Goal: Communication & Community: Answer question/provide support

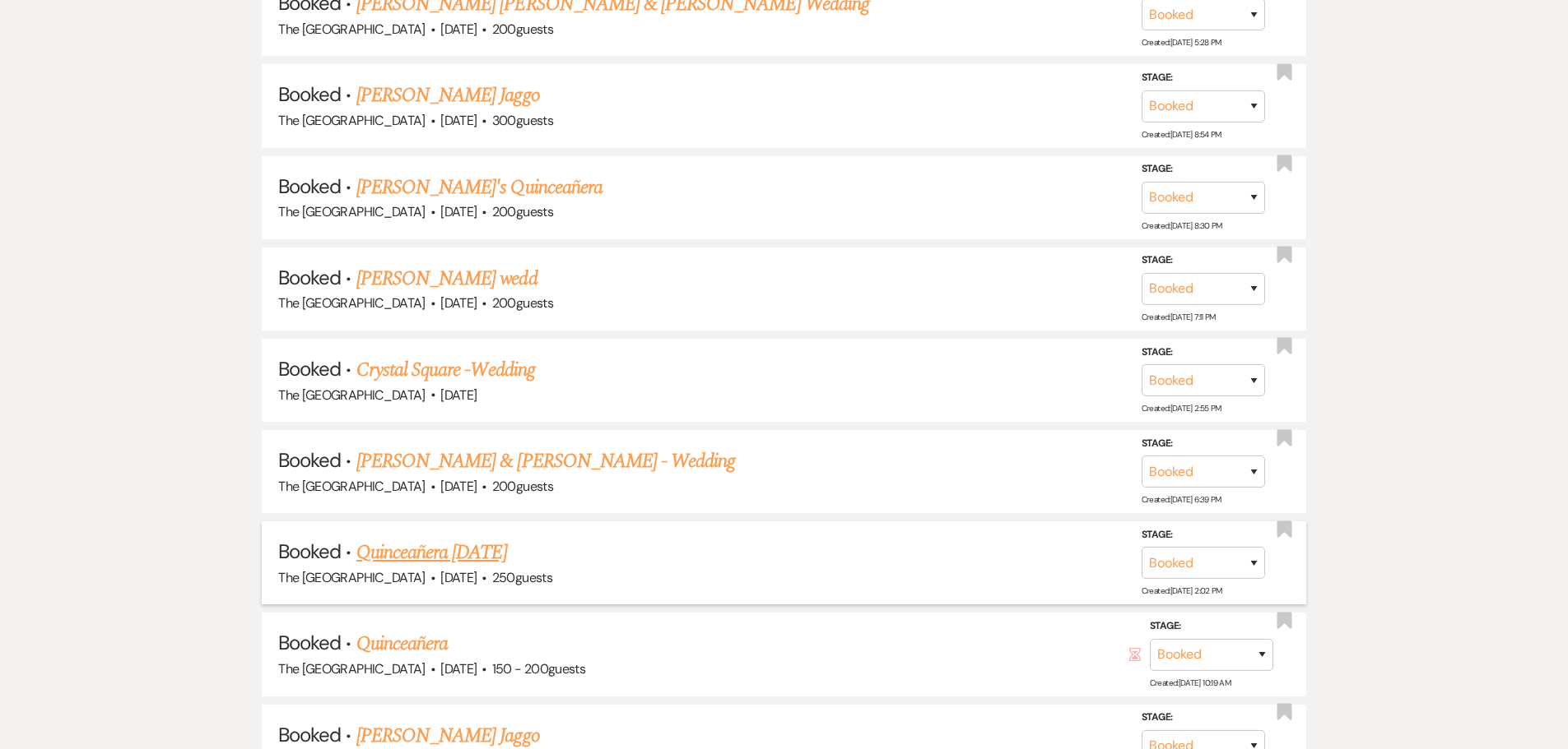
scroll to position [4486, 0]
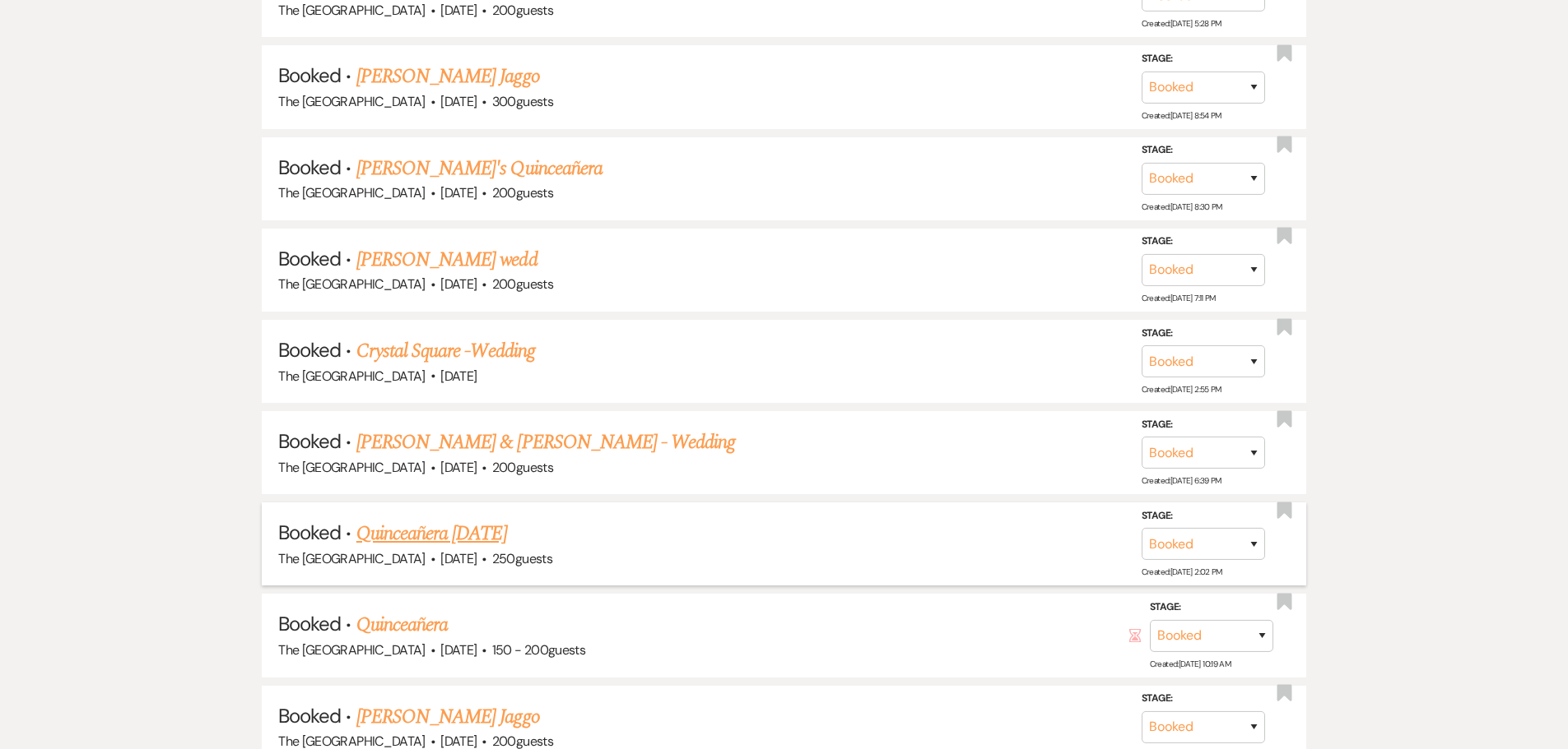
click at [507, 532] on link "Quinceañera [DATE]" at bounding box center [432, 534] width 150 height 30
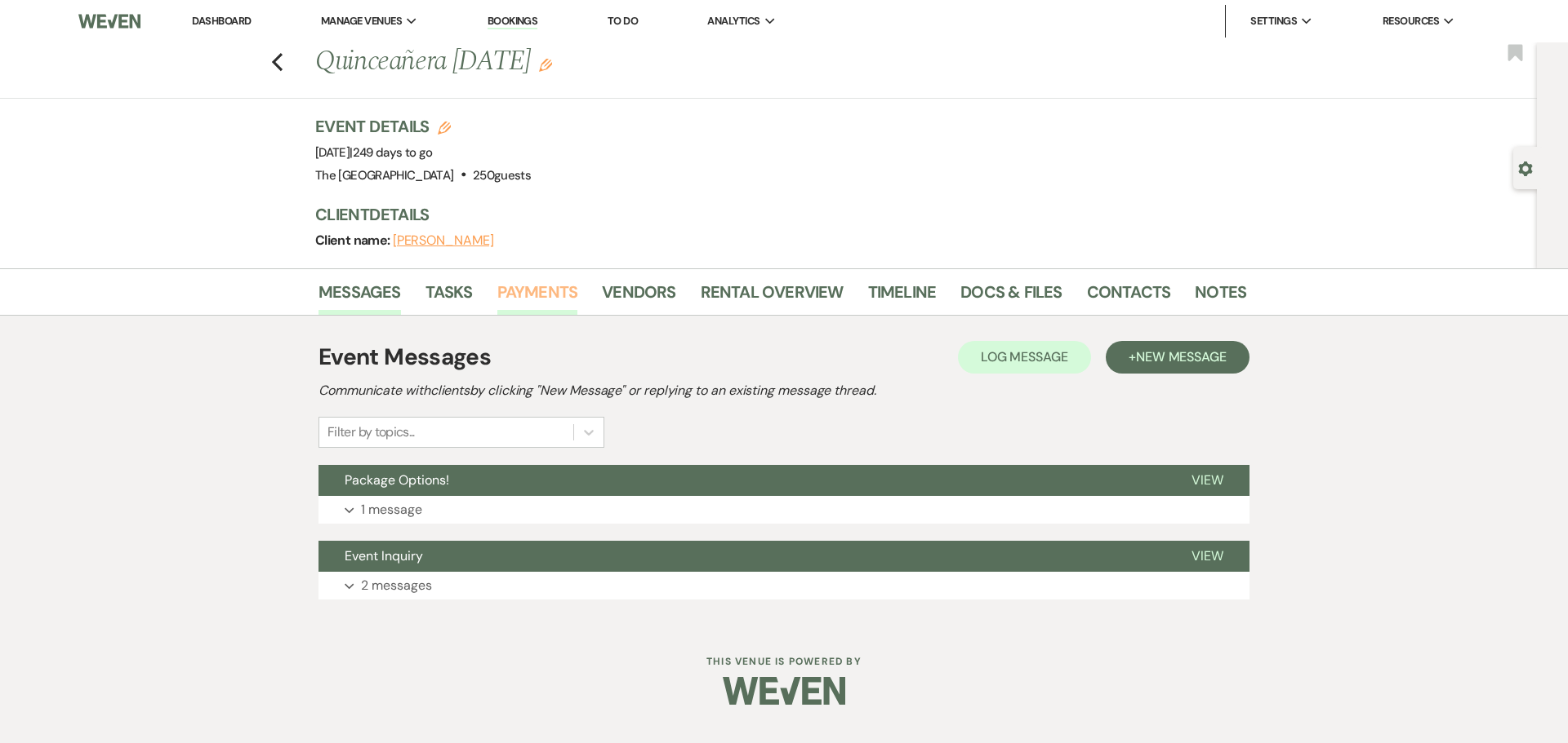
click at [529, 301] on link "Payments" at bounding box center [538, 297] width 81 height 36
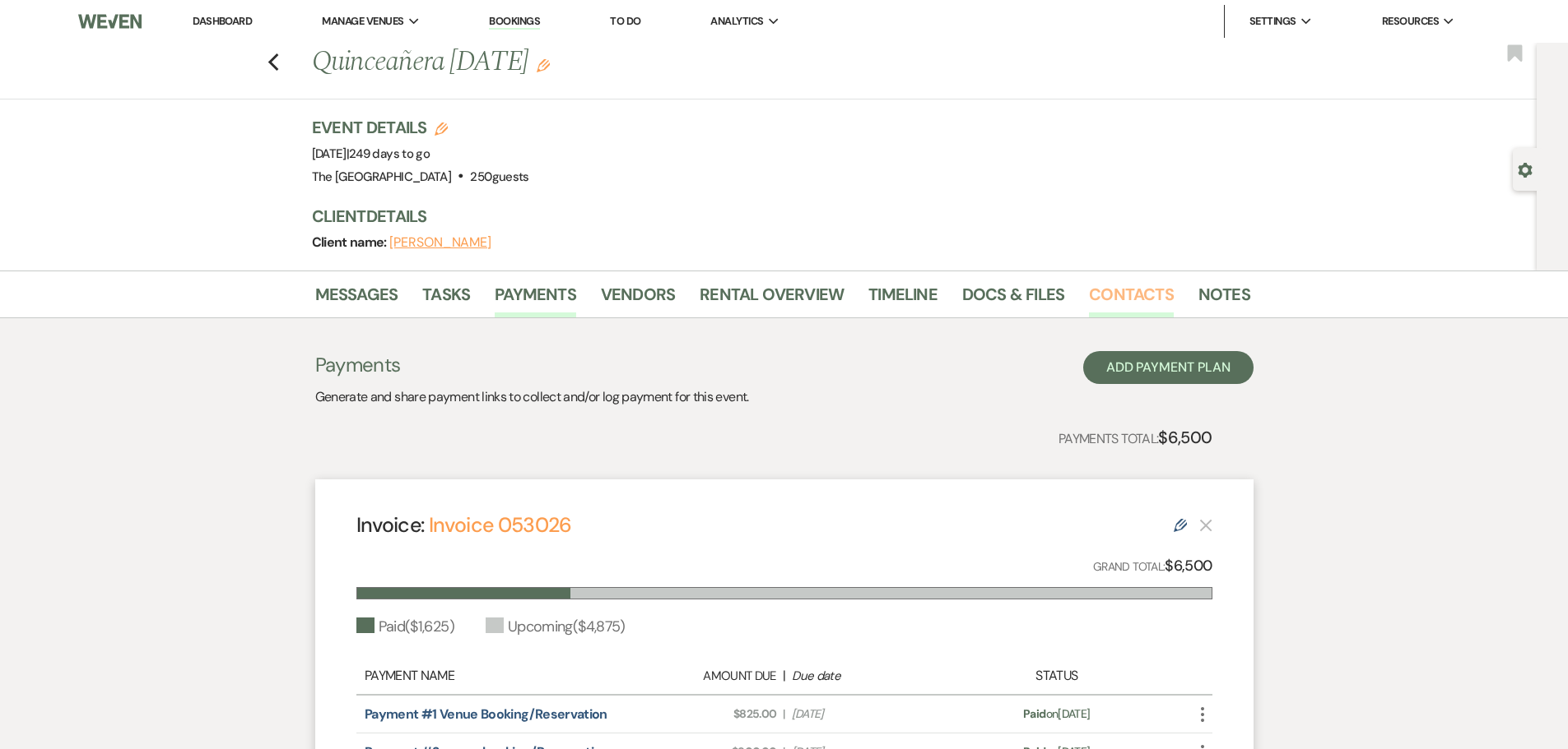
click at [1148, 296] on link "Contacts" at bounding box center [1131, 299] width 85 height 37
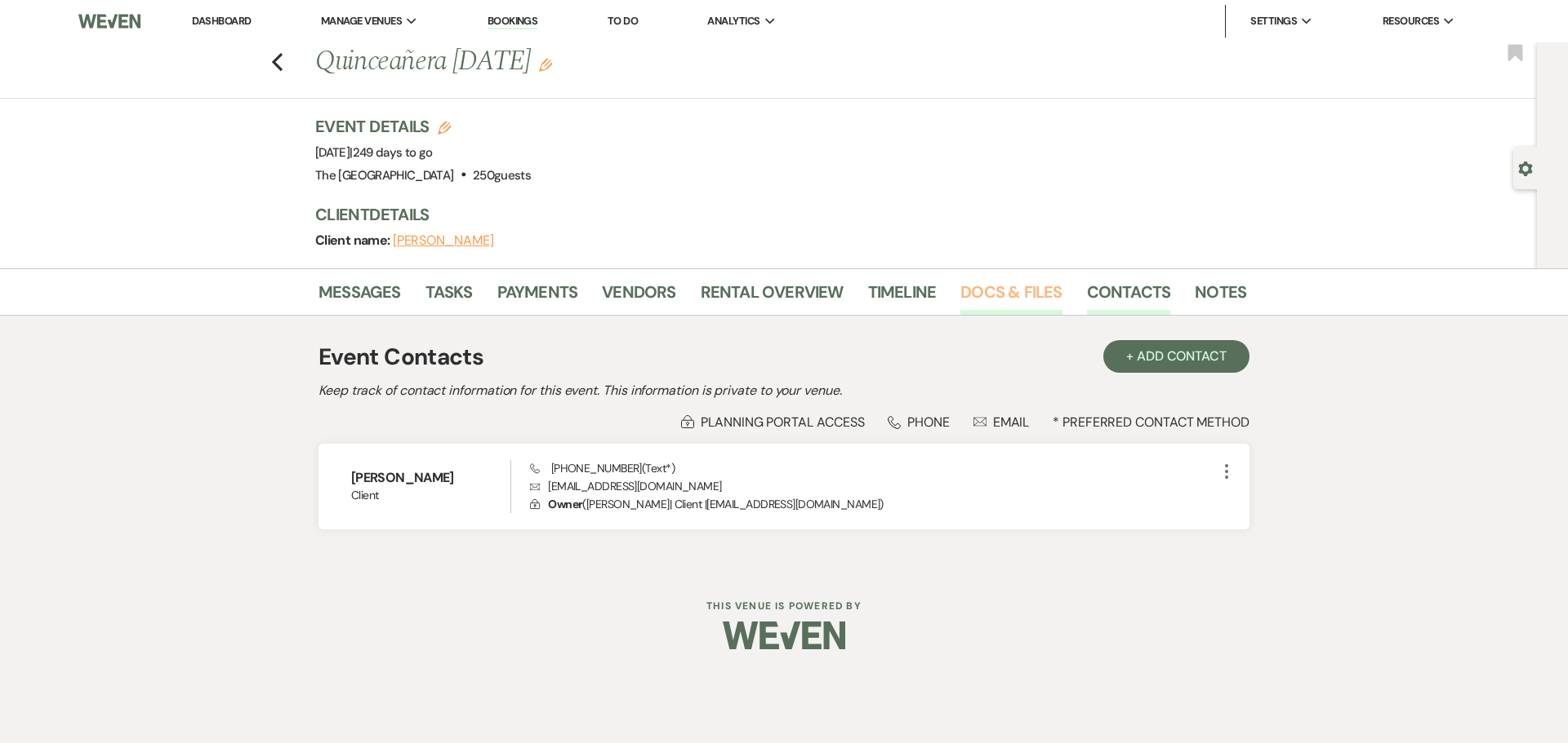
click at [1006, 300] on link "Docs & Files" at bounding box center [1011, 297] width 102 height 36
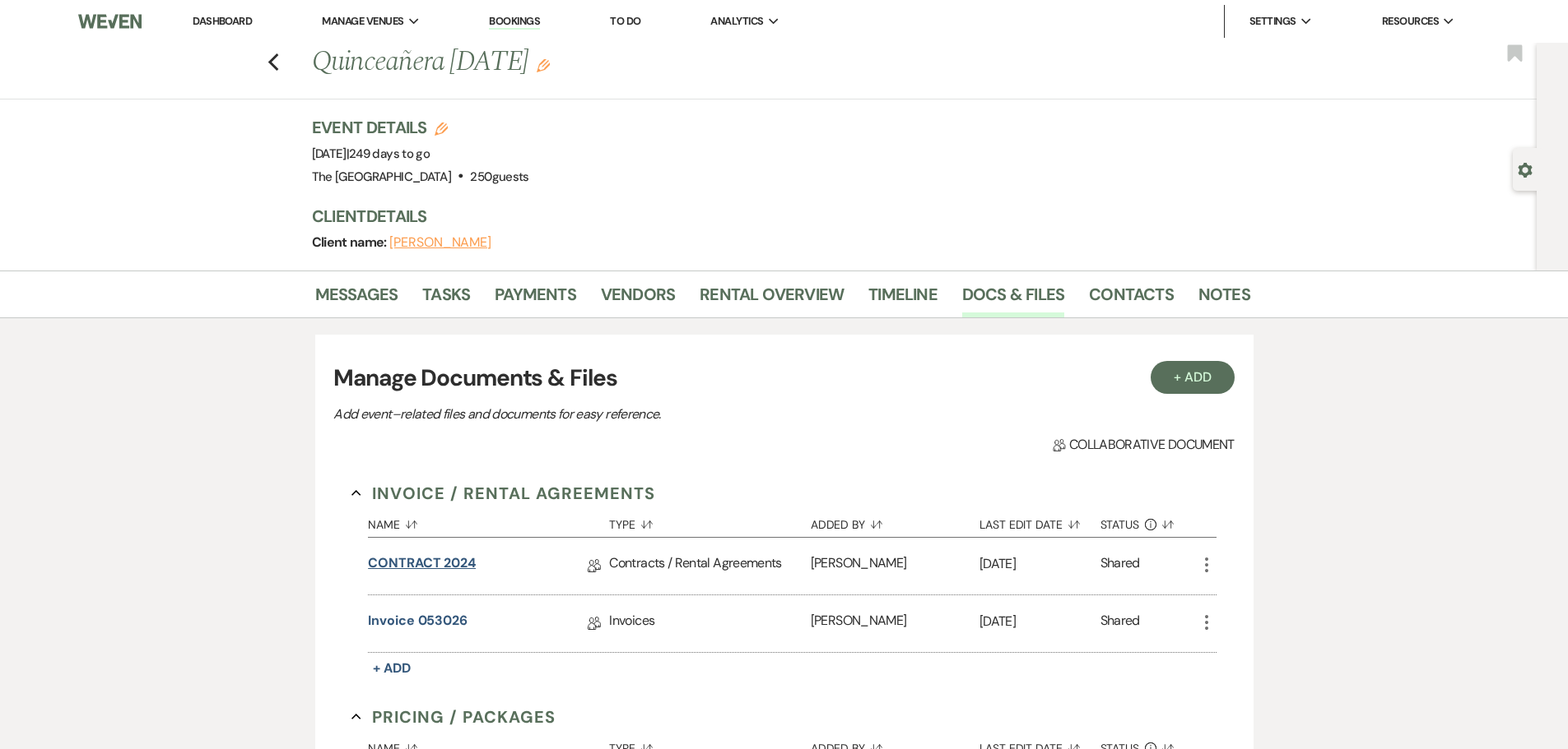
click at [404, 561] on link "CONTRACT 2024" at bounding box center [422, 566] width 108 height 25
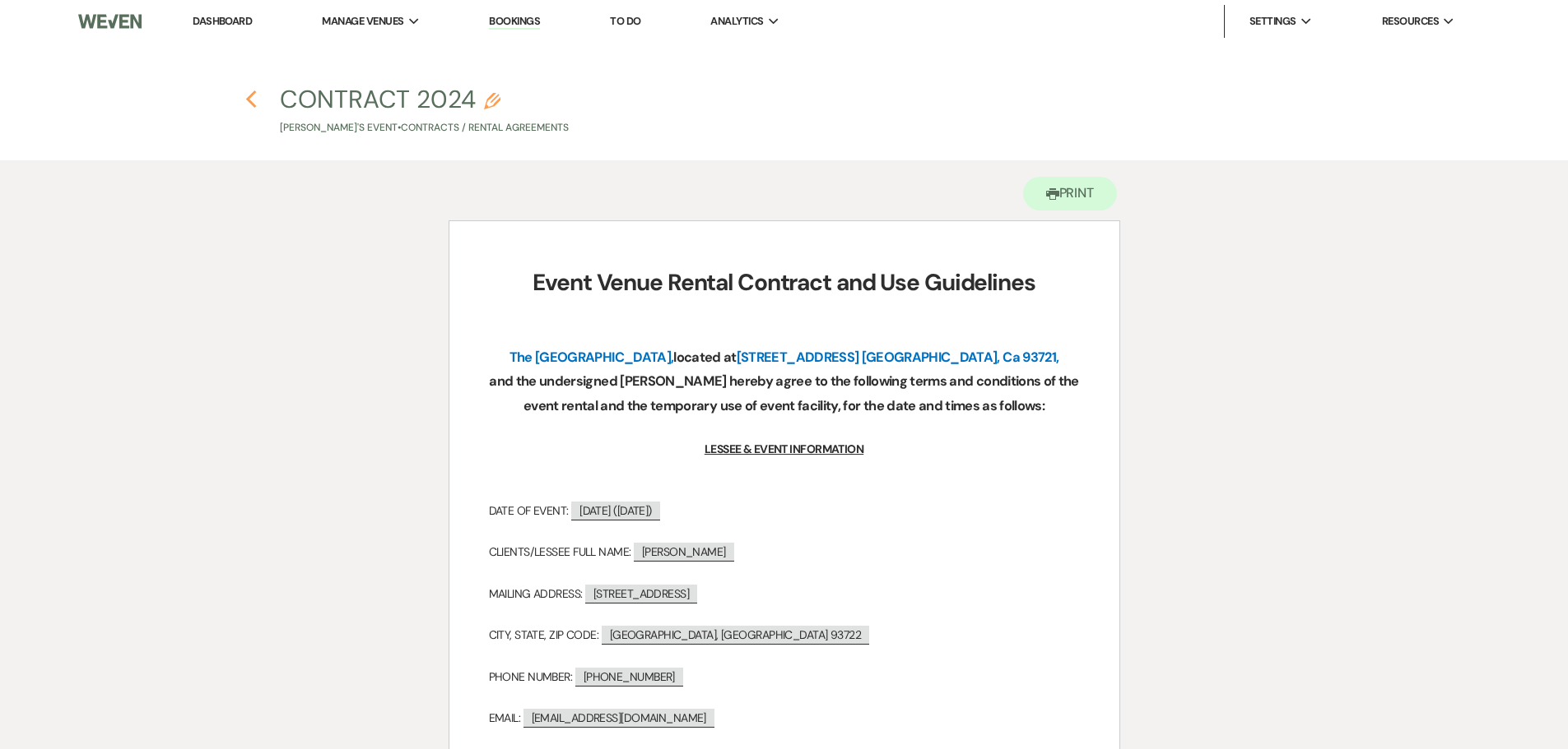
click at [248, 103] on icon "Previous" at bounding box center [251, 99] width 12 height 20
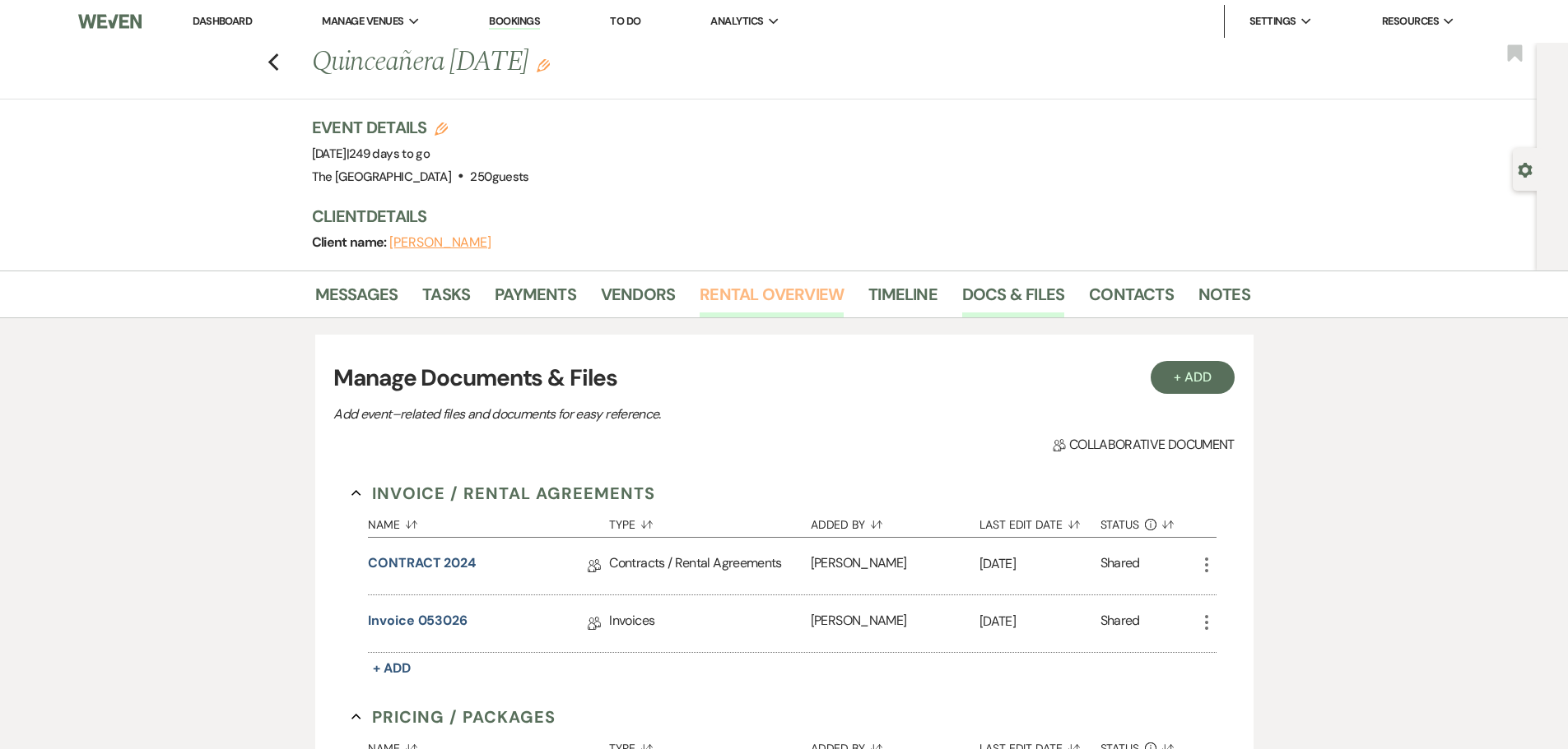
click at [760, 304] on link "Rental Overview" at bounding box center [771, 299] width 144 height 37
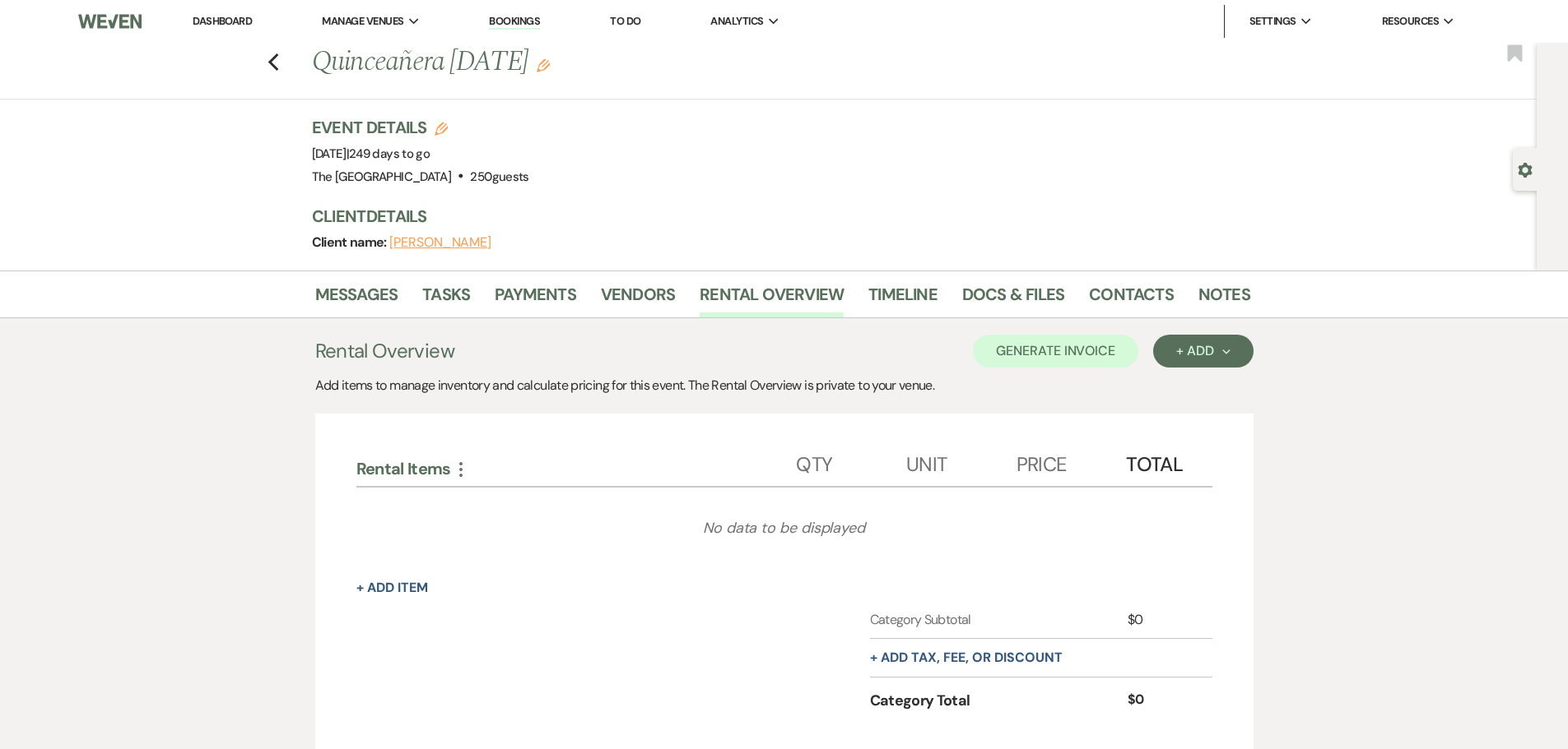
click at [285, 57] on div "Previous Quinceañera [DATE] Edit Bookmark" at bounding box center [763, 71] width 1545 height 56
click at [274, 61] on icon "Previous" at bounding box center [273, 62] width 12 height 20
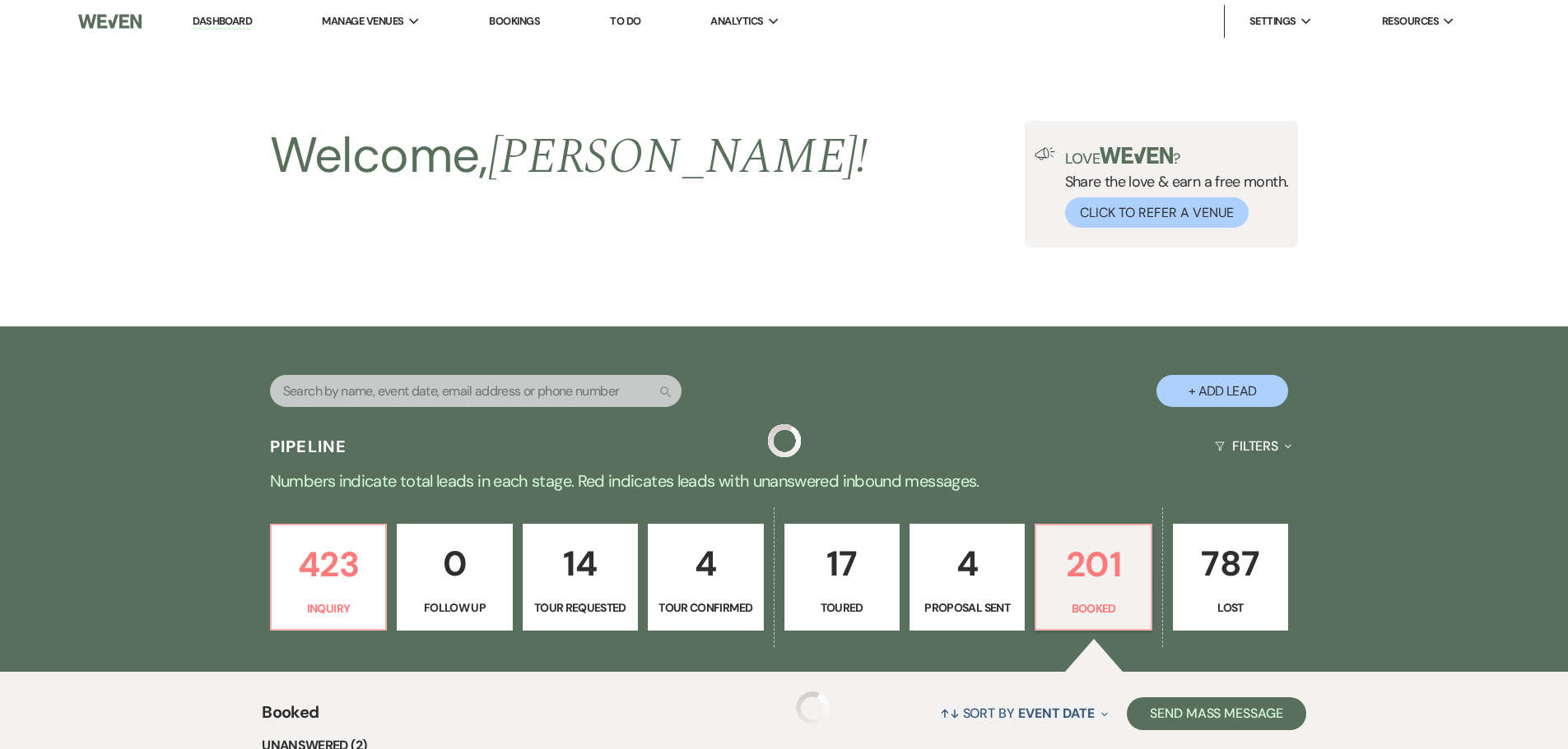
scroll to position [4486, 0]
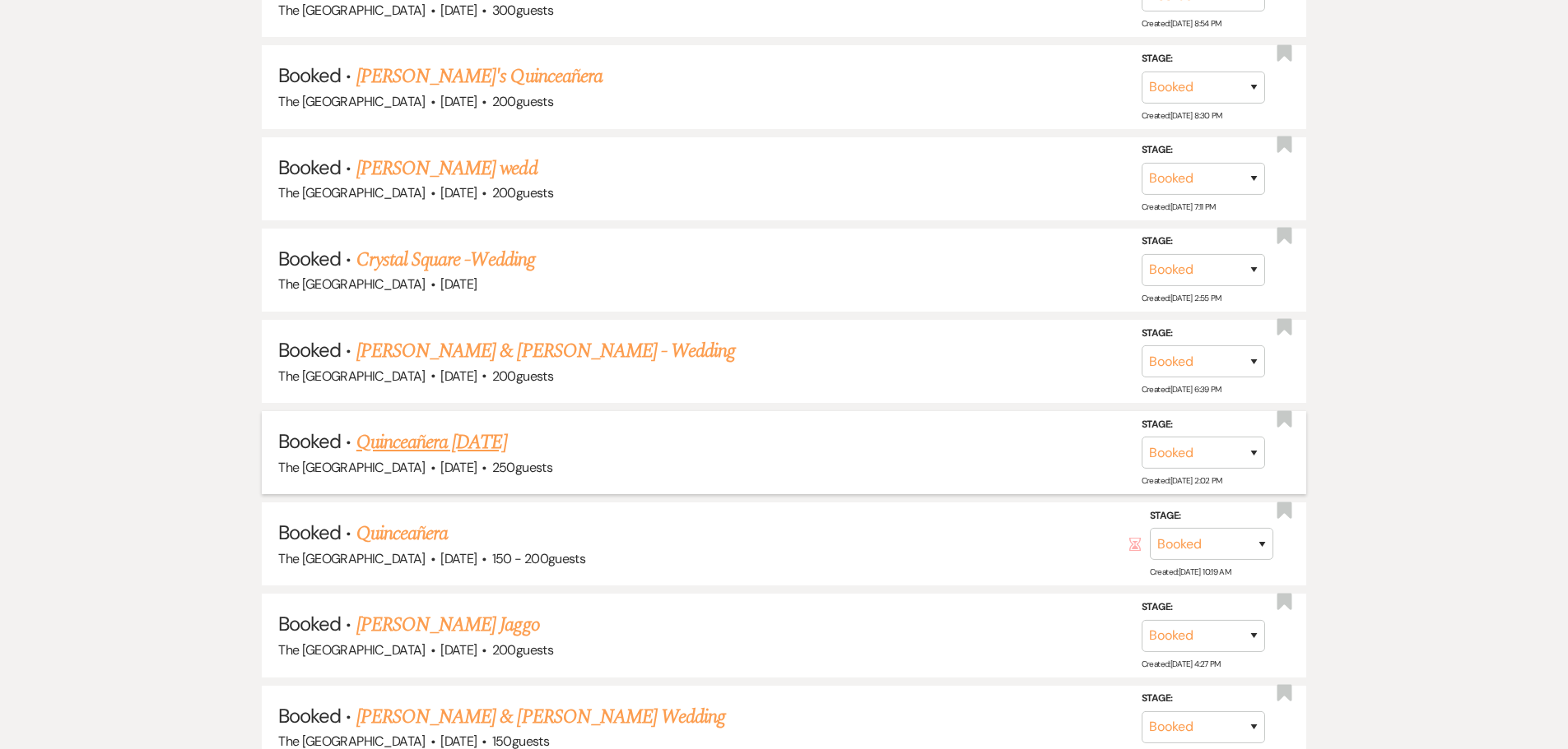
click at [493, 433] on link "Quinceañera [DATE]" at bounding box center [432, 443] width 150 height 30
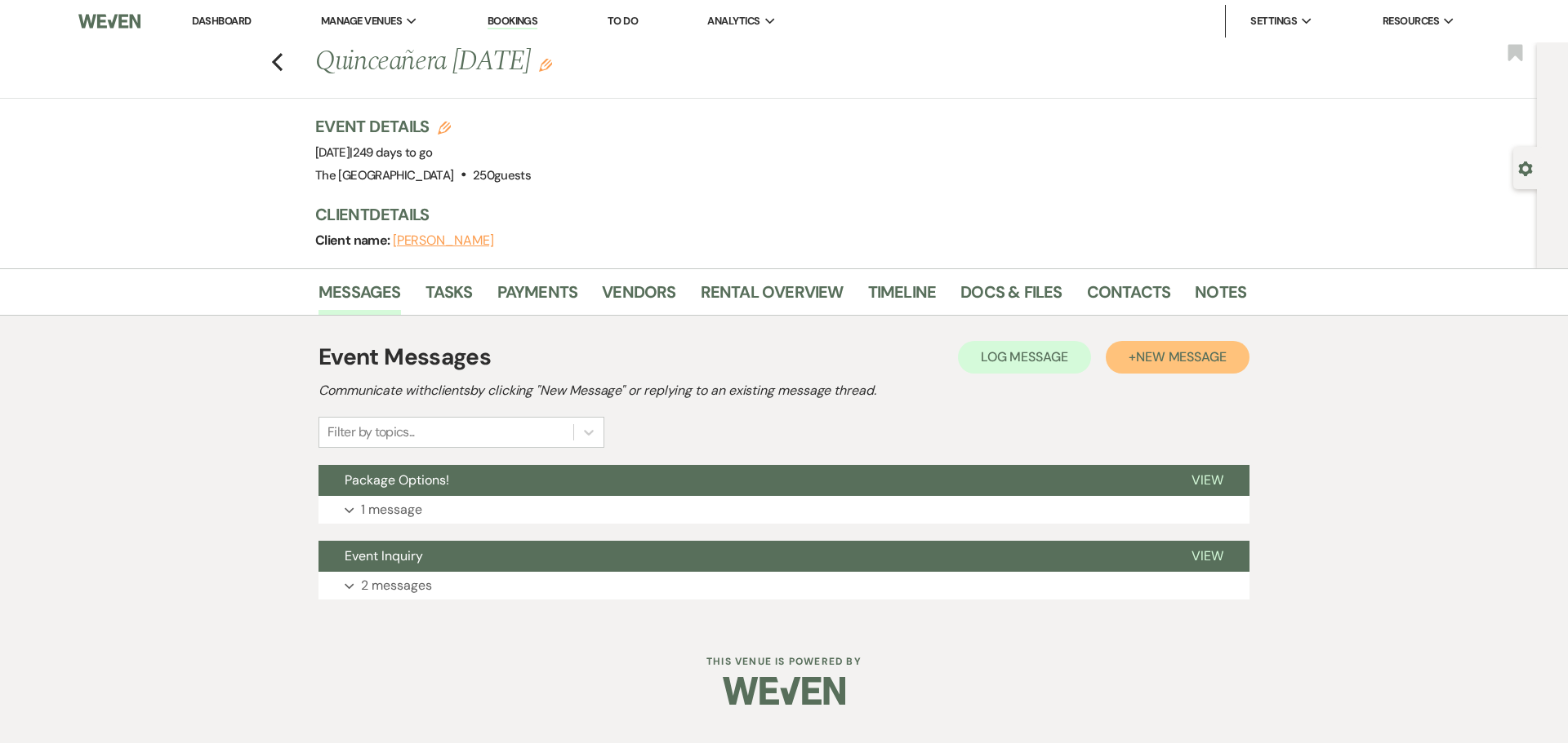
click at [1154, 360] on span "New Message" at bounding box center [1180, 357] width 90 height 17
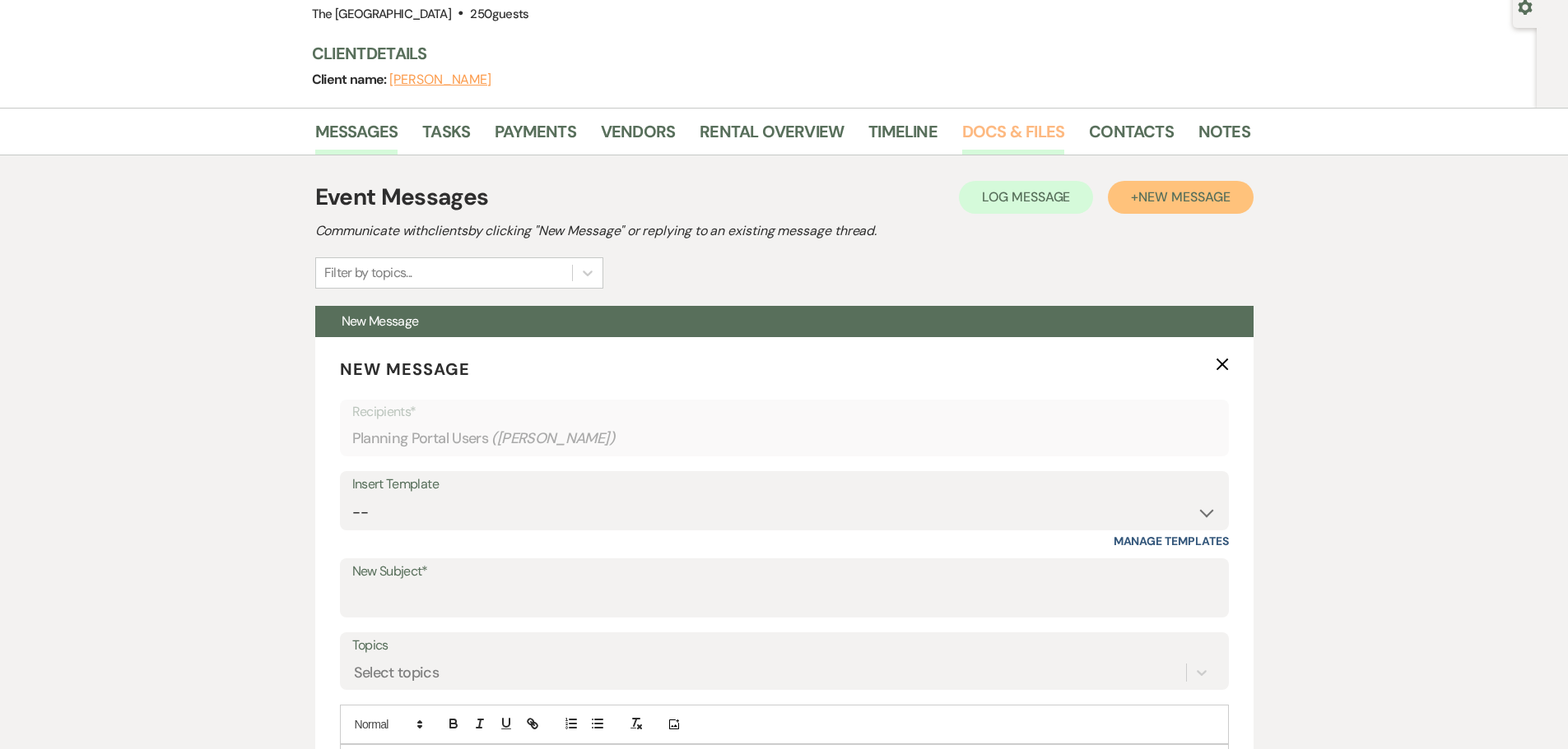
scroll to position [164, 0]
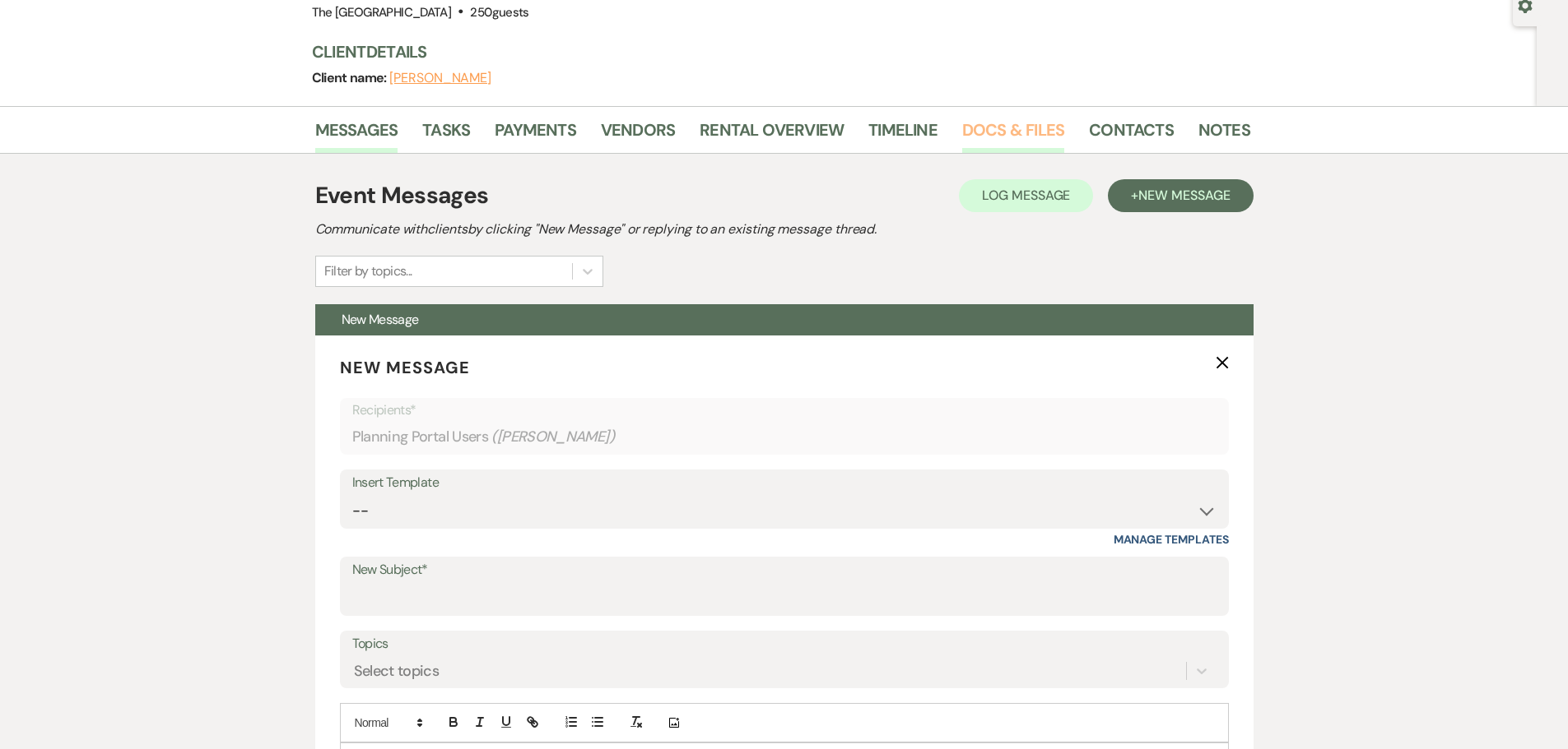
click at [1011, 124] on link "Docs & Files" at bounding box center [1013, 134] width 102 height 37
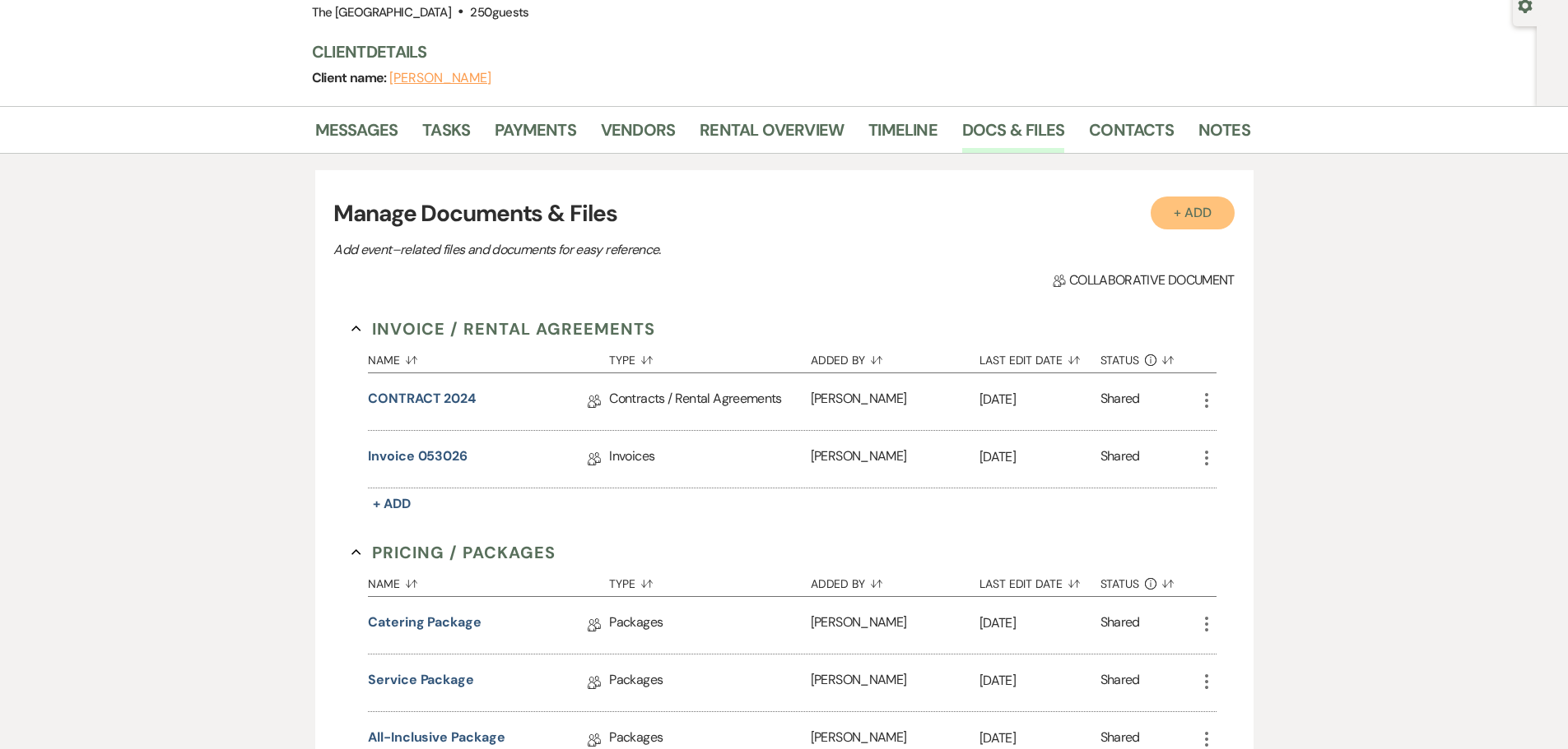
click at [1192, 217] on button "+ Add" at bounding box center [1191, 212] width 84 height 33
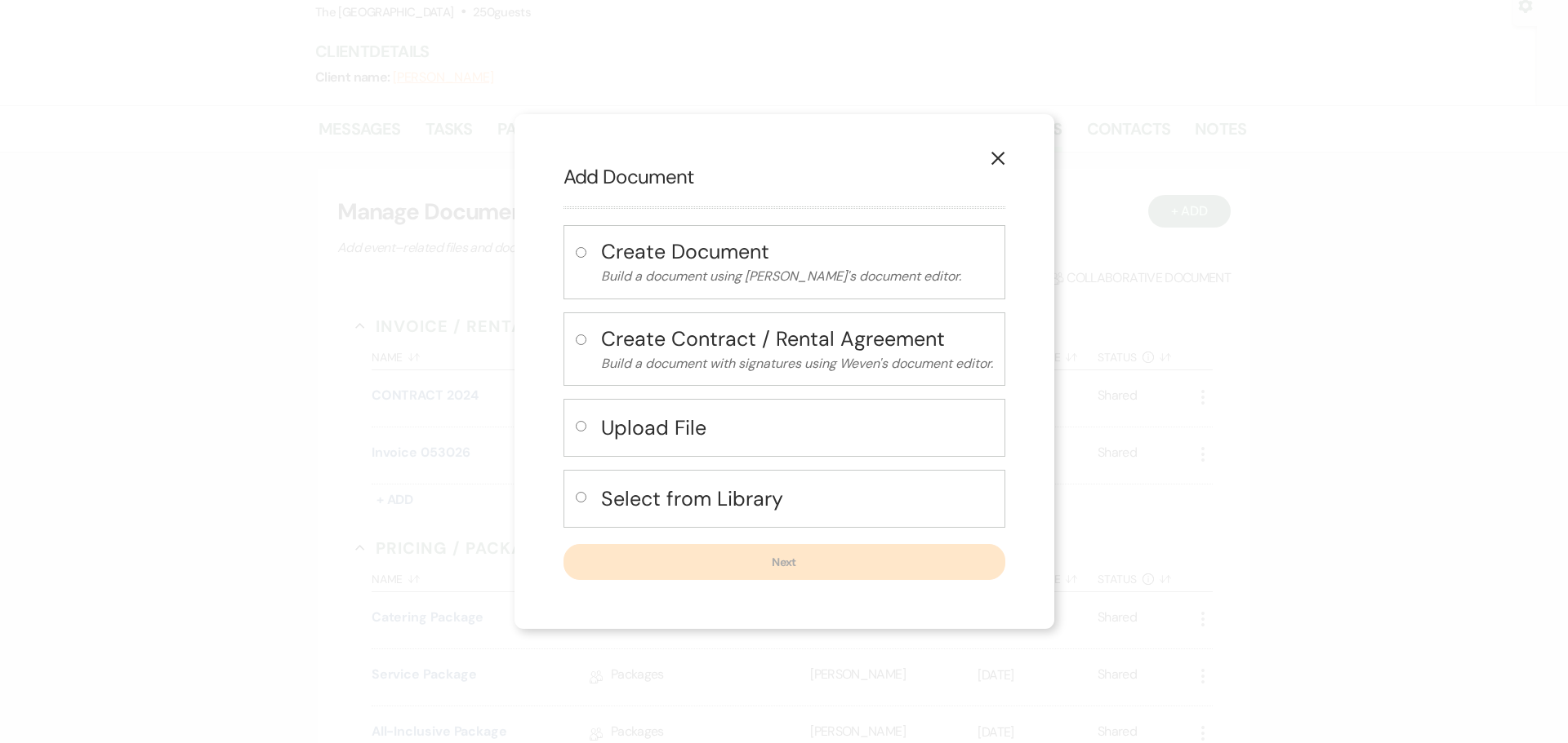
click at [685, 433] on h4 "Upload File" at bounding box center [797, 427] width 392 height 29
radio input "true"
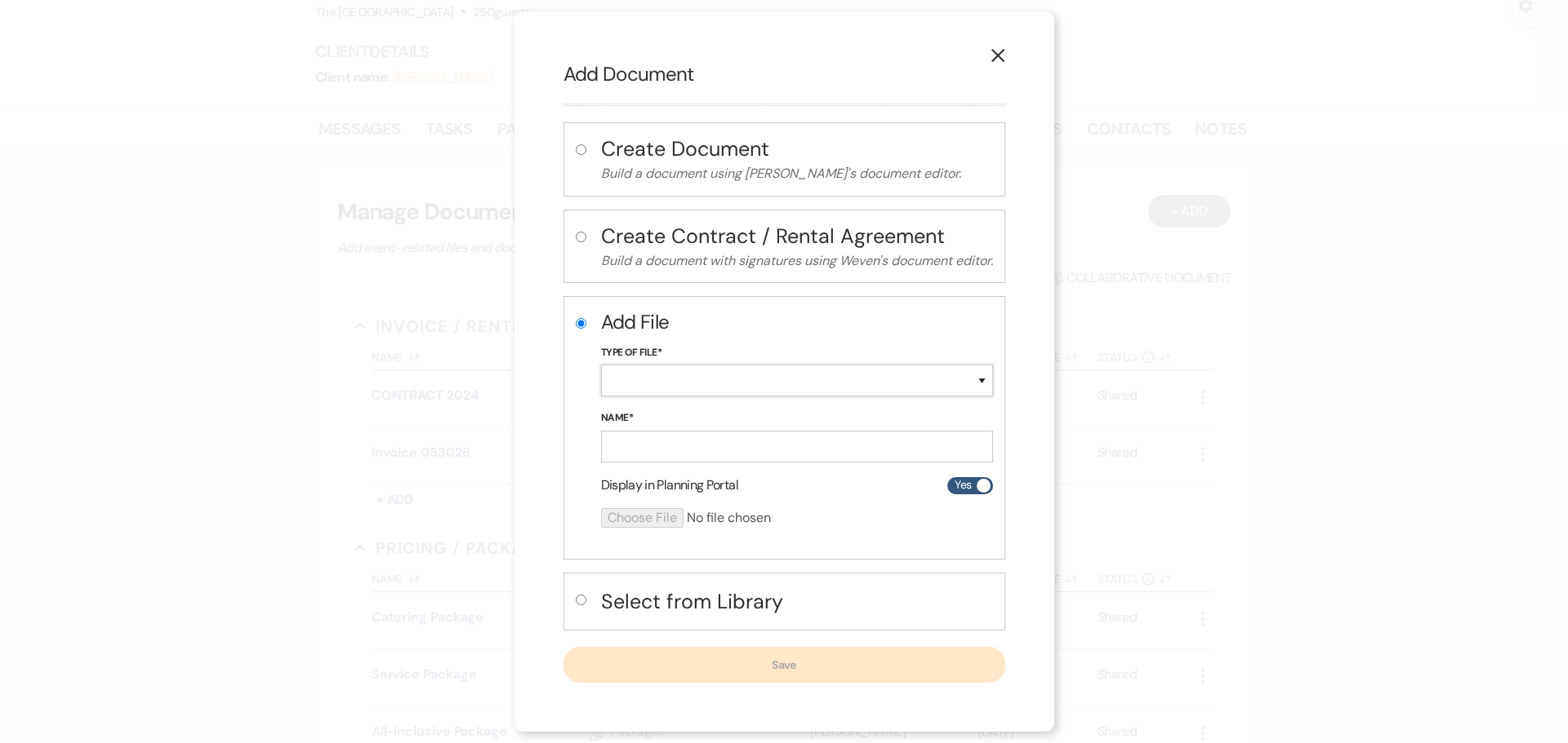
click at [666, 378] on select "Special Event Insurance Vendor Certificate of Insurance Contracts / Rental Agre…" at bounding box center [797, 381] width 392 height 32
select select "24"
click at [601, 365] on select "Special Event Insurance Vendor Certificate of Insurance Contracts / Rental Agre…" at bounding box center [797, 381] width 392 height 32
click at [620, 459] on input "Name*" at bounding box center [797, 447] width 392 height 32
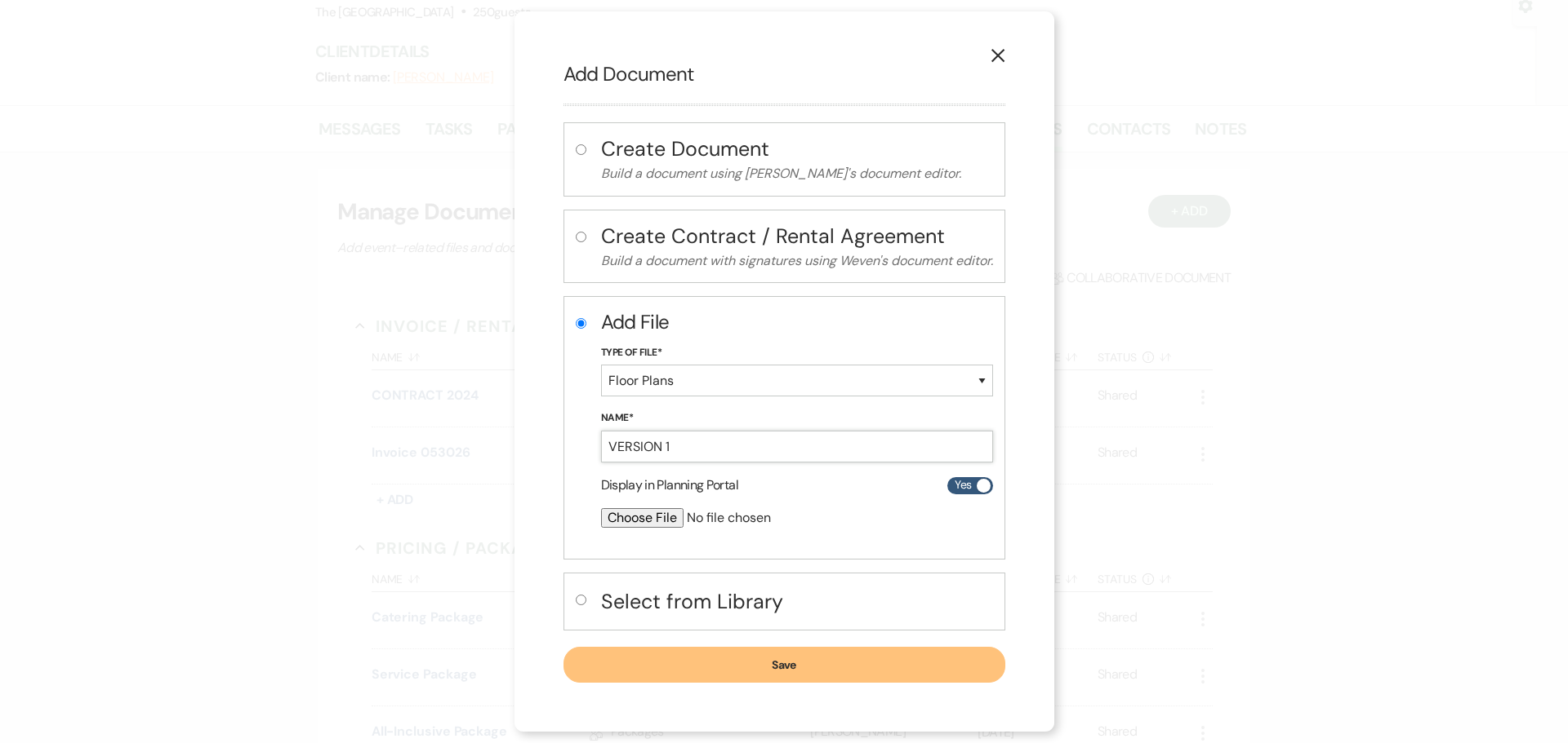
type input "VERSION 1"
click at [646, 514] on input "file" at bounding box center [754, 518] width 306 height 20
type input "C:\fakepath\VERSION [DATE]"
click at [780, 669] on button "Save" at bounding box center [784, 666] width 442 height 36
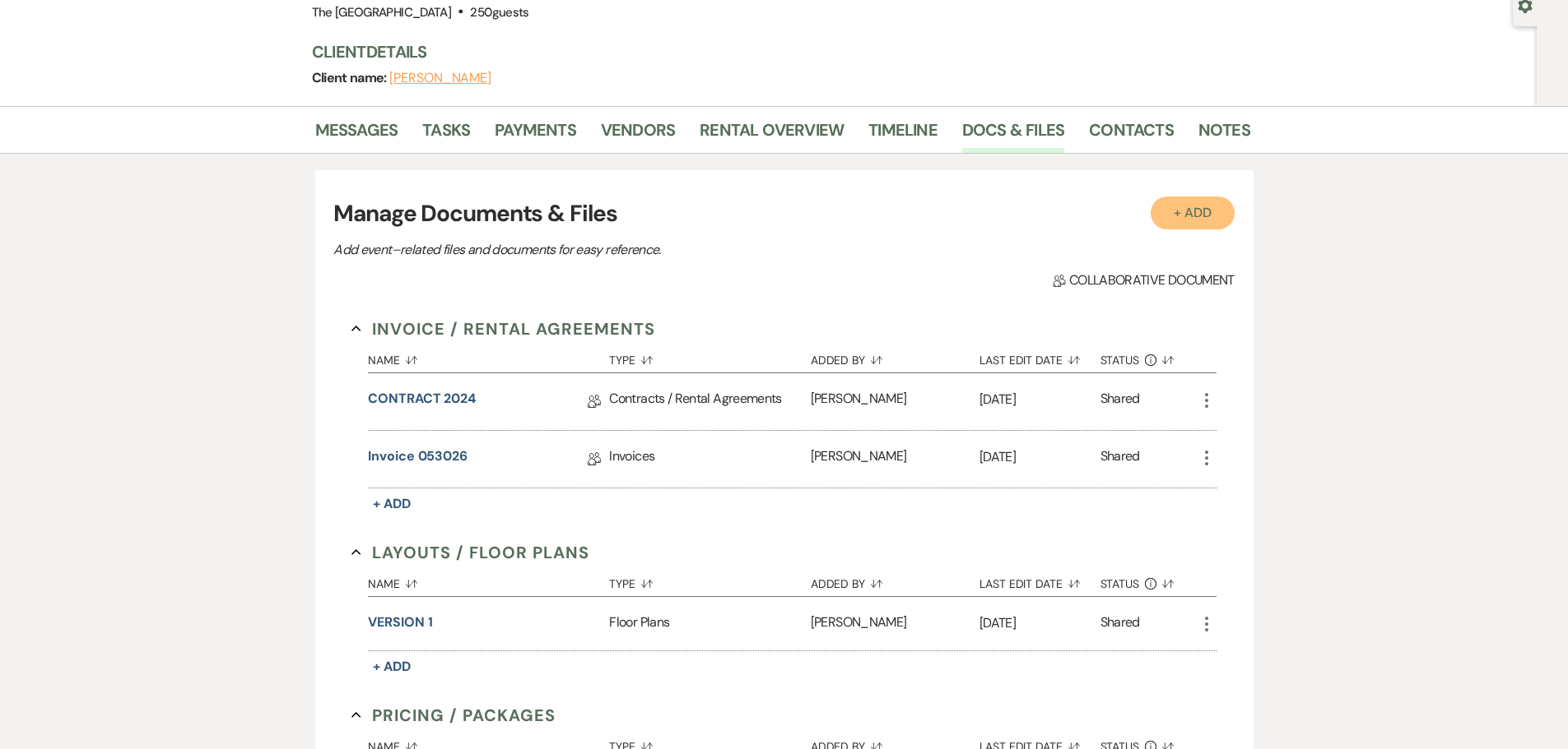
click at [1174, 211] on button "+ Add" at bounding box center [1191, 212] width 84 height 33
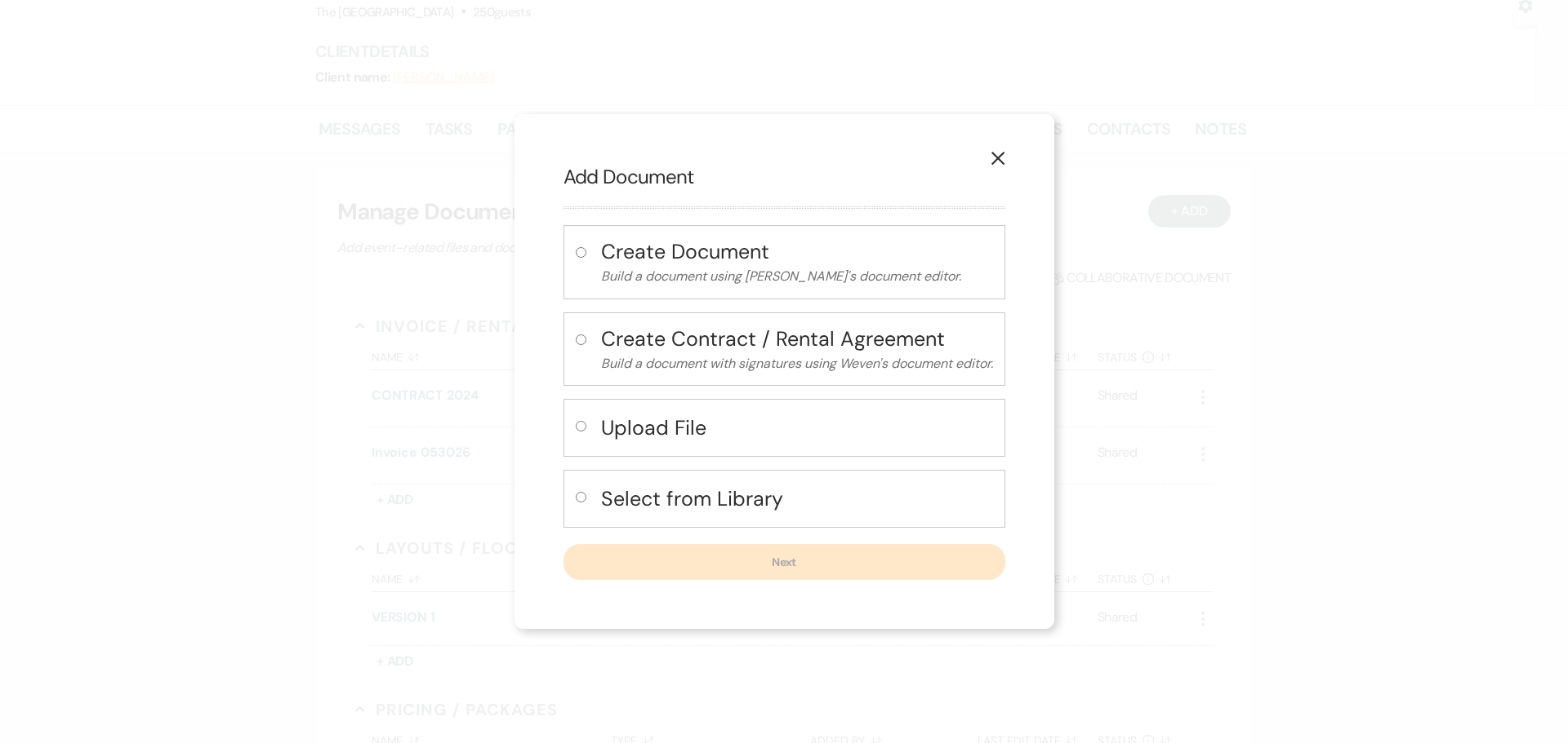
click at [626, 433] on h4 "Upload File" at bounding box center [797, 427] width 392 height 29
radio input "true"
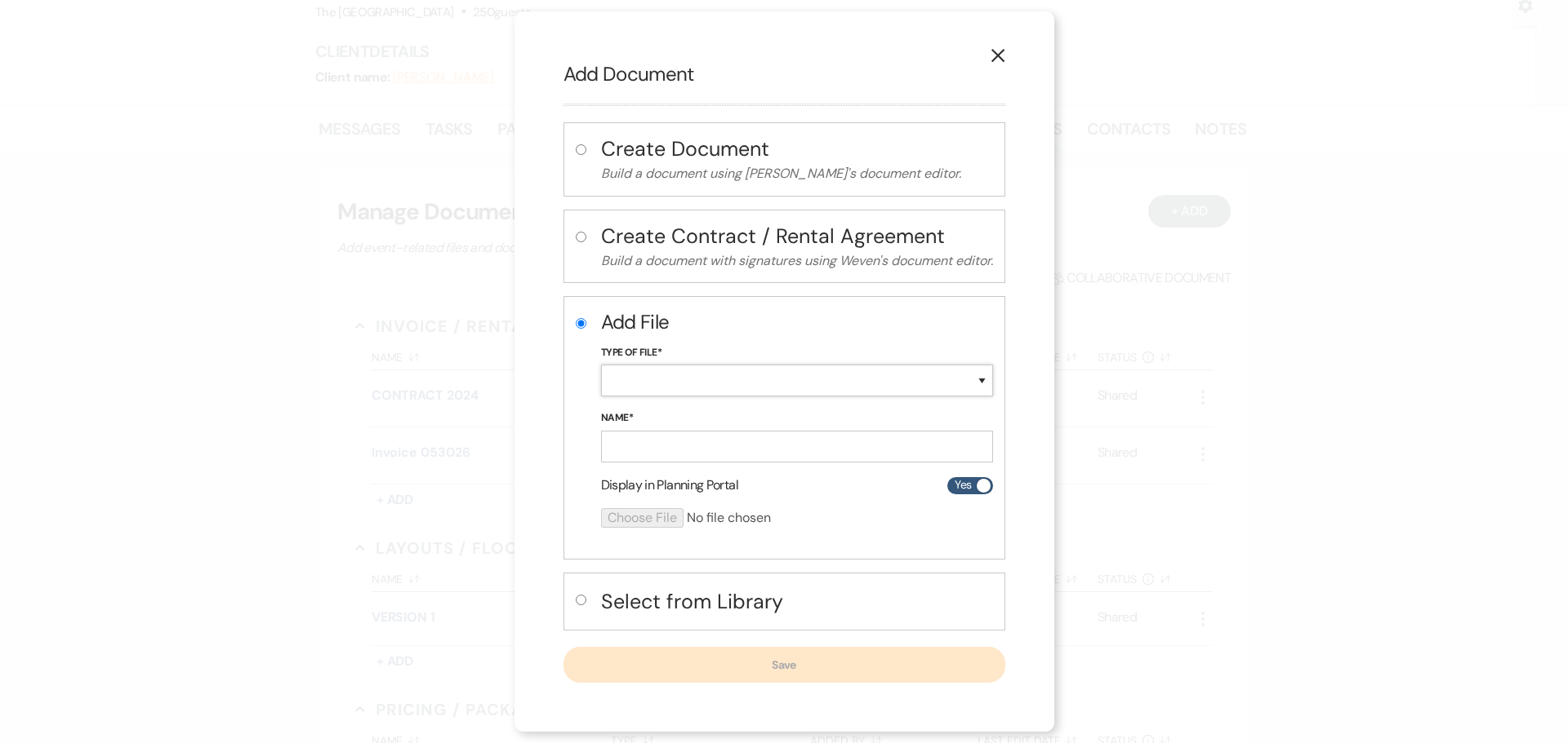
click at [626, 372] on select "Special Event Insurance Vendor Certificate of Insurance Contracts / Rental Agre…" at bounding box center [797, 381] width 392 height 32
select select "24"
click at [601, 365] on select "Special Event Insurance Vendor Certificate of Insurance Contracts / Rental Agre…" at bounding box center [797, 381] width 392 height 32
click at [623, 453] on input "Name*" at bounding box center [797, 447] width 392 height 32
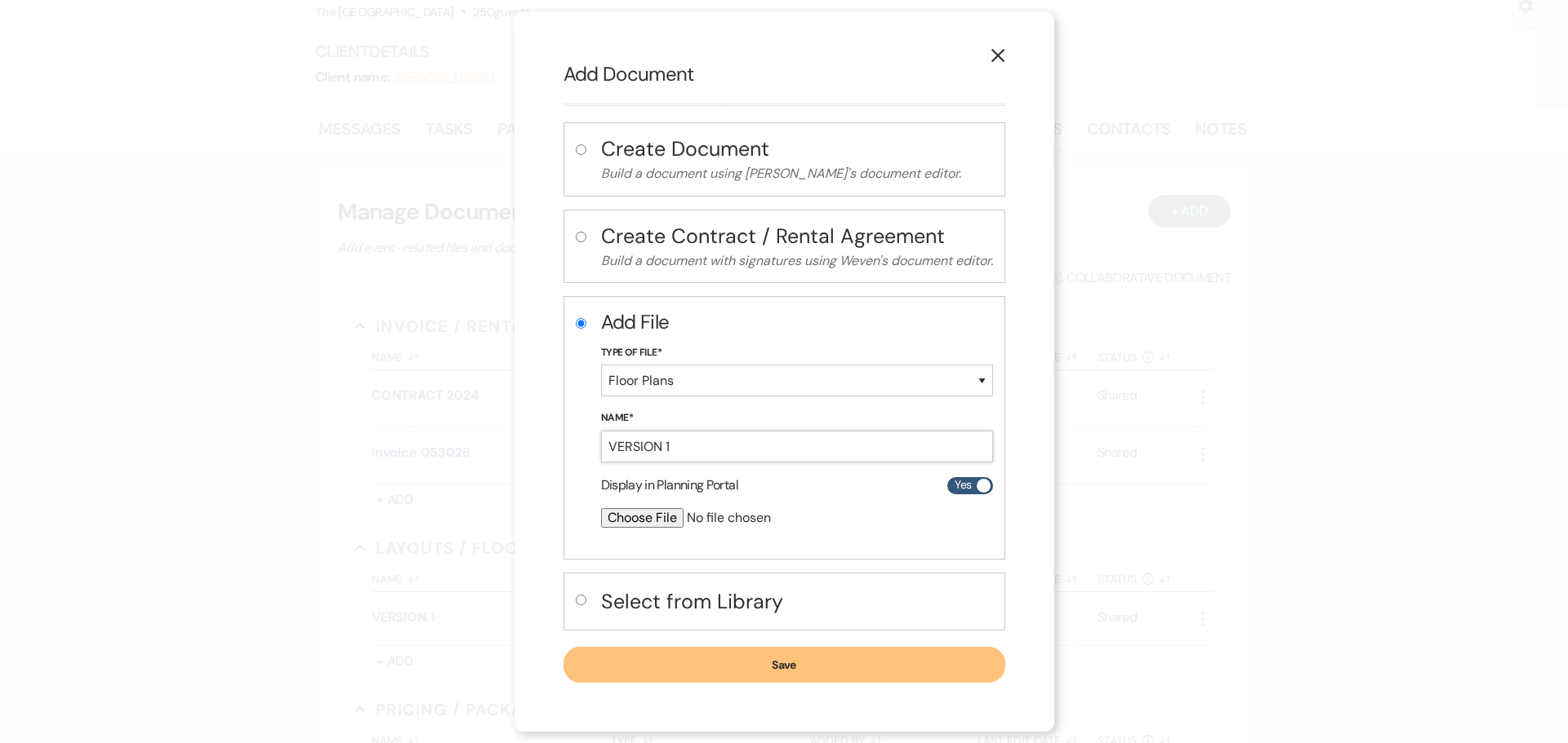
click at [694, 446] on input "VERSION 1" at bounding box center [797, 447] width 392 height 32
type input "VERSION 2"
click at [665, 514] on input "file" at bounding box center [754, 518] width 306 height 20
type input "C:\fakepath\VERSION [DATE]"
click at [829, 666] on button "Save" at bounding box center [784, 666] width 442 height 36
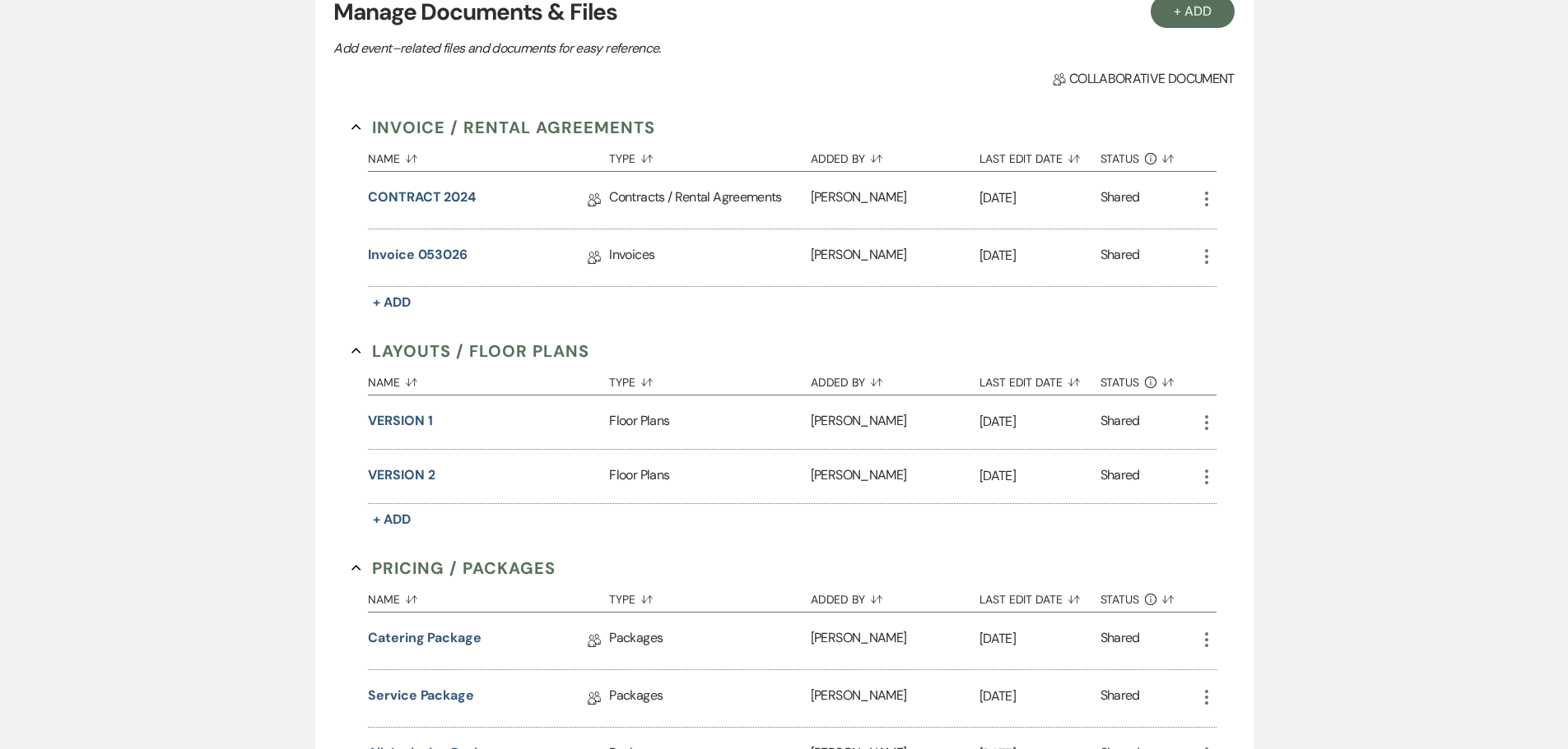
scroll to position [164, 0]
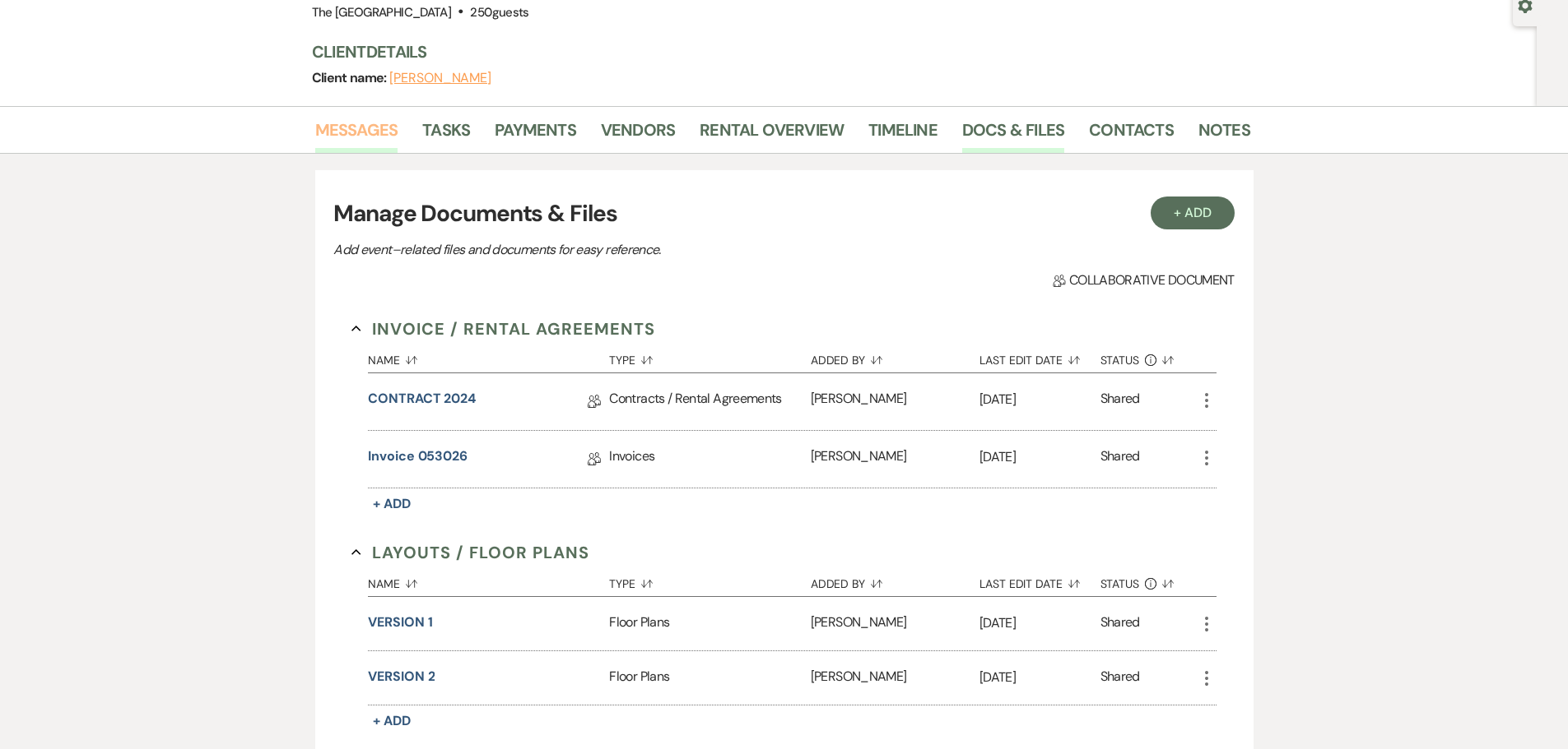
click at [369, 129] on link "Messages" at bounding box center [357, 134] width 84 height 37
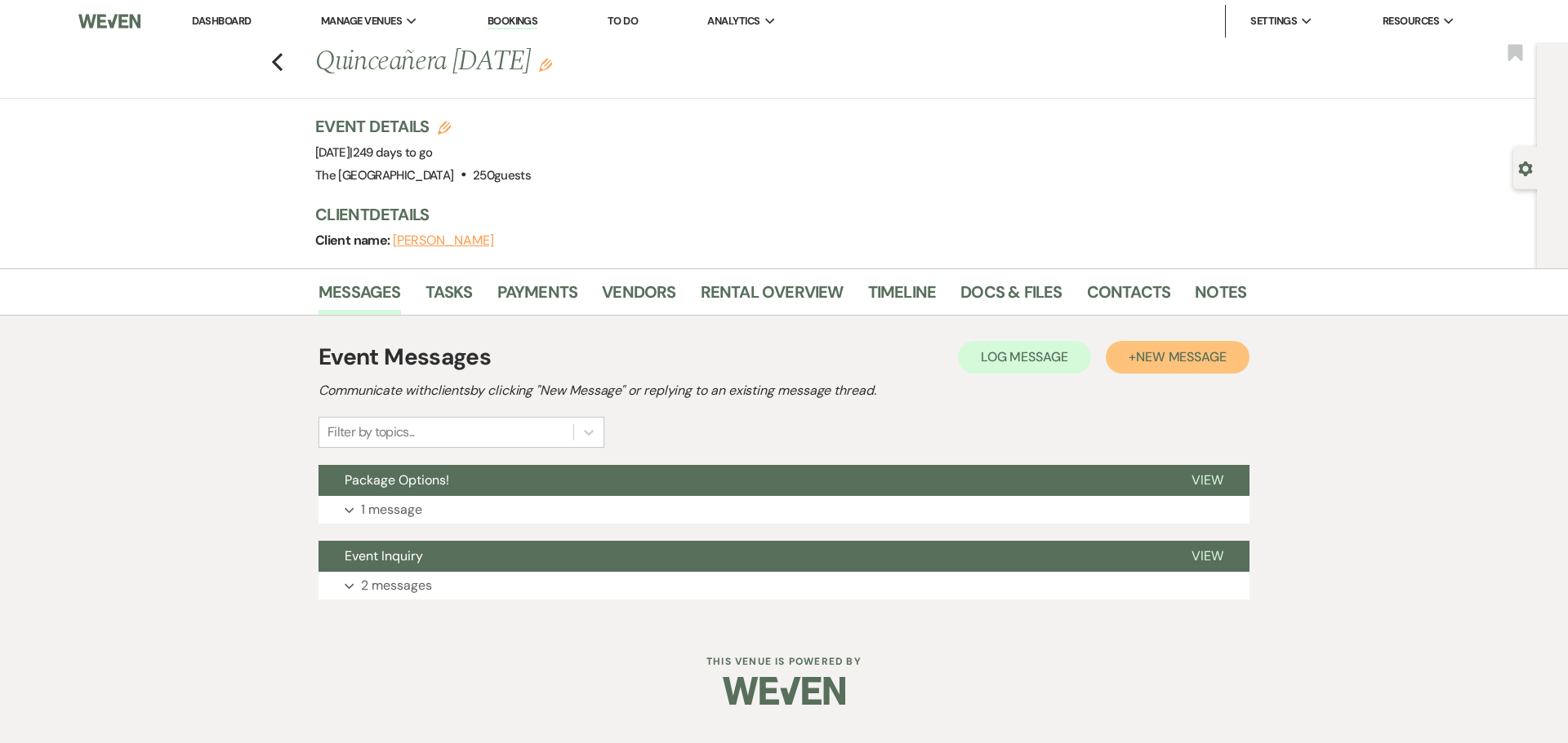
click at [1191, 362] on span "New Message" at bounding box center [1180, 357] width 90 height 17
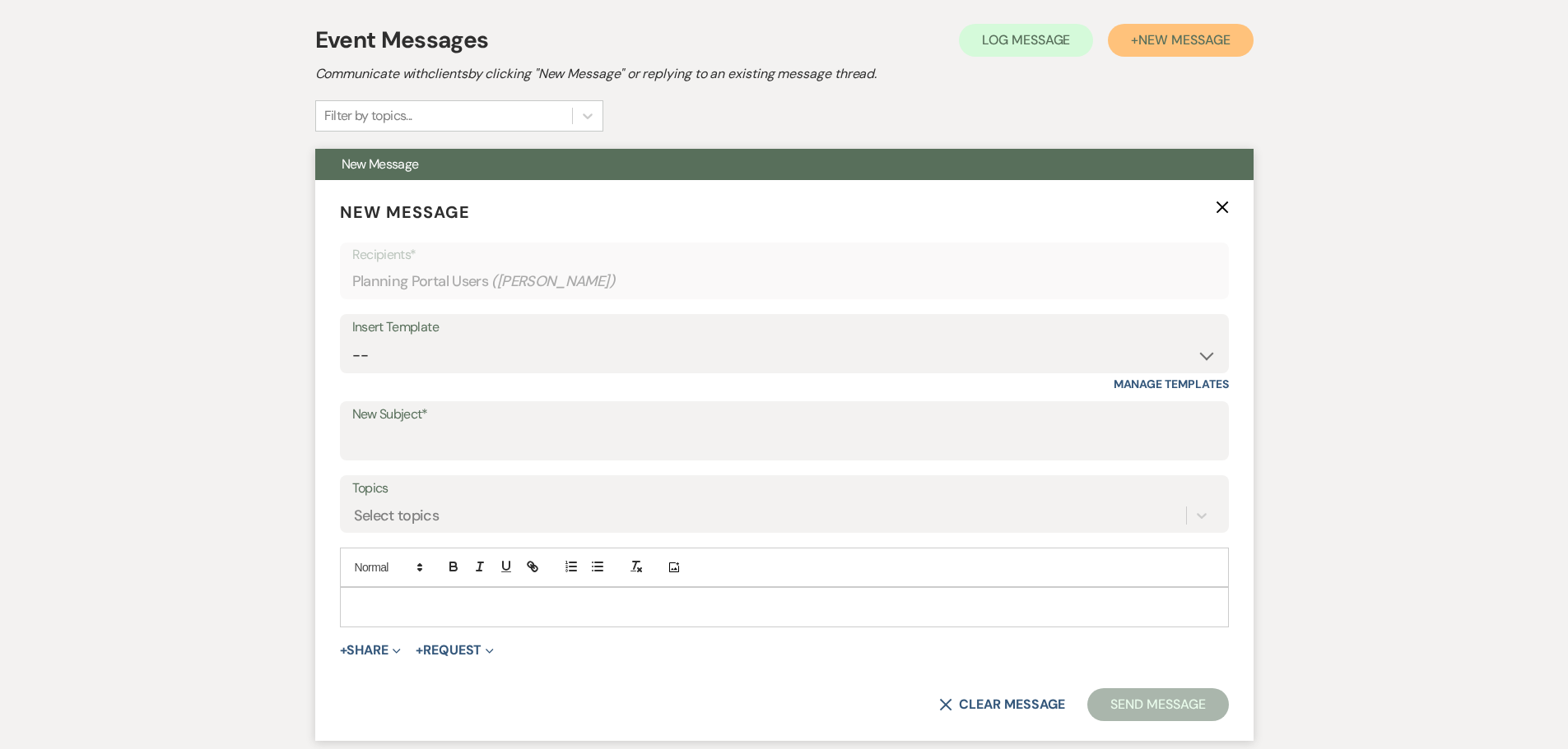
scroll to position [329, 0]
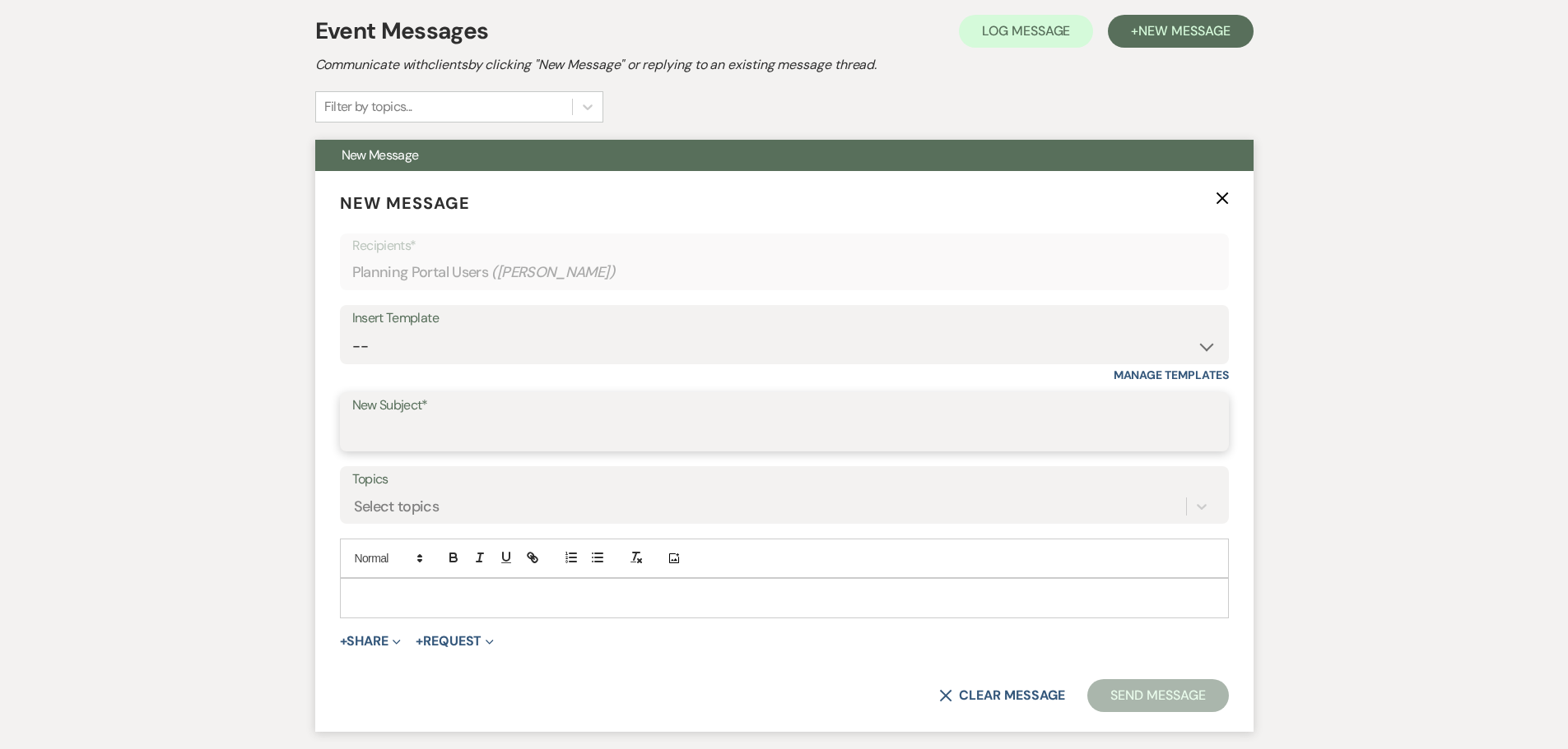
click at [429, 436] on input "New Subject*" at bounding box center [784, 434] width 864 height 32
type input "floor plan"
click at [440, 589] on p at bounding box center [784, 598] width 863 height 18
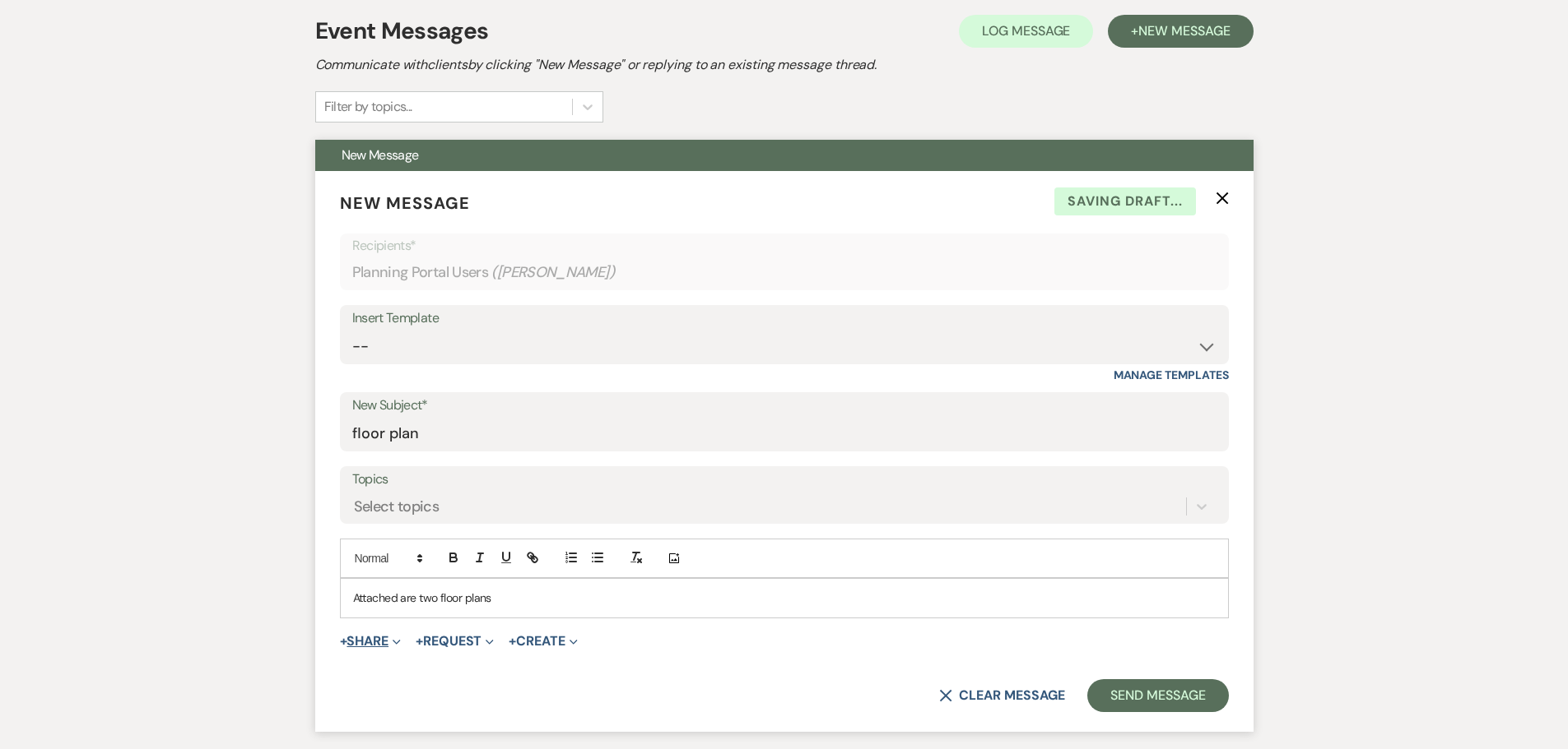
click at [384, 644] on button "+ Share Expand" at bounding box center [371, 642] width 62 height 13
click at [389, 685] on button "Doc Upload Documents" at bounding box center [454, 675] width 230 height 30
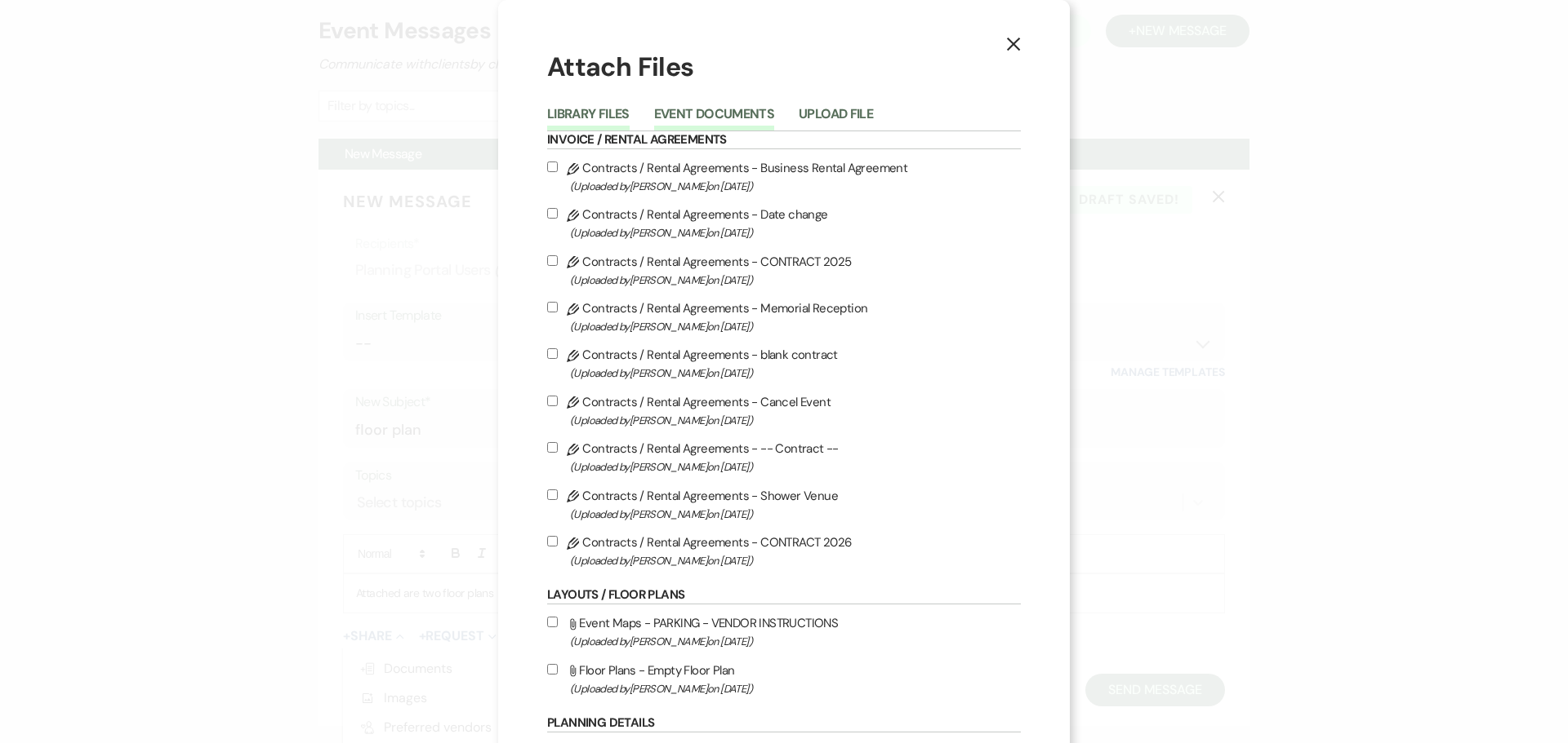
click at [732, 111] on button "Event Documents" at bounding box center [714, 119] width 120 height 23
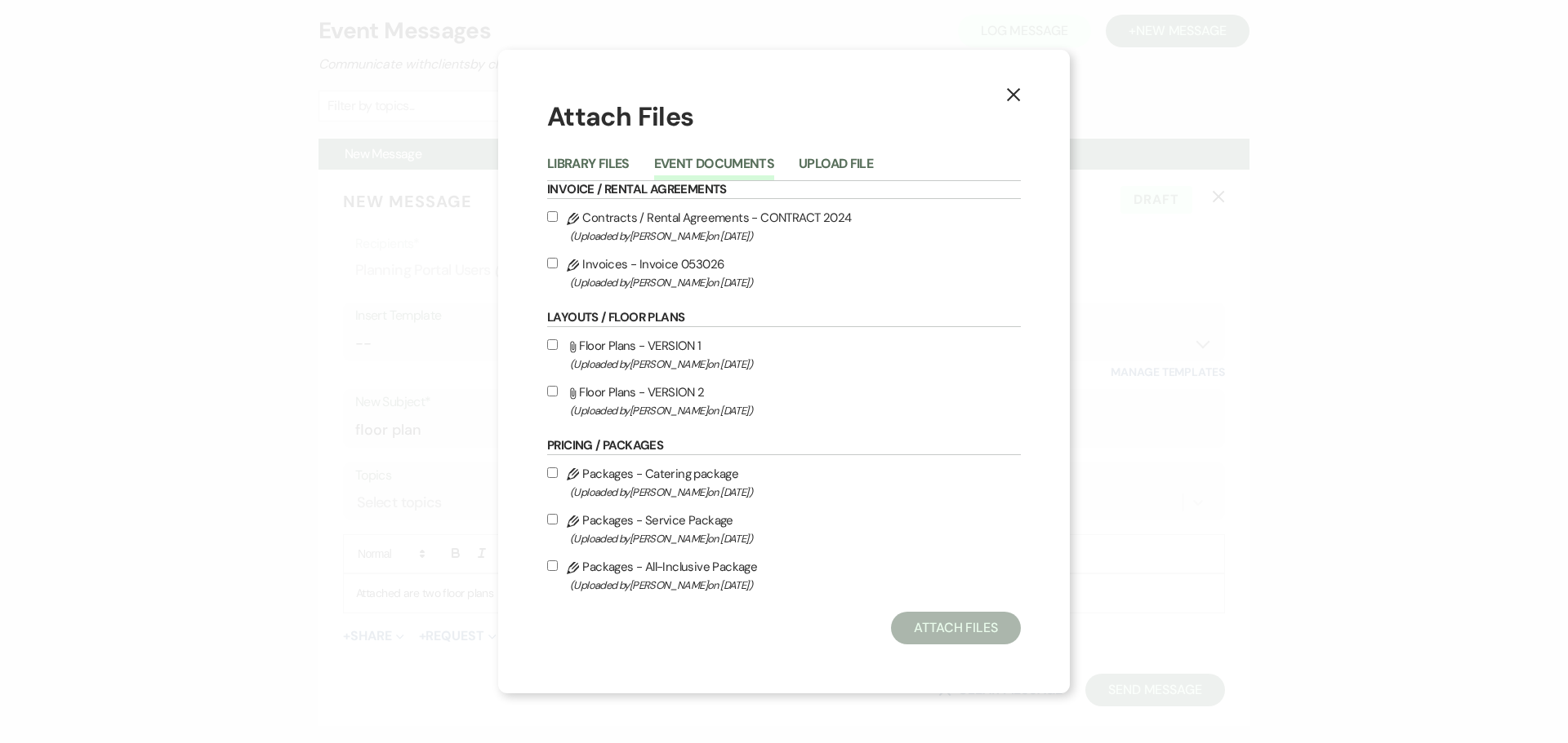
click at [552, 344] on input "Attach File Floor Plans - VERSION 1 (Uploaded by [PERSON_NAME] on [DATE] )" at bounding box center [552, 344] width 10 height 10
checkbox input "true"
click at [552, 389] on input "Attach File Floor Plans - VERSION 2 (Uploaded by [PERSON_NAME] on [DATE] )" at bounding box center [552, 391] width 10 height 10
checkbox input "true"
click at [929, 619] on button "Attach Files" at bounding box center [955, 628] width 130 height 33
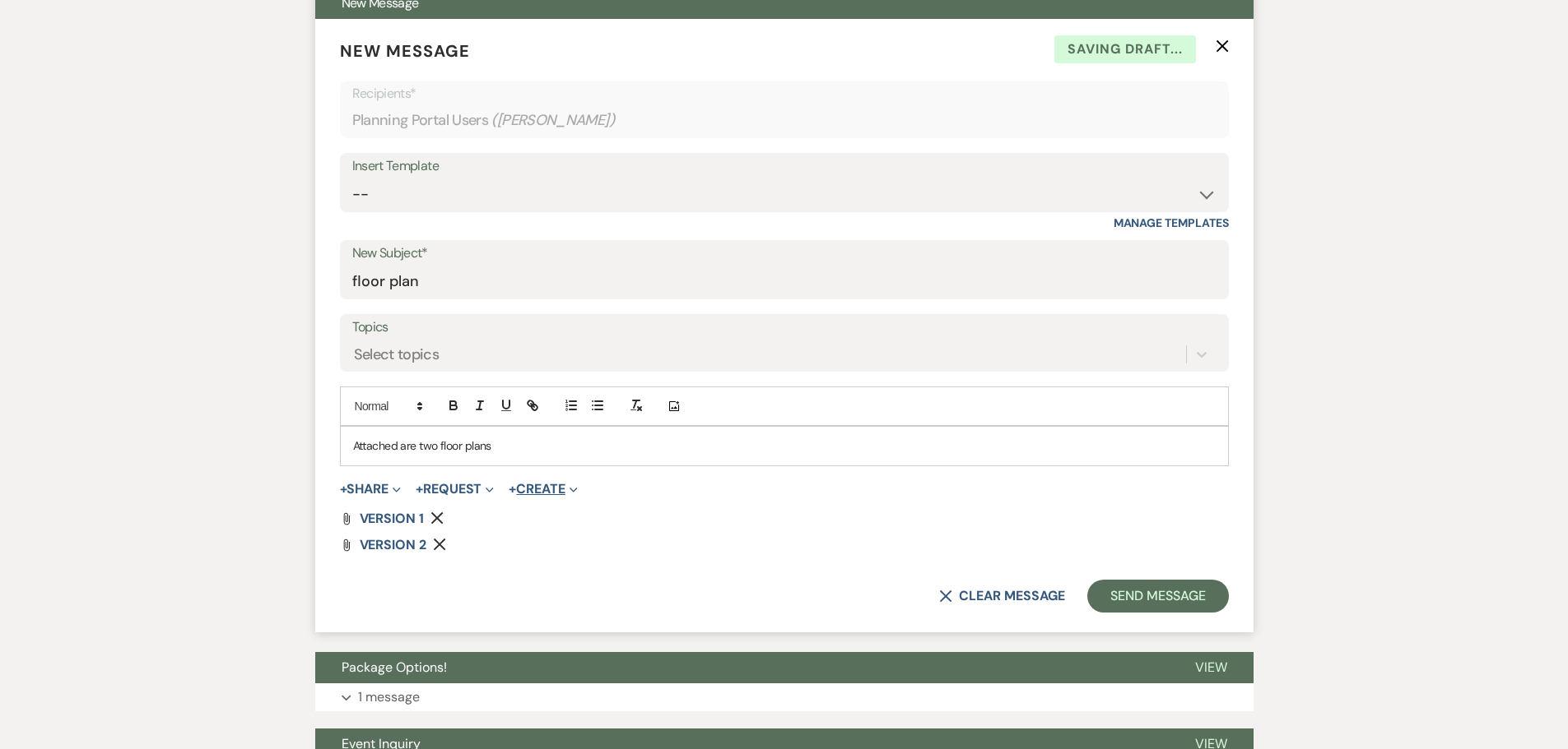
scroll to position [494, 0]
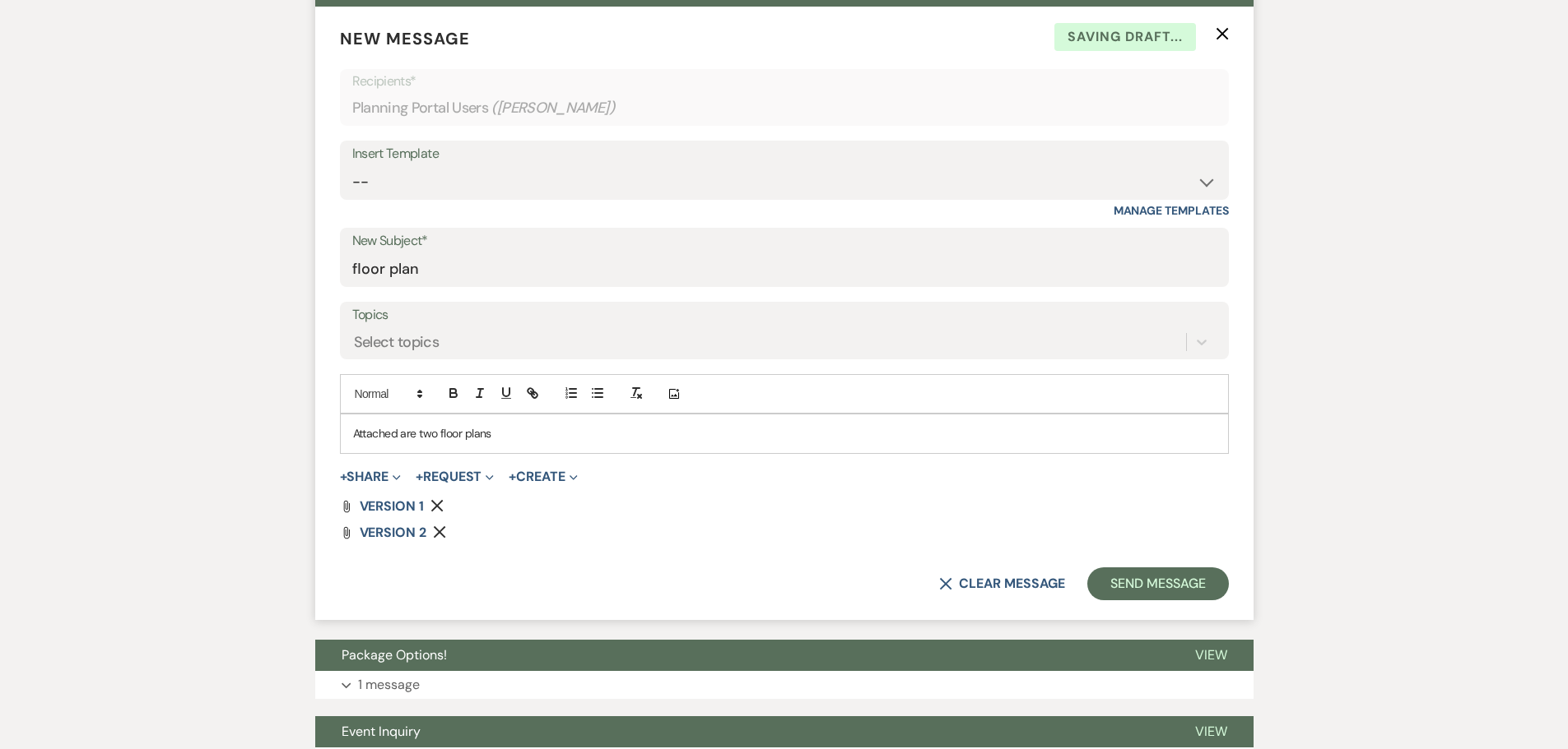
click at [511, 435] on p "Attached are two floor plans" at bounding box center [784, 433] width 863 height 18
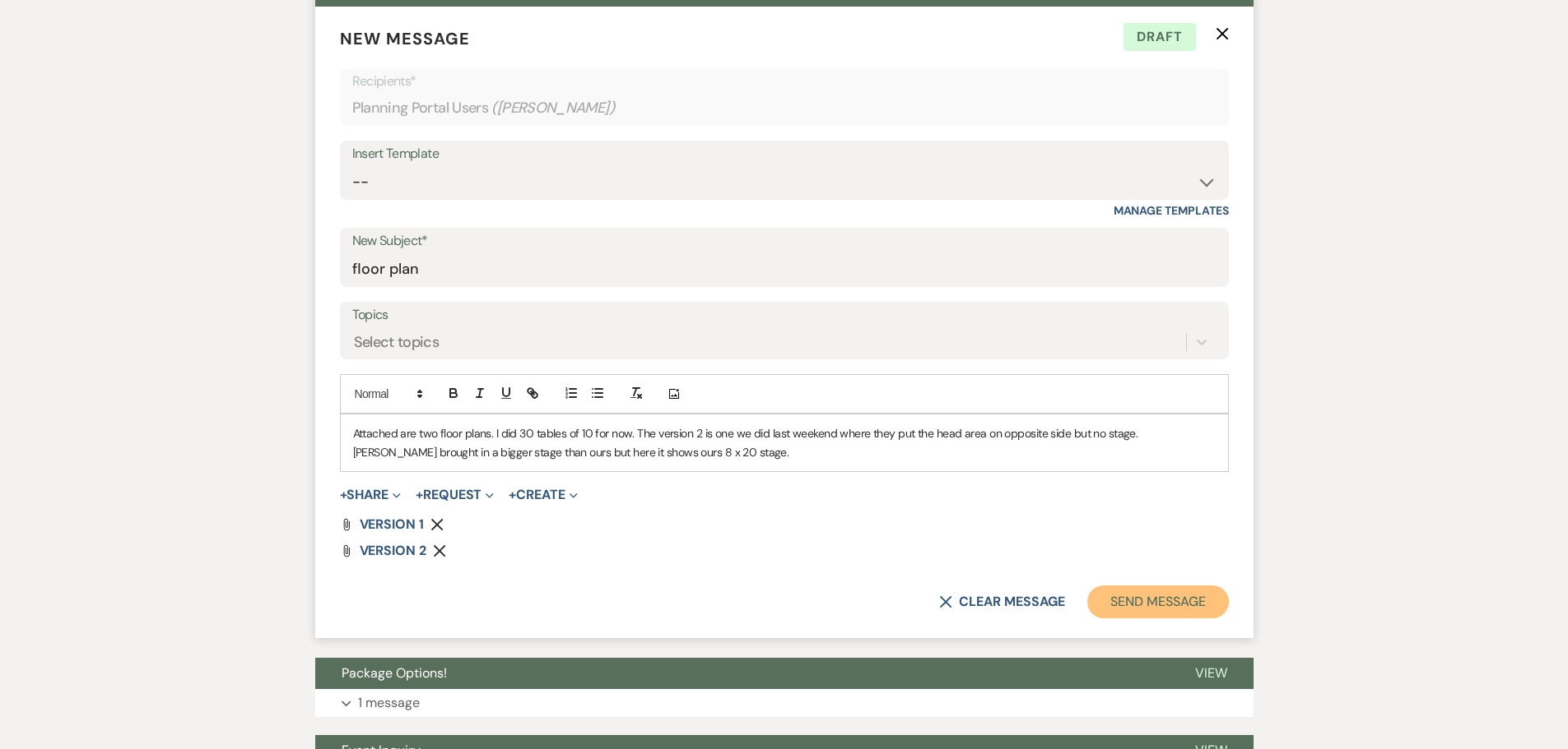
click at [1125, 605] on button "Send Message" at bounding box center [1158, 602] width 141 height 33
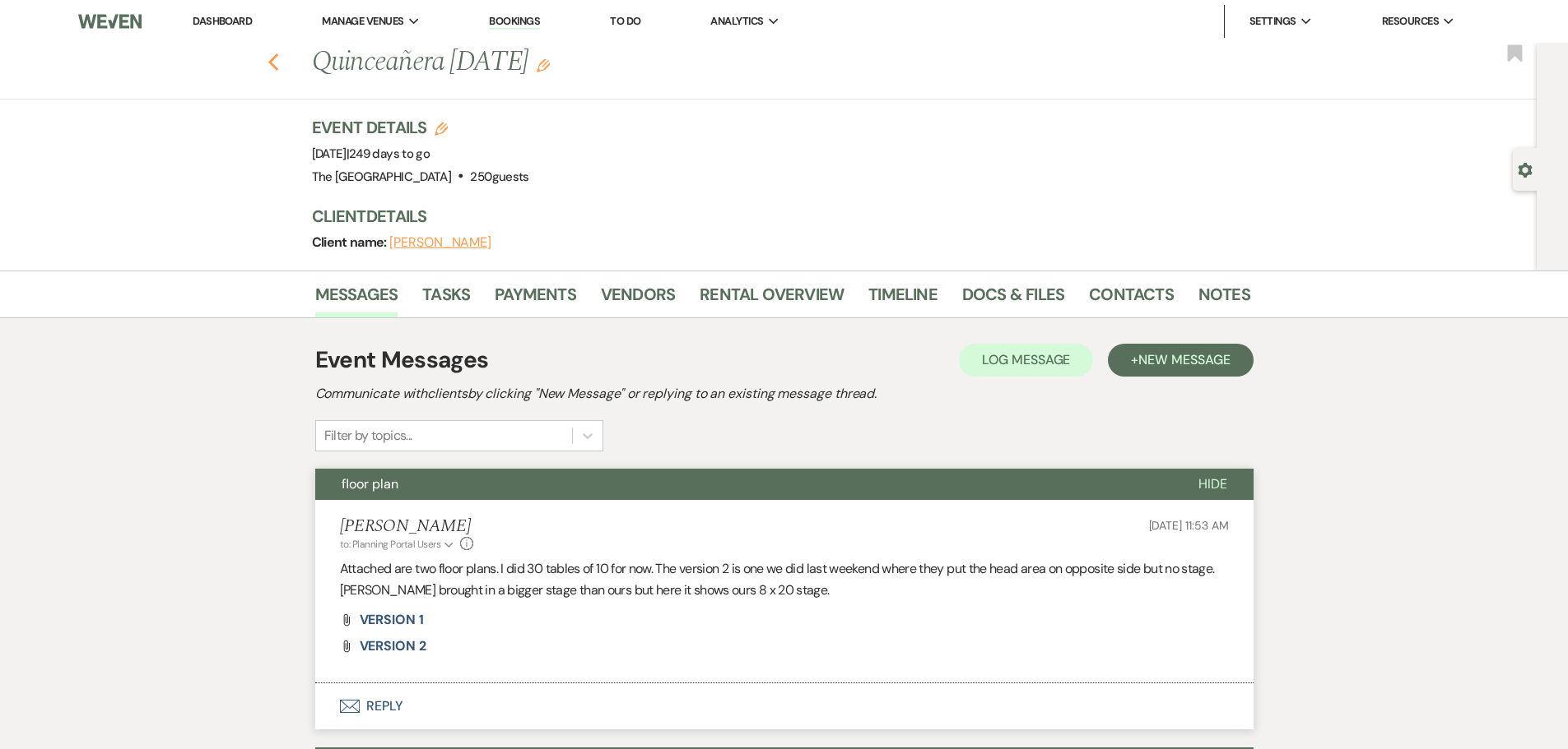
click at [277, 63] on use "button" at bounding box center [272, 62] width 10 height 18
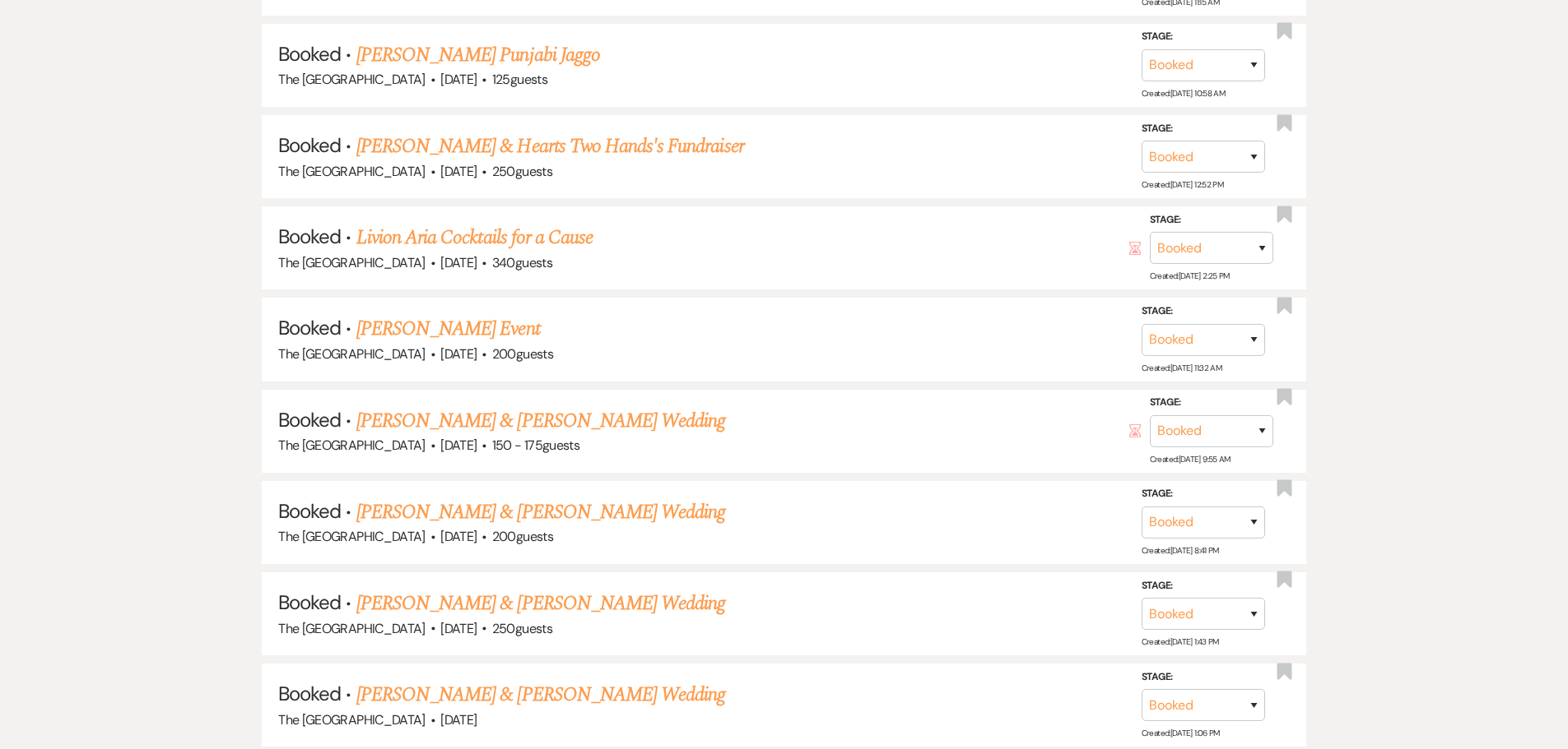
scroll to position [1277, 0]
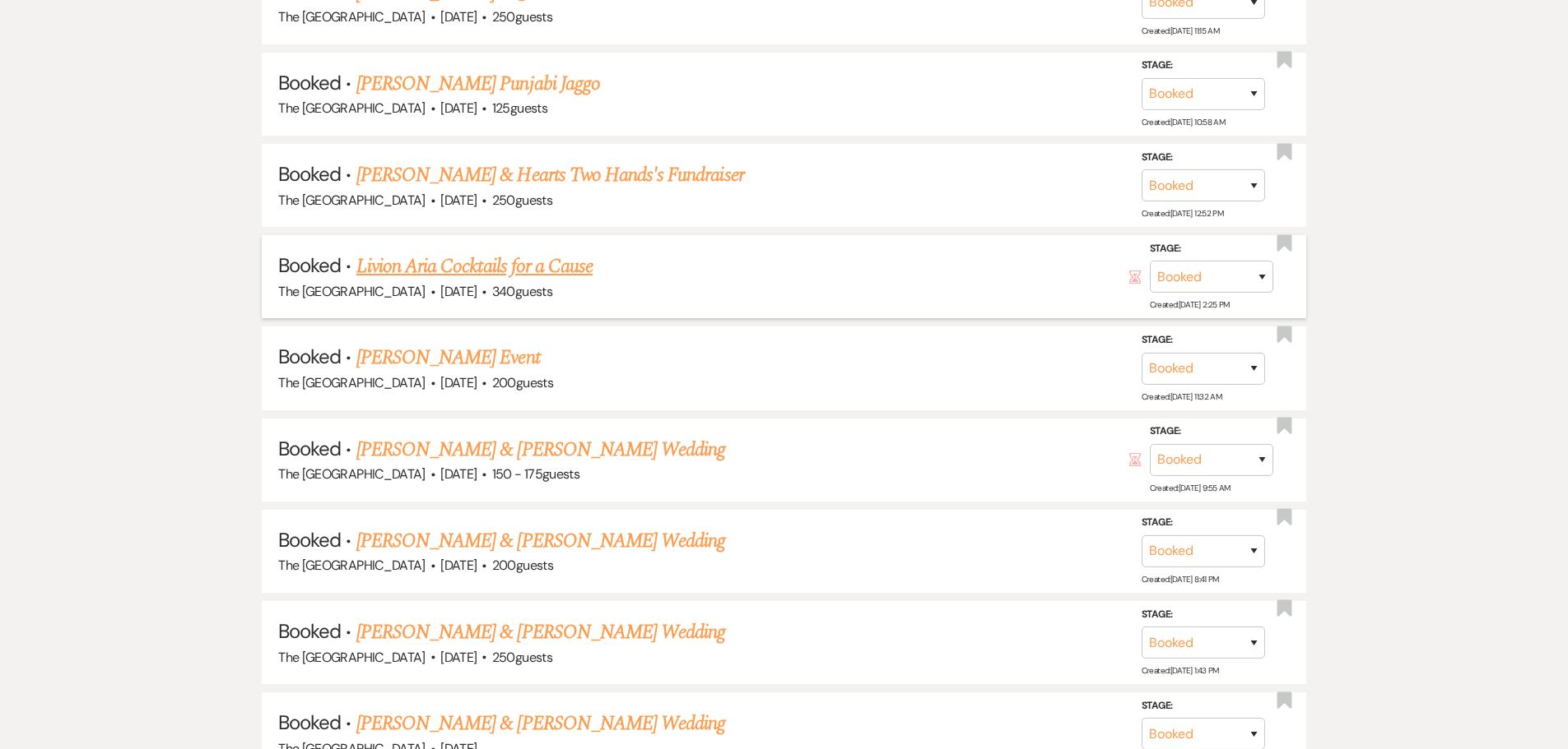
click at [518, 271] on link "Livion Aria Cocktails for a Cause" at bounding box center [475, 267] width 237 height 30
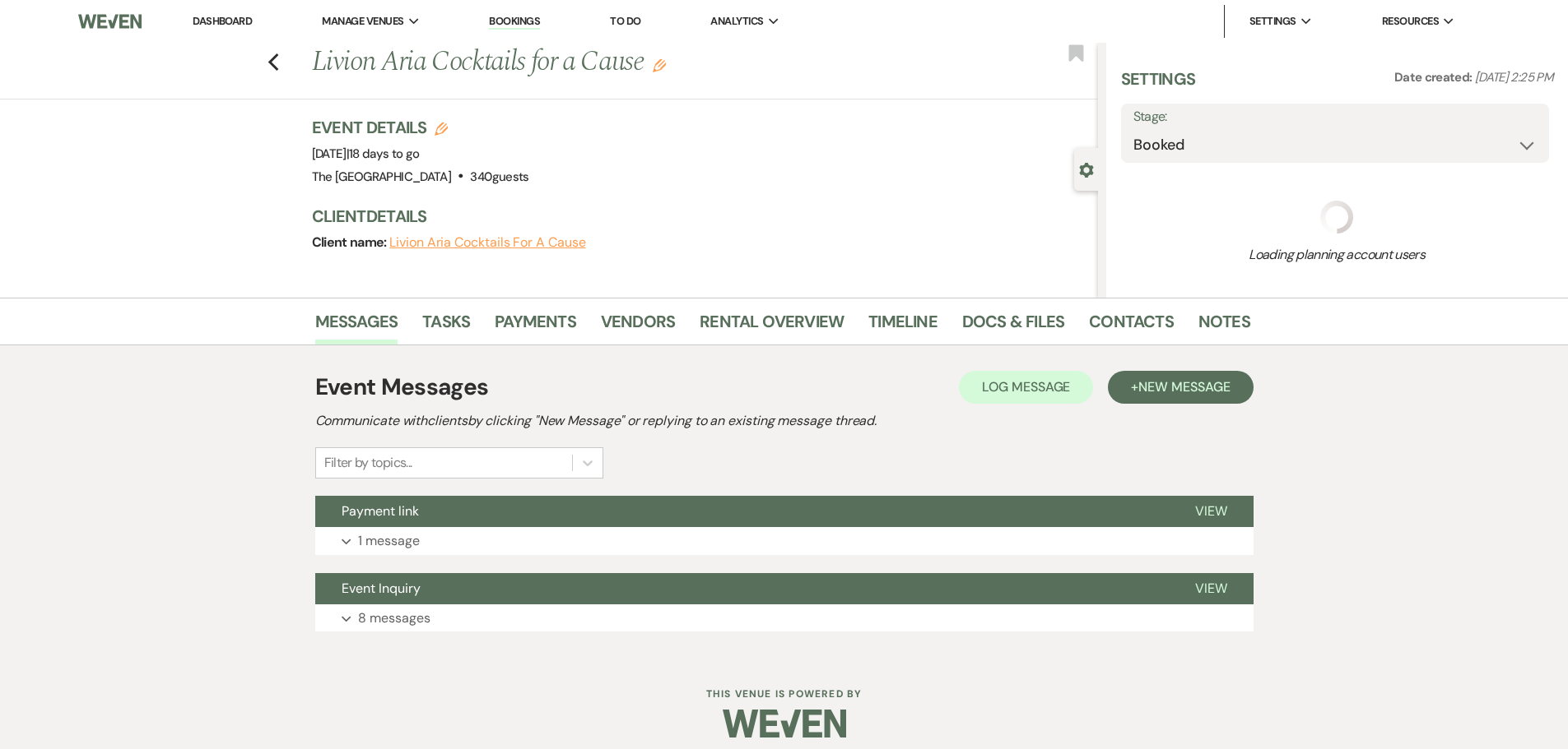
select select "5"
select select "7"
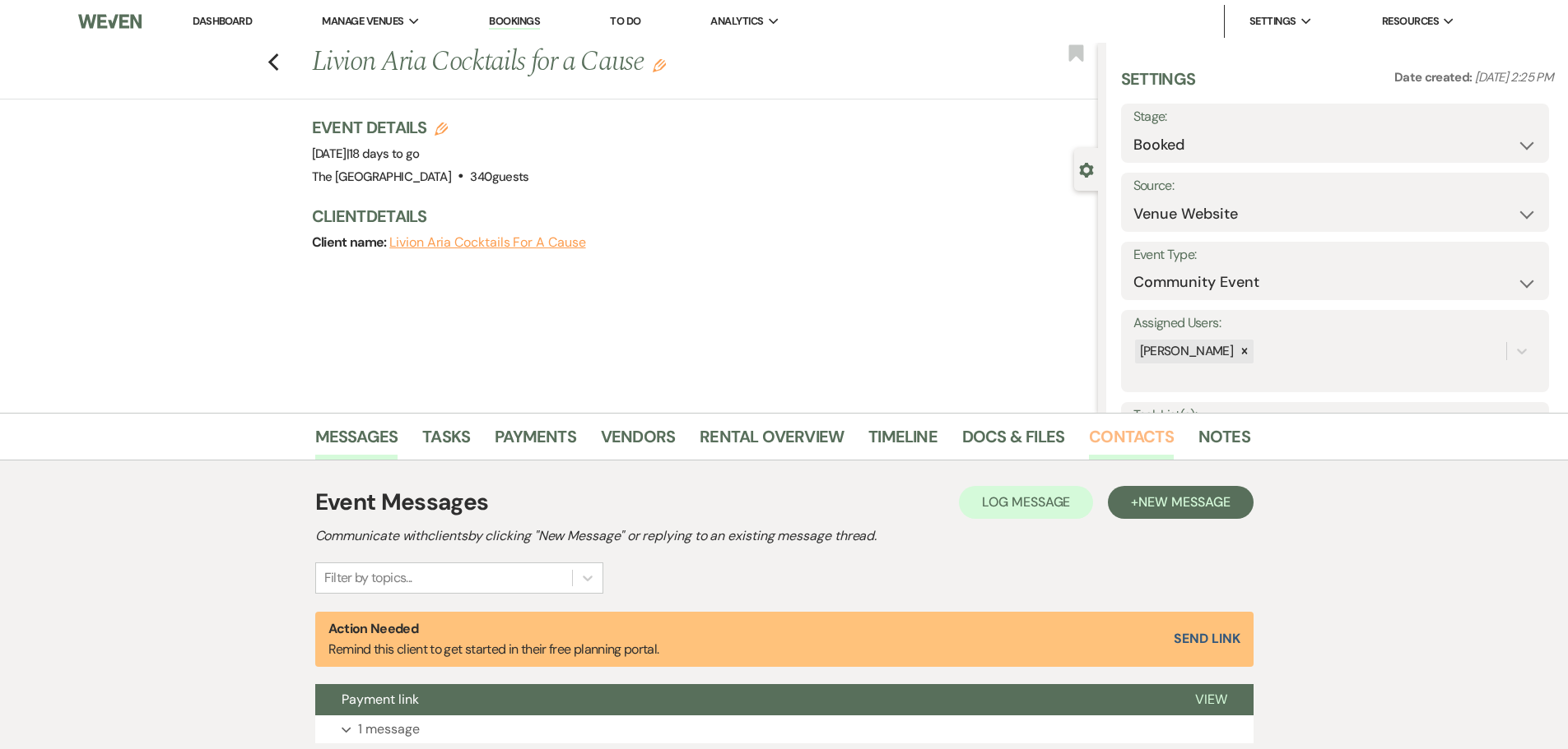
click at [1111, 442] on link "Contacts" at bounding box center [1131, 441] width 85 height 37
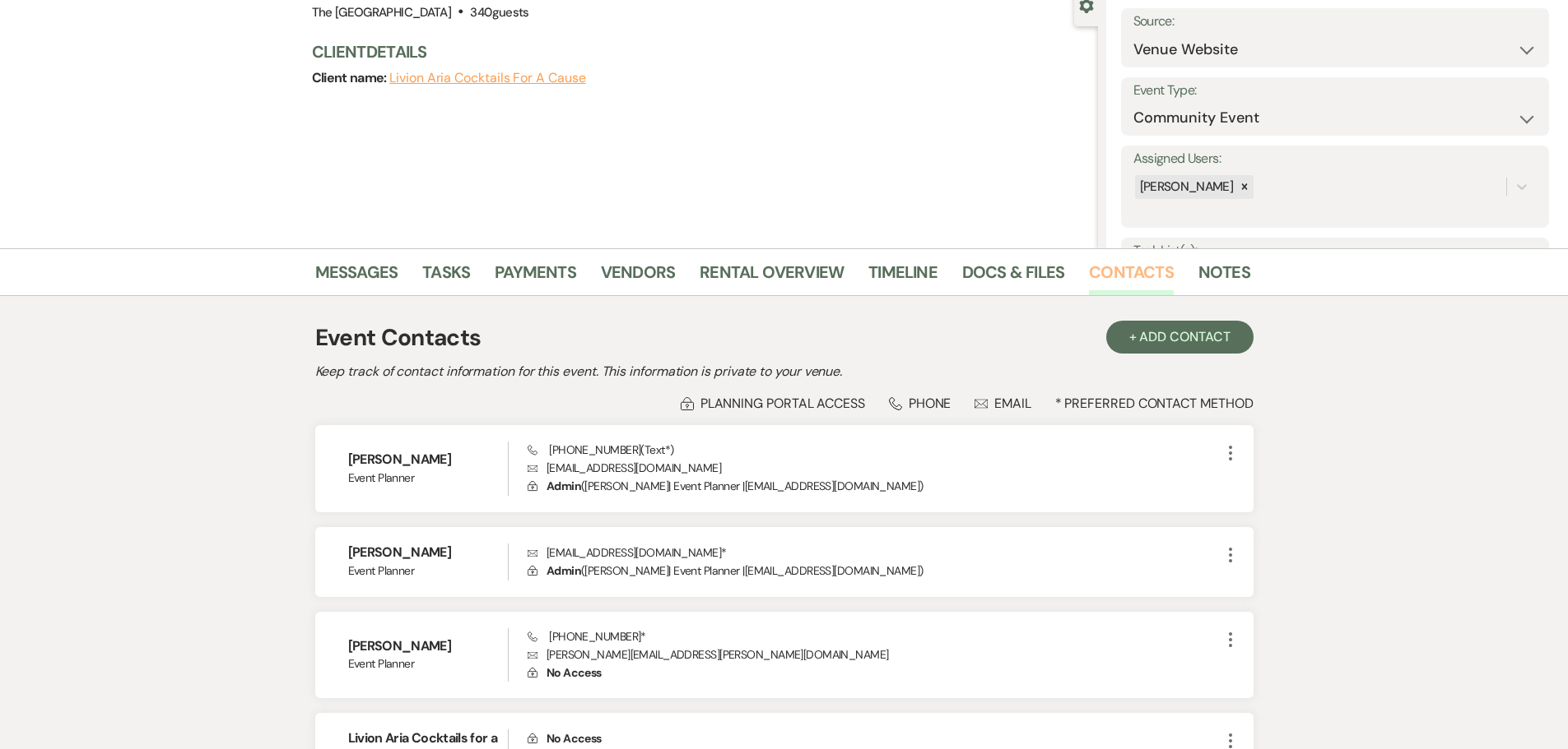
scroll to position [247, 0]
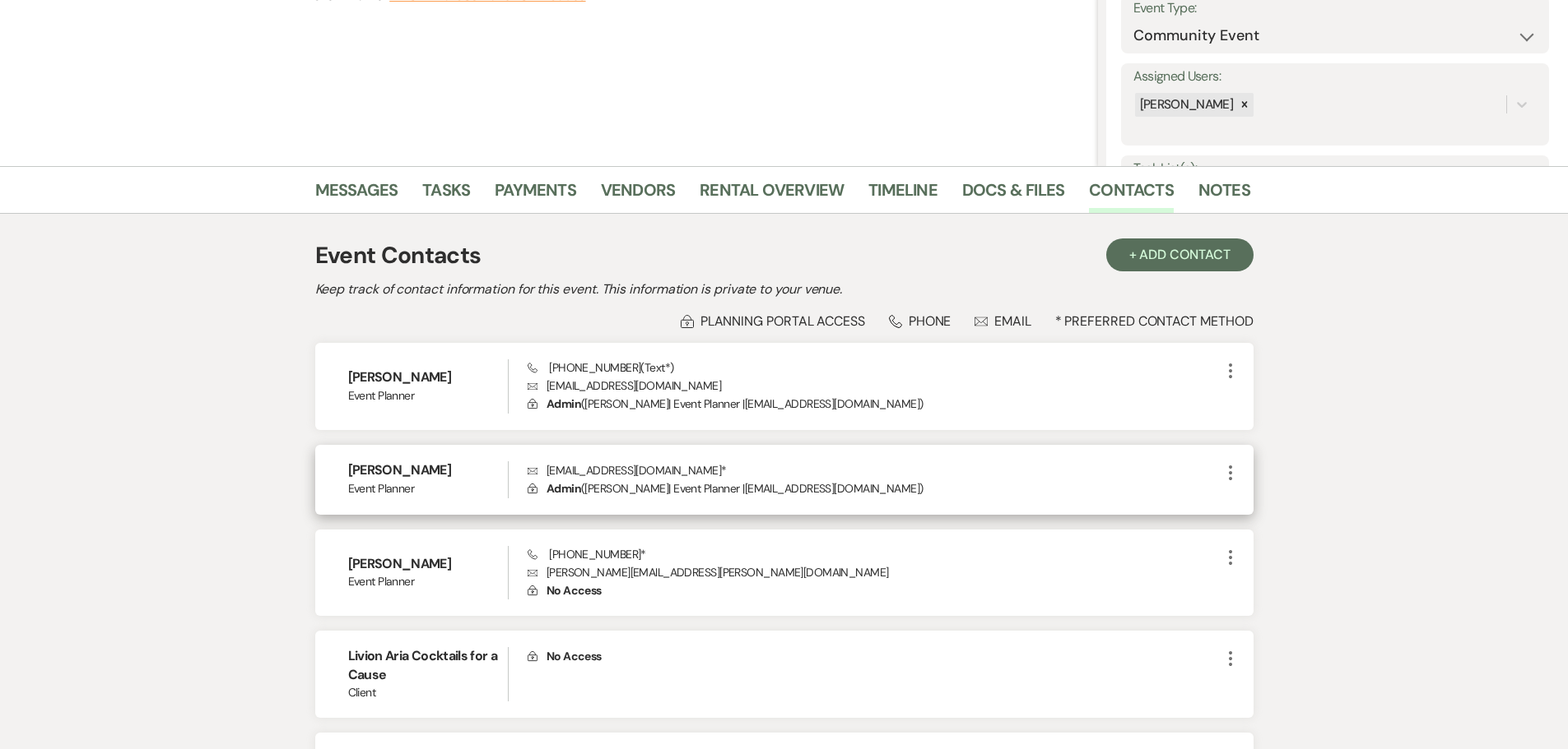
click at [1229, 466] on use "button" at bounding box center [1231, 473] width 4 height 15
click at [1243, 502] on icon "Pencil" at bounding box center [1247, 505] width 13 height 13
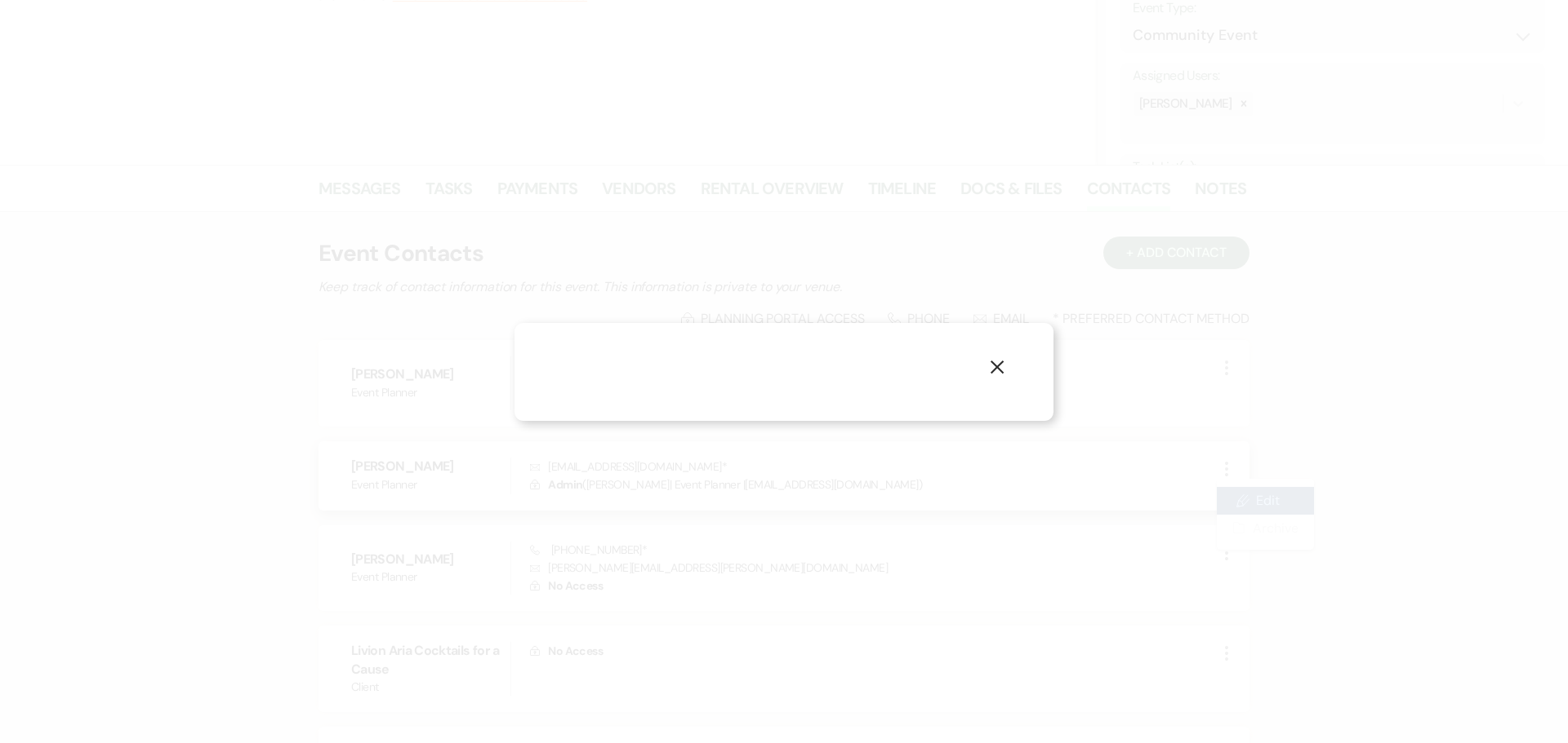
select select "email"
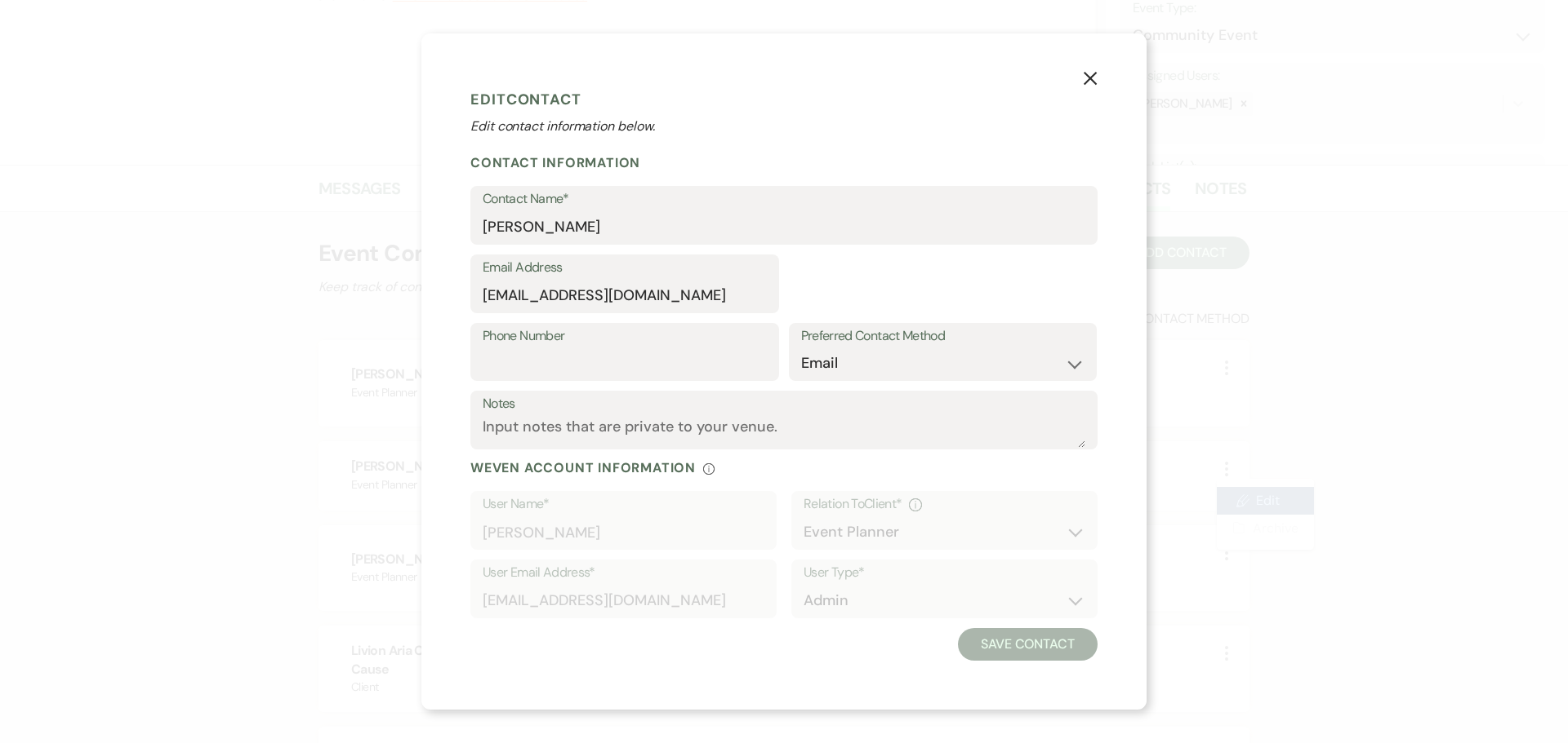
select select "2"
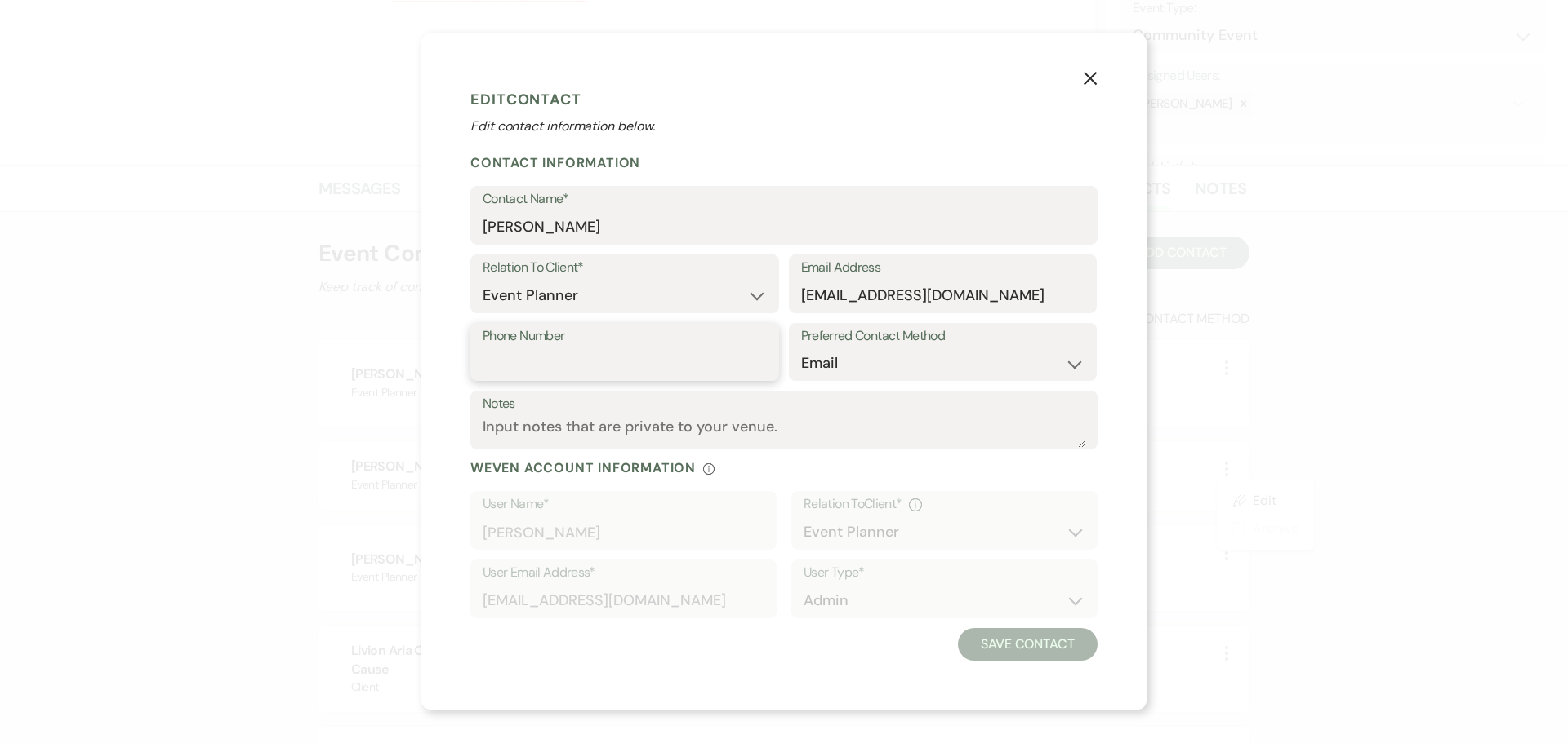
click at [612, 362] on input "Phone Number" at bounding box center [624, 363] width 284 height 32
type input "[PHONE_NUMBER]"
click at [1063, 641] on button "Save Contact" at bounding box center [1028, 644] width 140 height 33
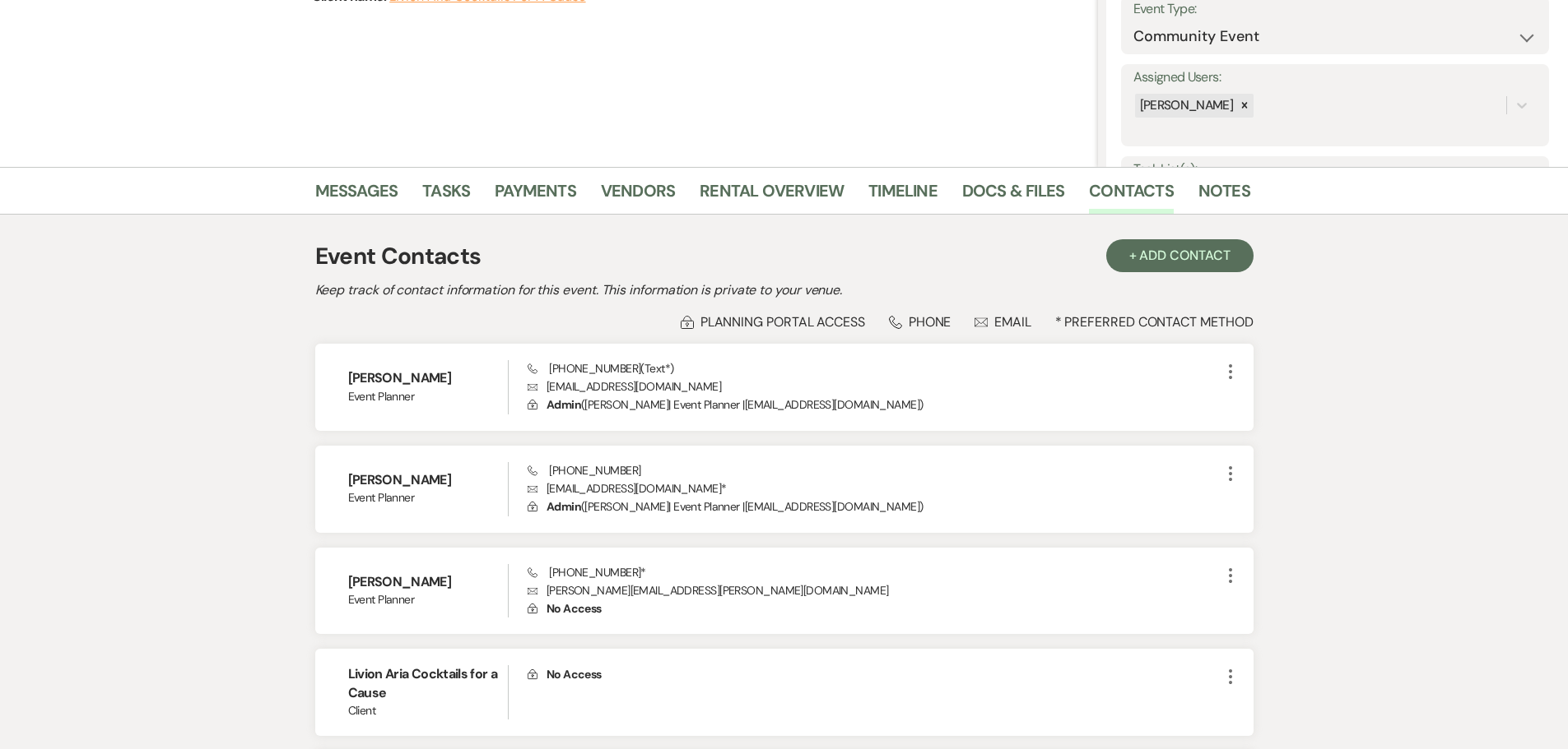
scroll to position [0, 0]
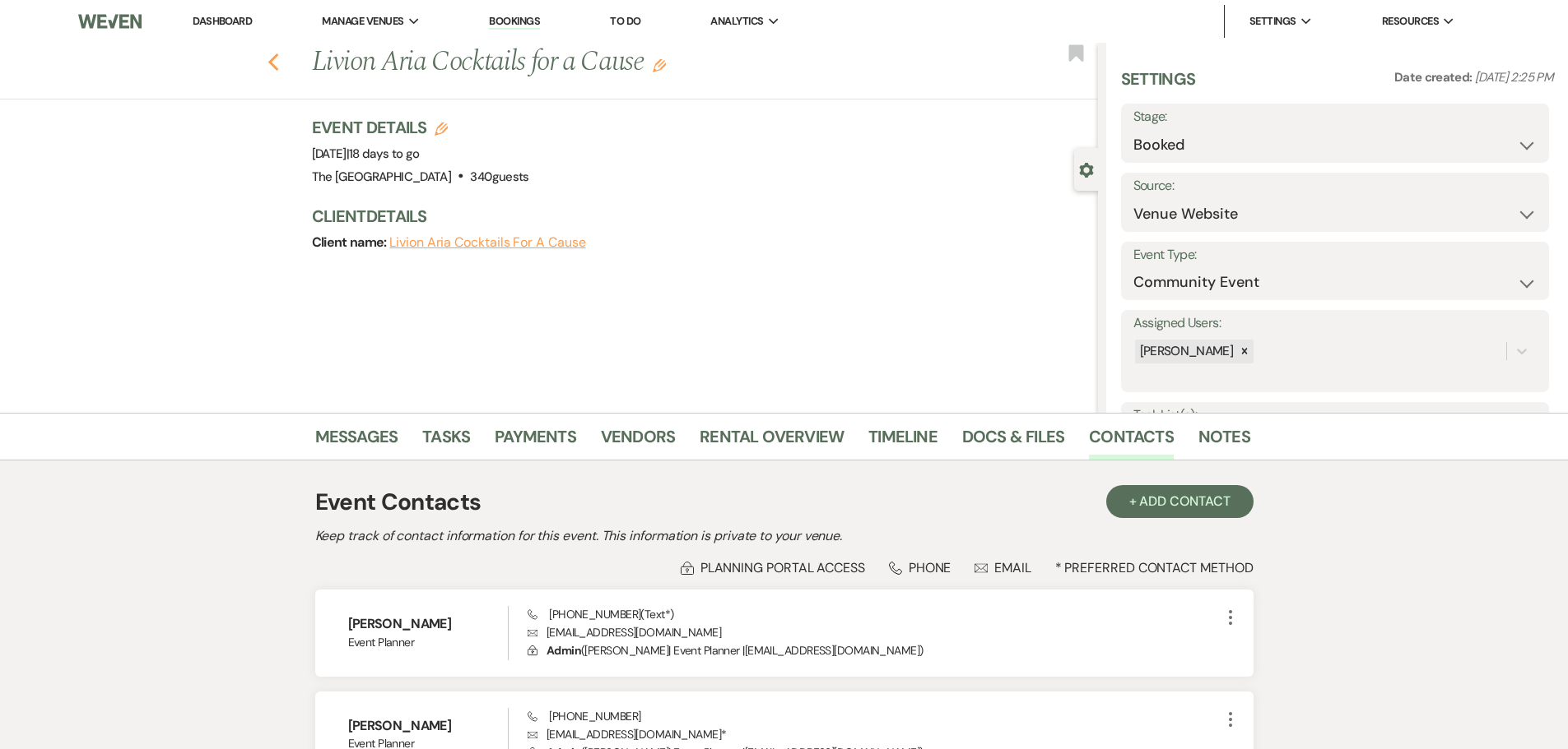
click at [278, 57] on use "button" at bounding box center [272, 62] width 10 height 18
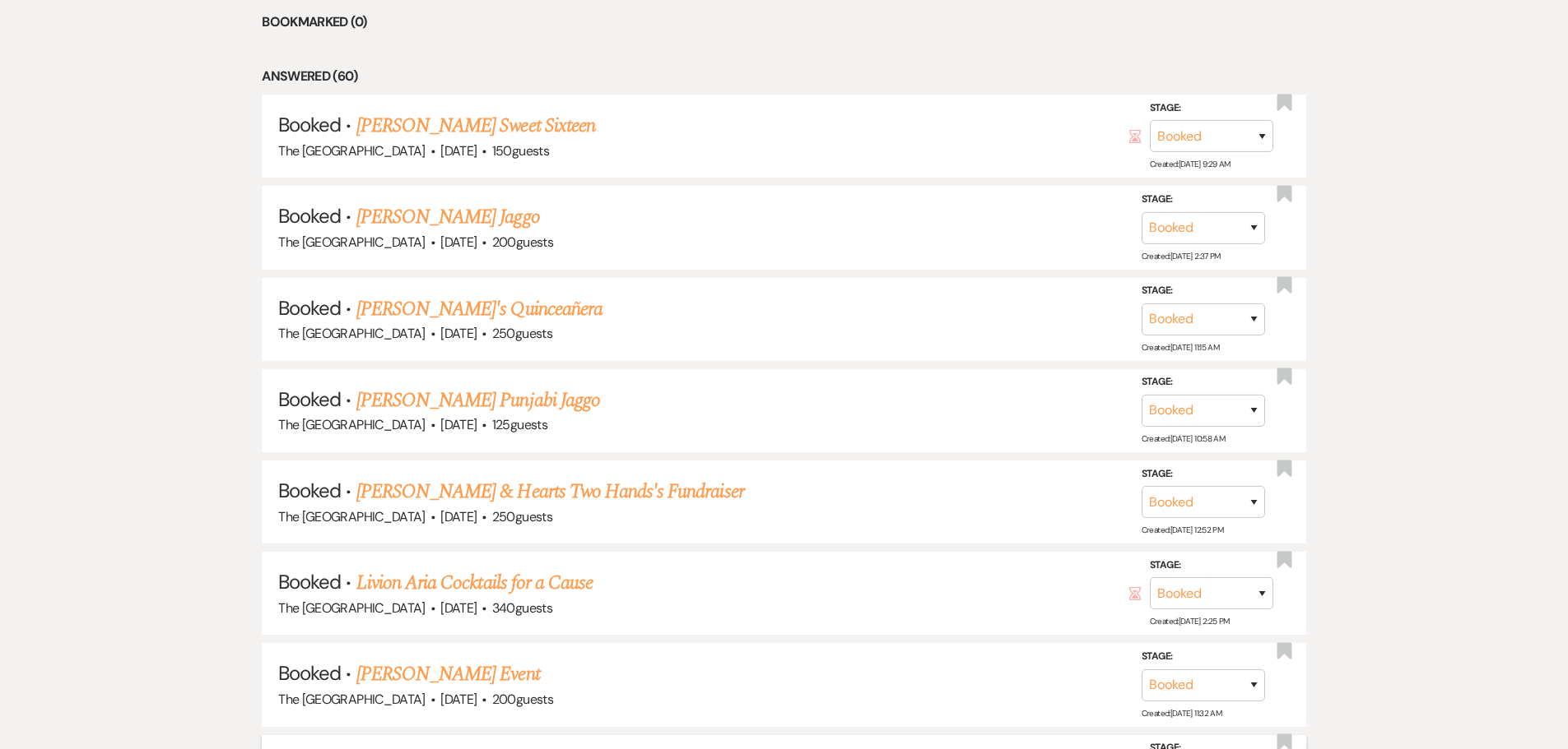
scroll to position [949, 0]
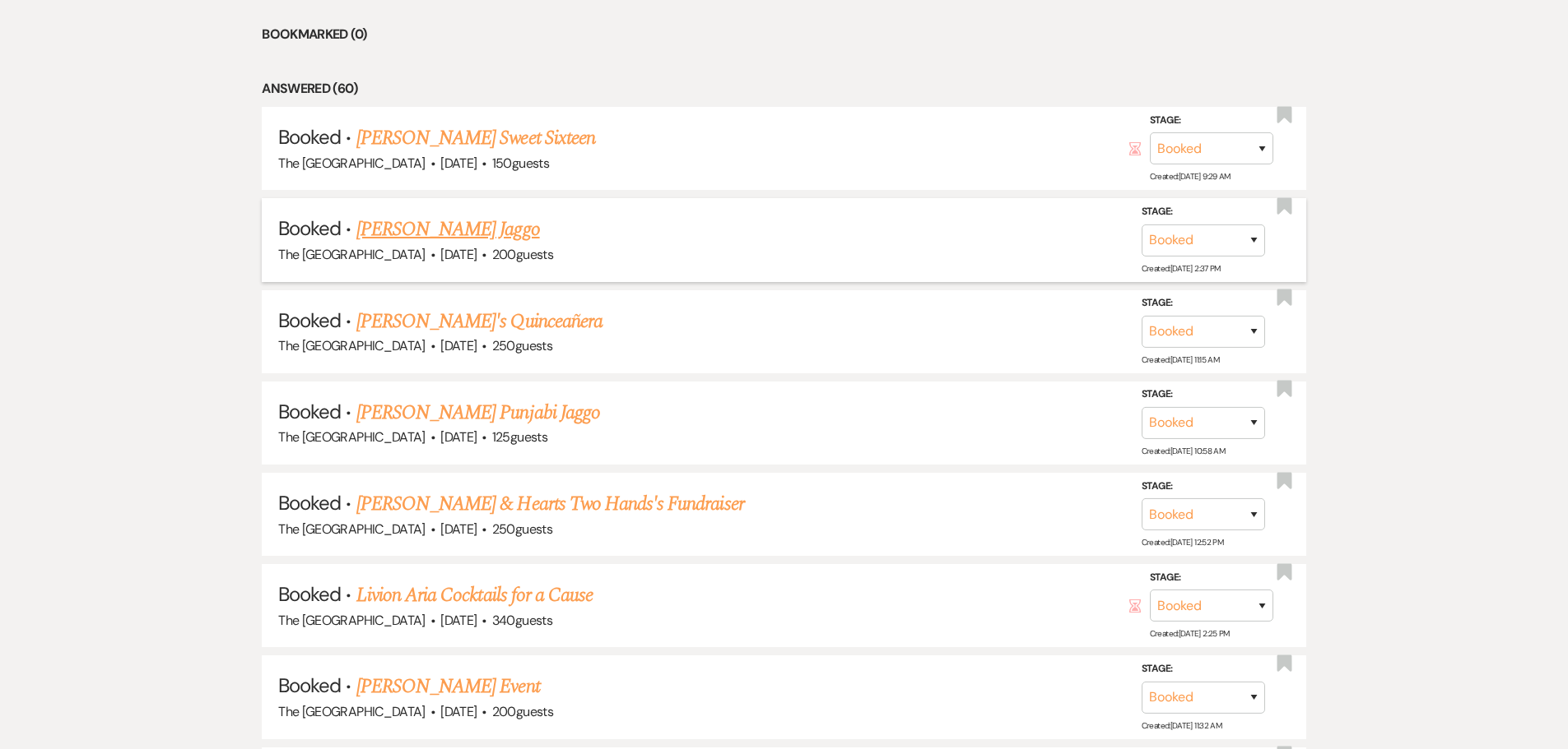
click at [469, 237] on link "[PERSON_NAME] Jaggo" at bounding box center [448, 230] width 183 height 30
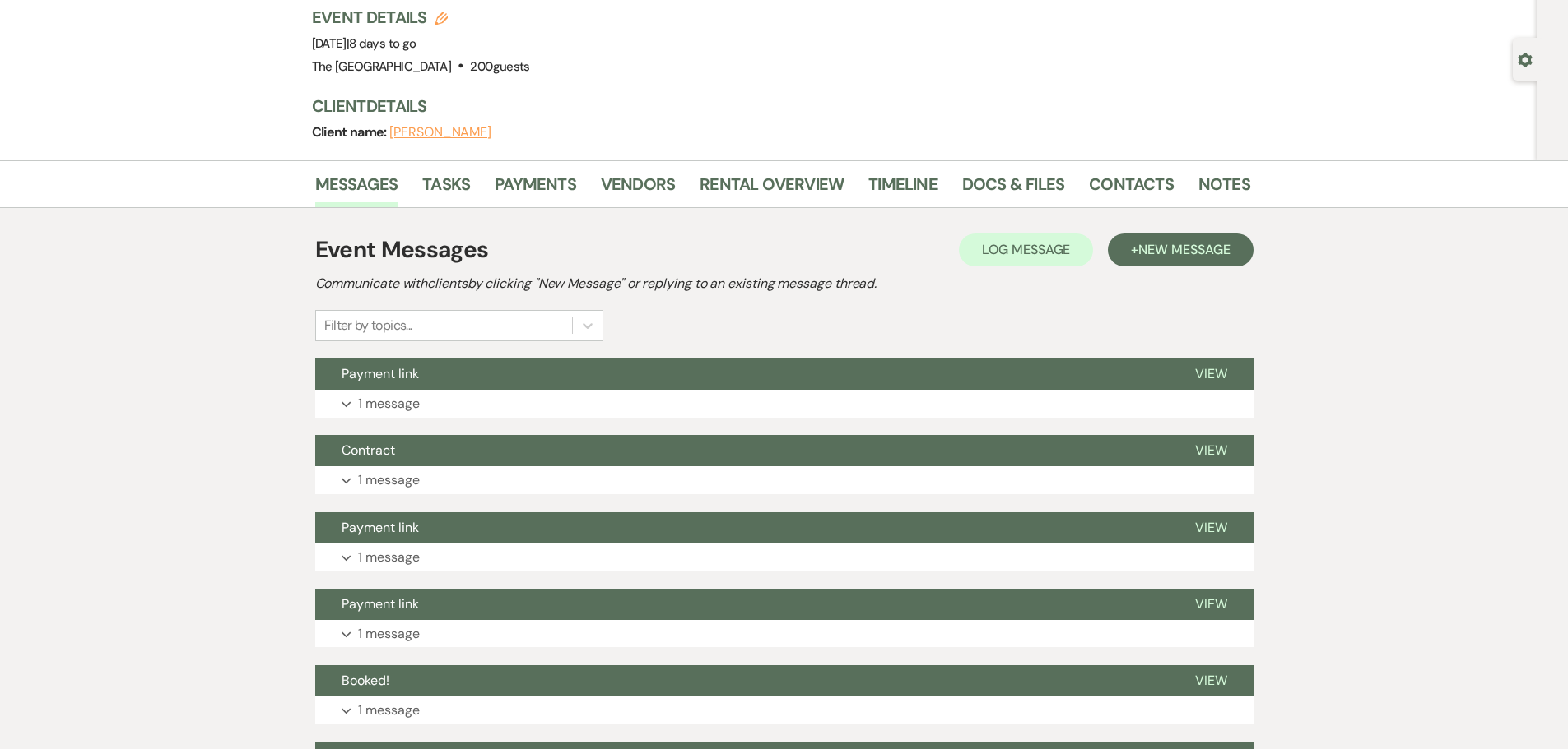
scroll to position [247, 0]
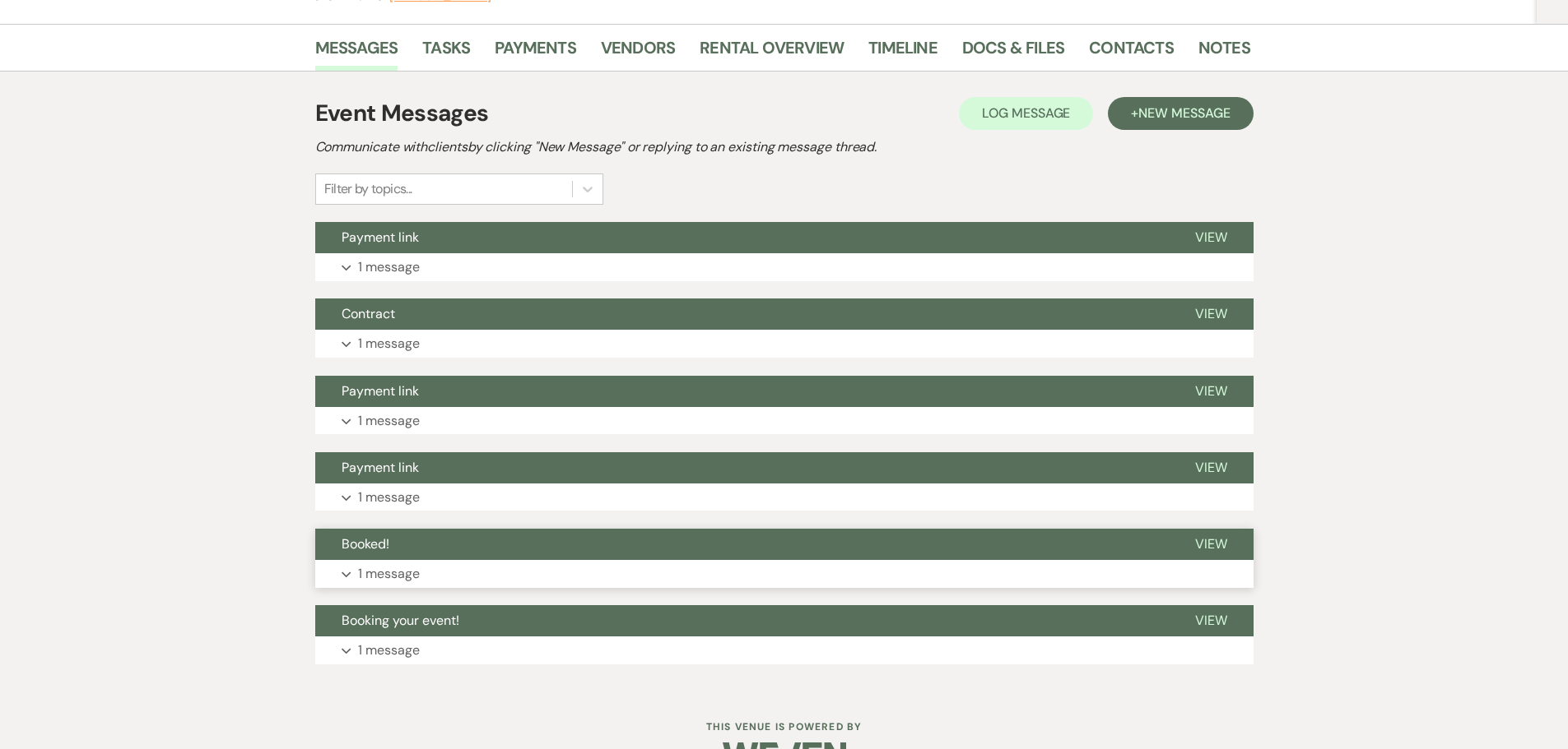
click at [1205, 542] on span "View" at bounding box center [1211, 544] width 32 height 17
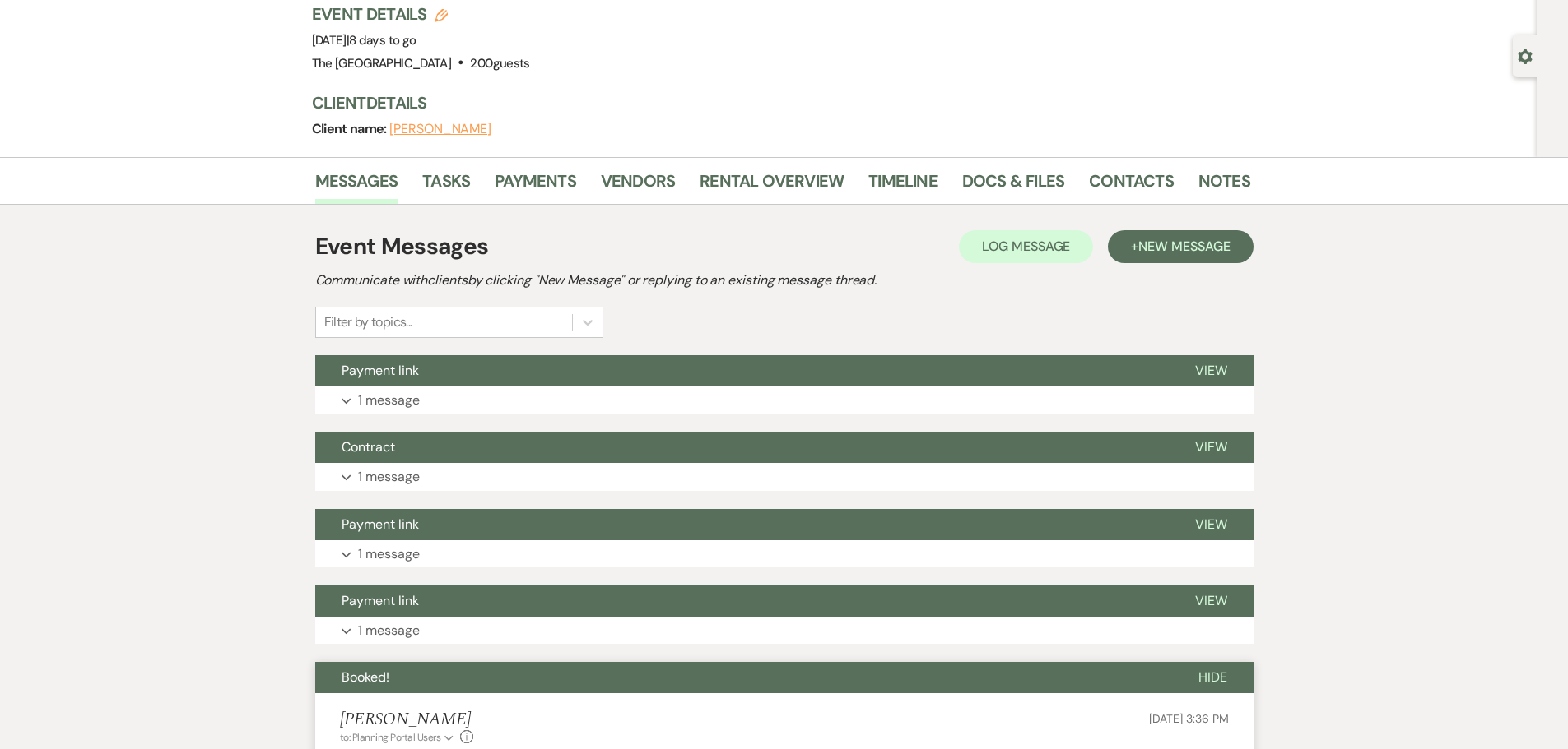
scroll to position [0, 0]
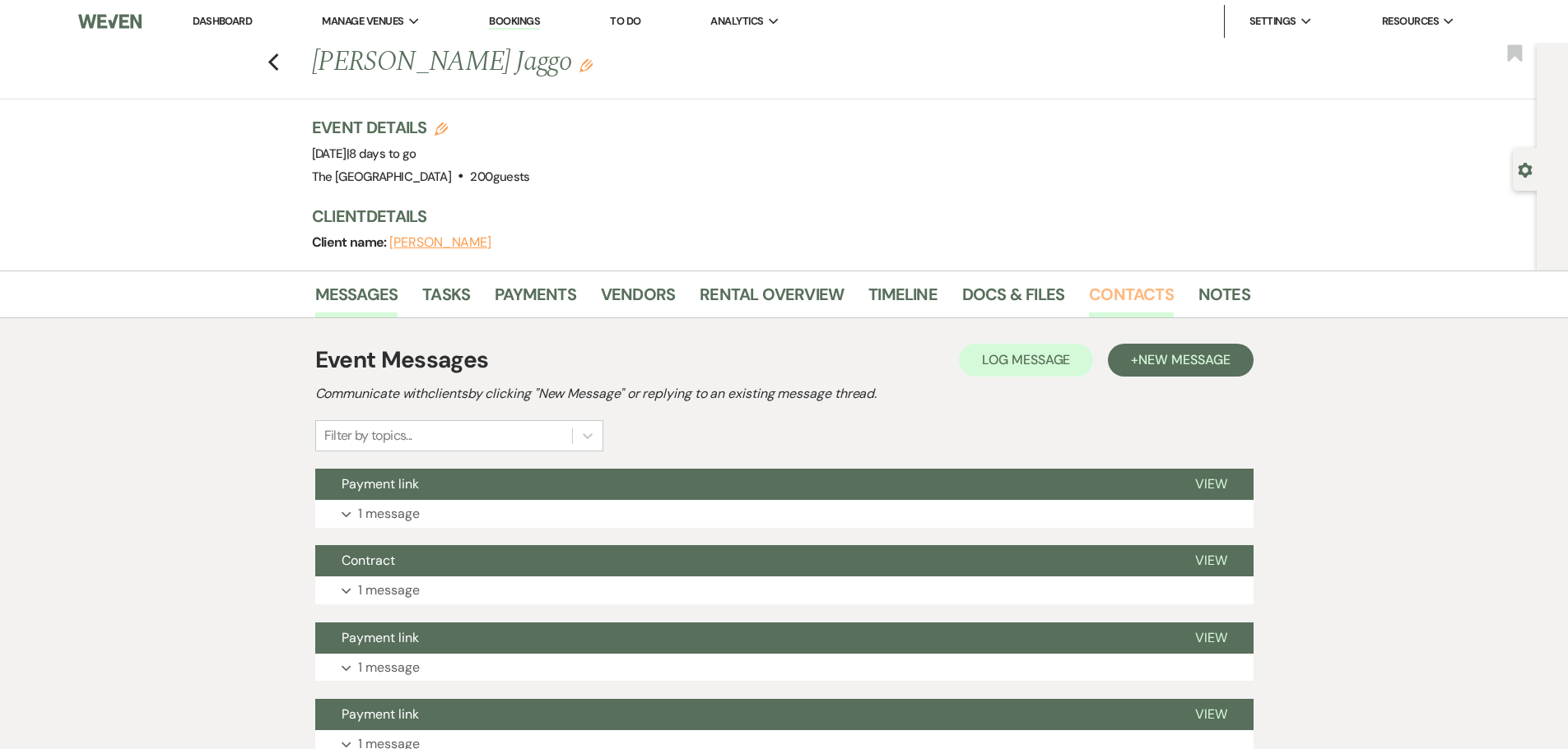
click at [1126, 290] on link "Contacts" at bounding box center [1131, 299] width 85 height 37
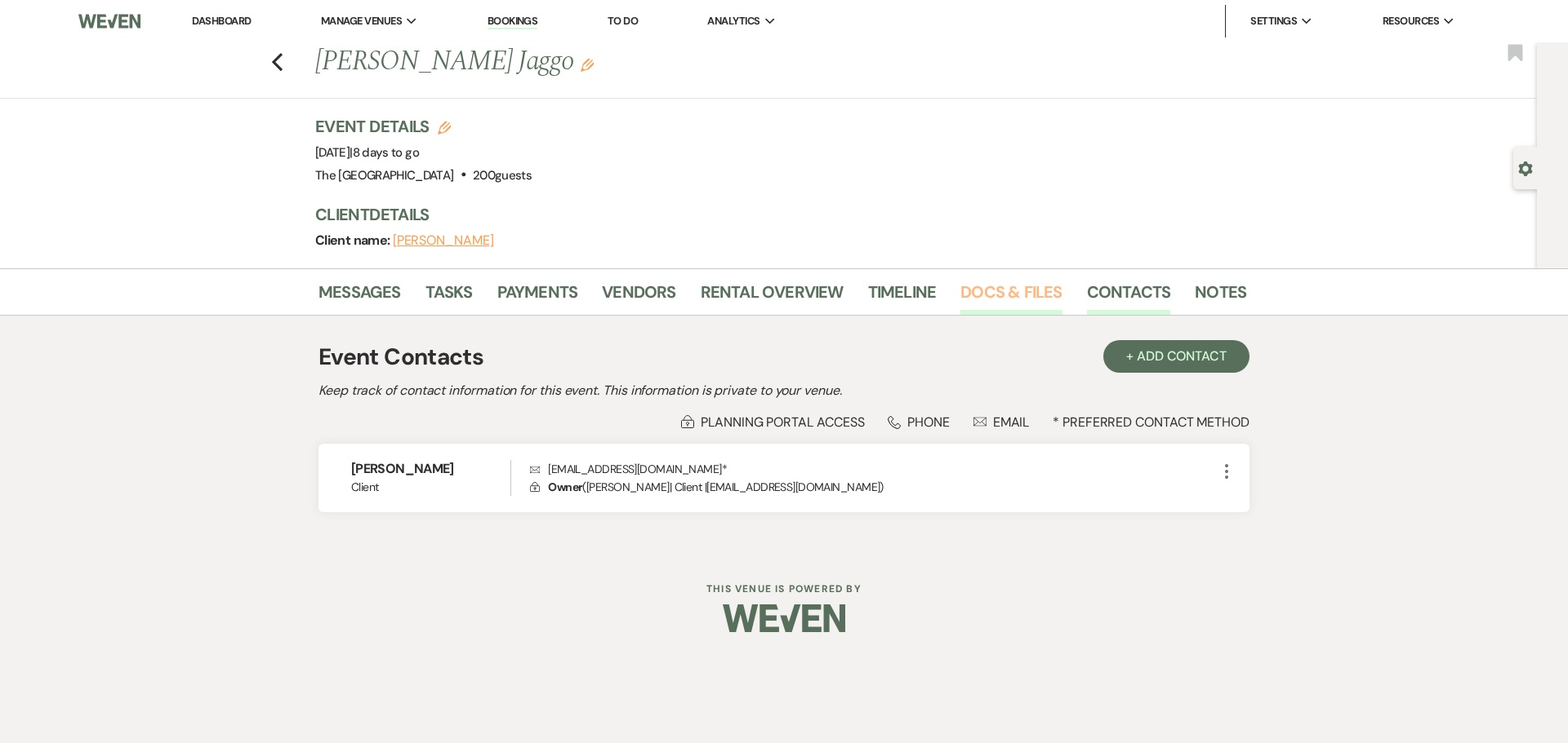
click at [1004, 291] on link "Docs & Files" at bounding box center [1011, 297] width 102 height 36
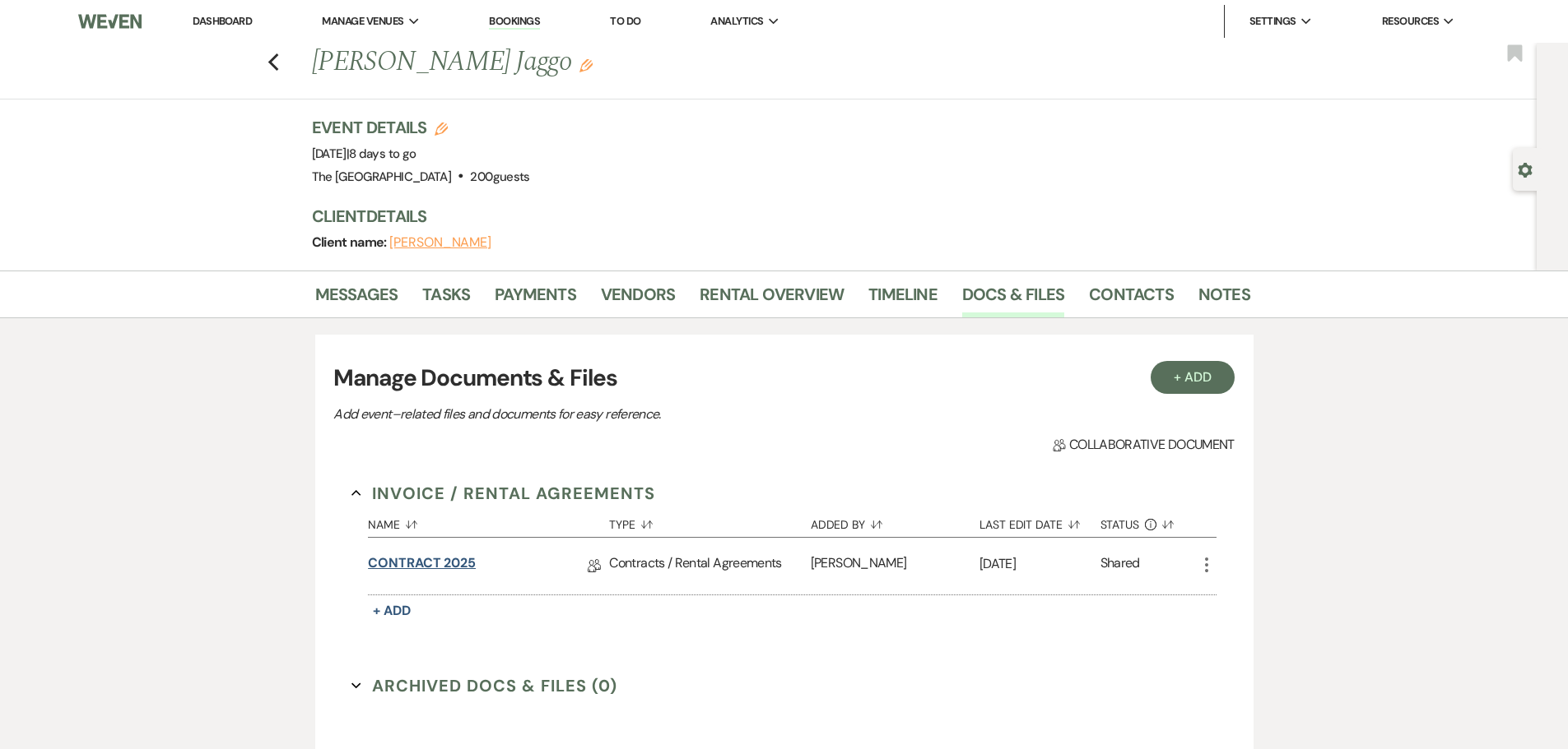
click at [430, 564] on link "CONTRACT 2025" at bounding box center [422, 566] width 108 height 25
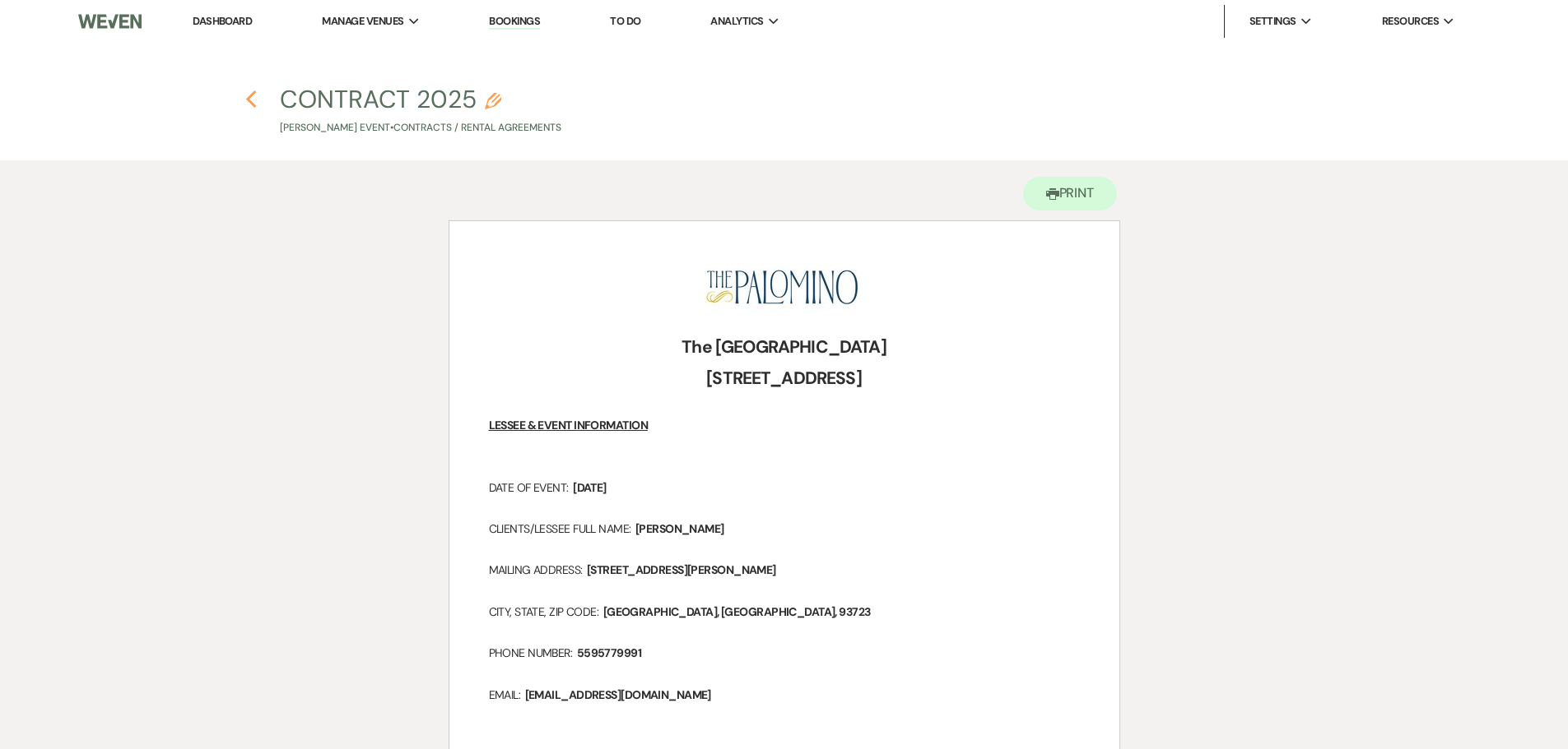
click at [254, 103] on icon "Previous" at bounding box center [251, 99] width 12 height 20
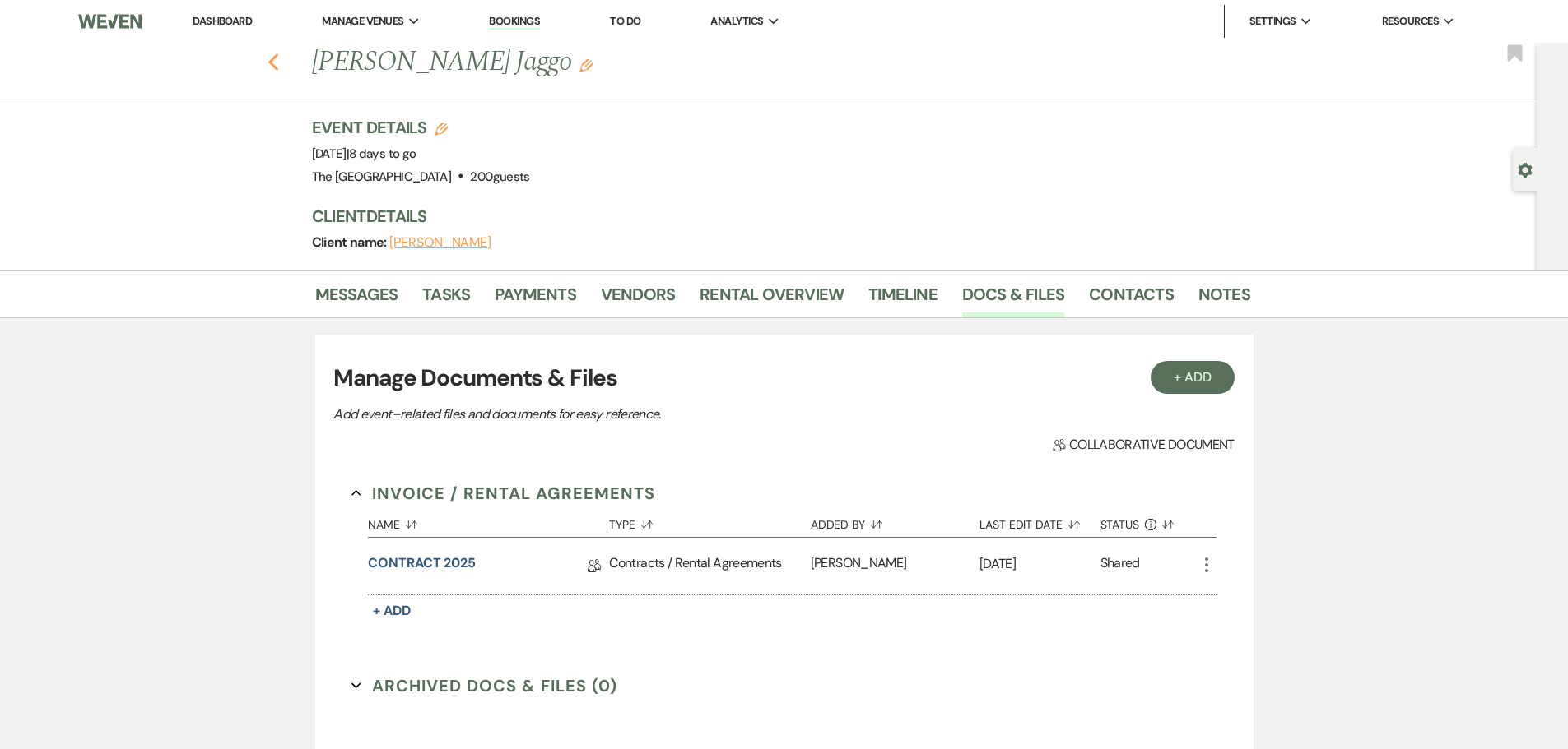
click at [280, 63] on icon "Previous" at bounding box center [273, 62] width 12 height 20
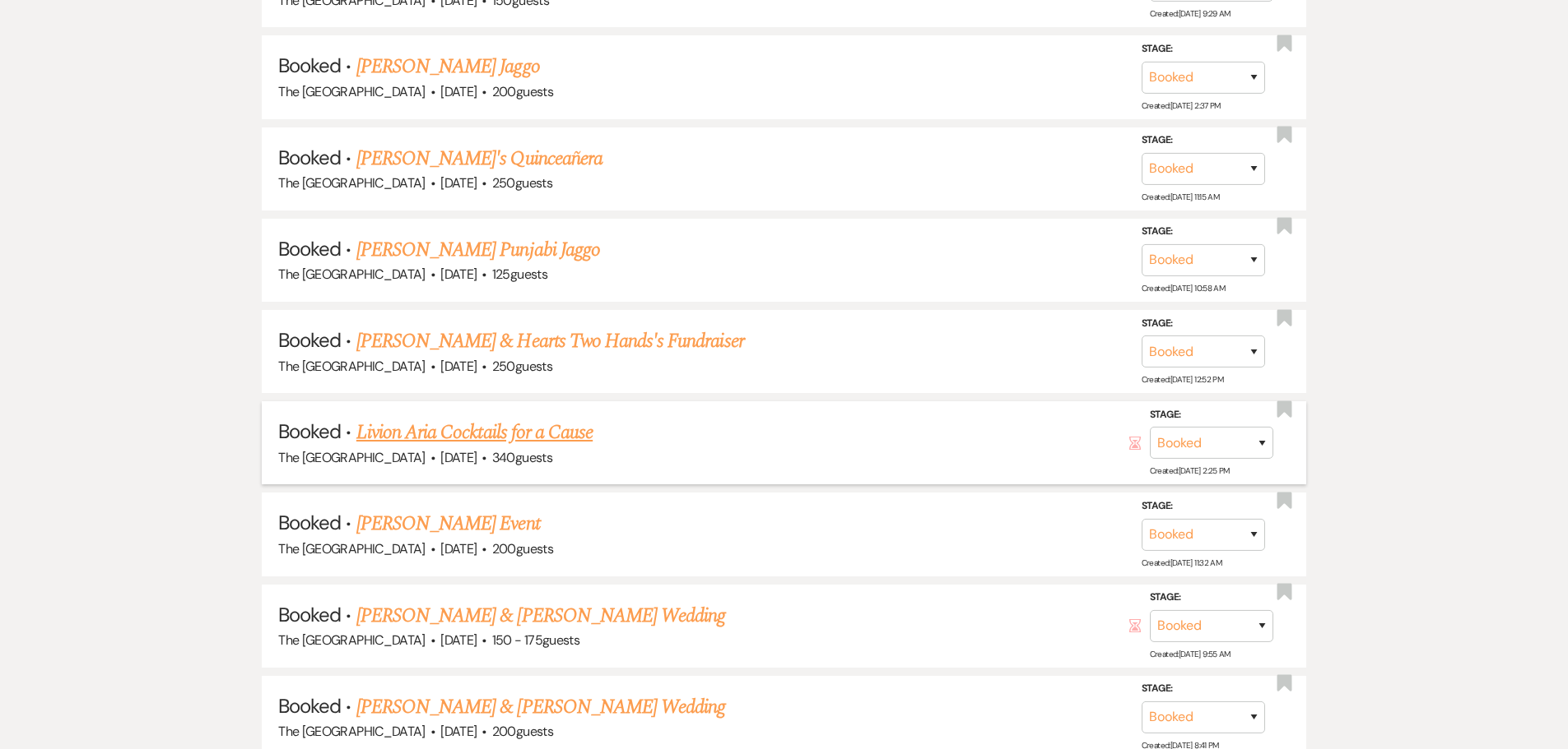
scroll to position [1113, 0]
click at [487, 527] on link "[PERSON_NAME] Event" at bounding box center [448, 523] width 183 height 30
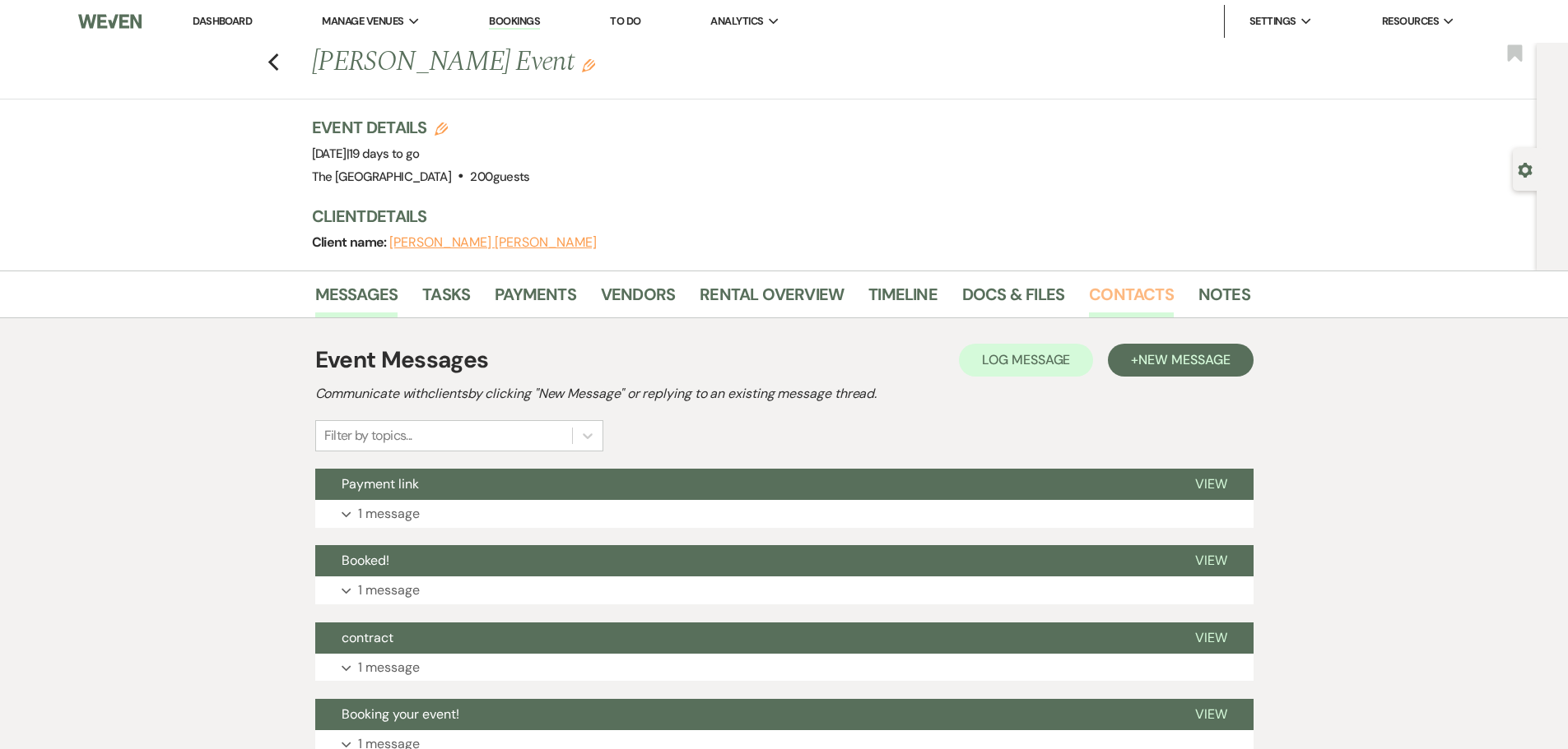
click at [1135, 303] on link "Contacts" at bounding box center [1131, 299] width 85 height 37
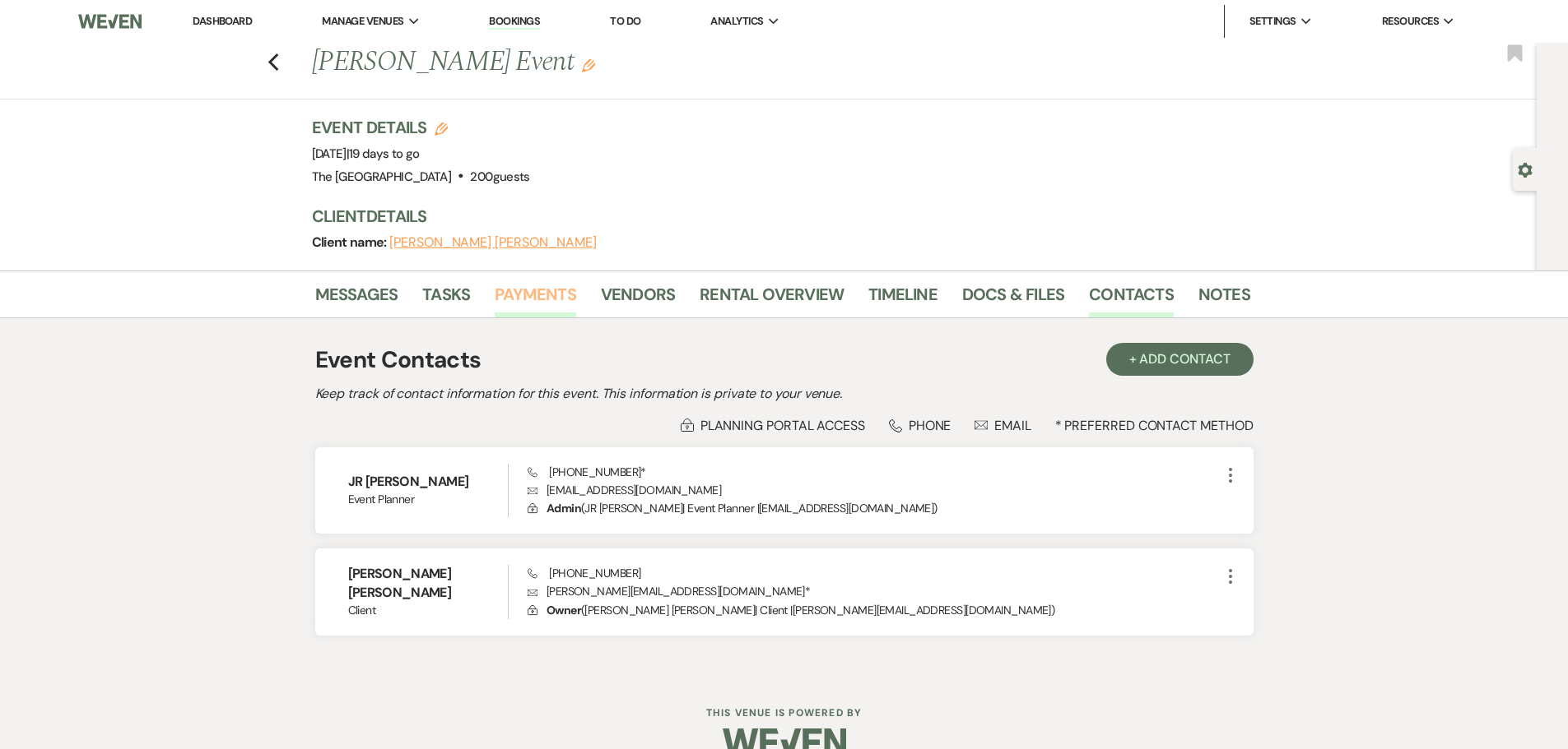
click at [515, 300] on link "Payments" at bounding box center [535, 299] width 82 height 37
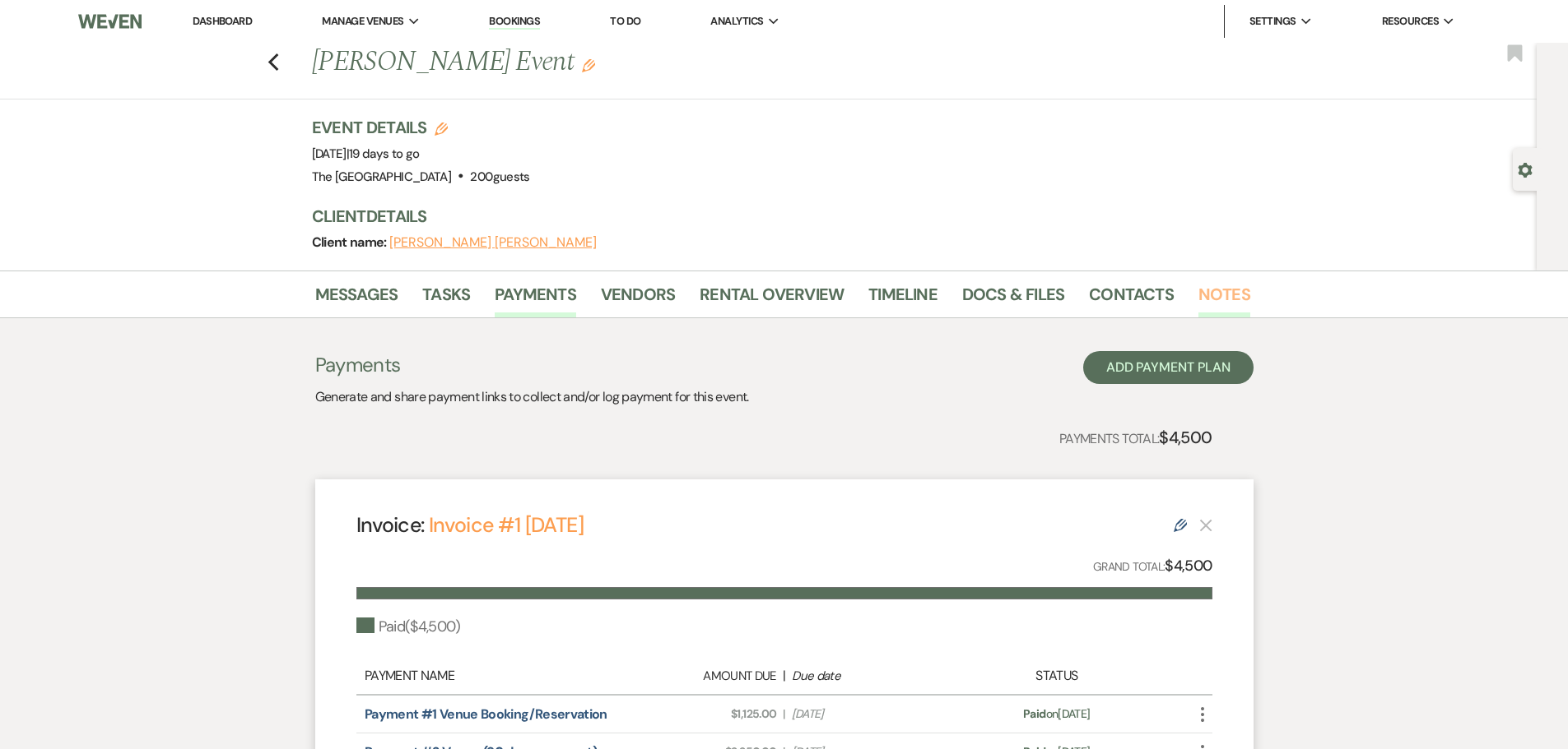
click at [1217, 297] on link "Notes" at bounding box center [1223, 299] width 52 height 37
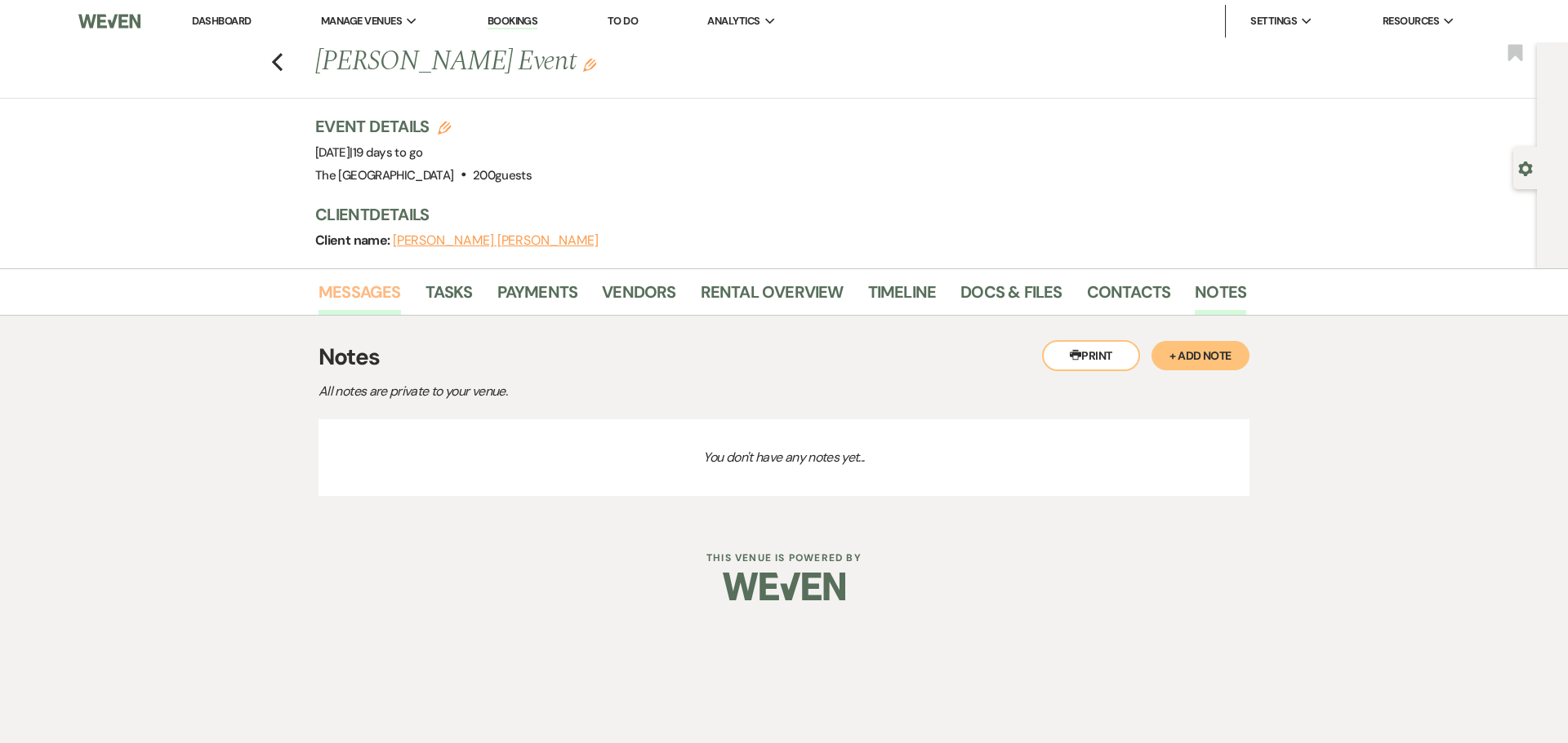
click at [377, 298] on link "Messages" at bounding box center [360, 297] width 83 height 36
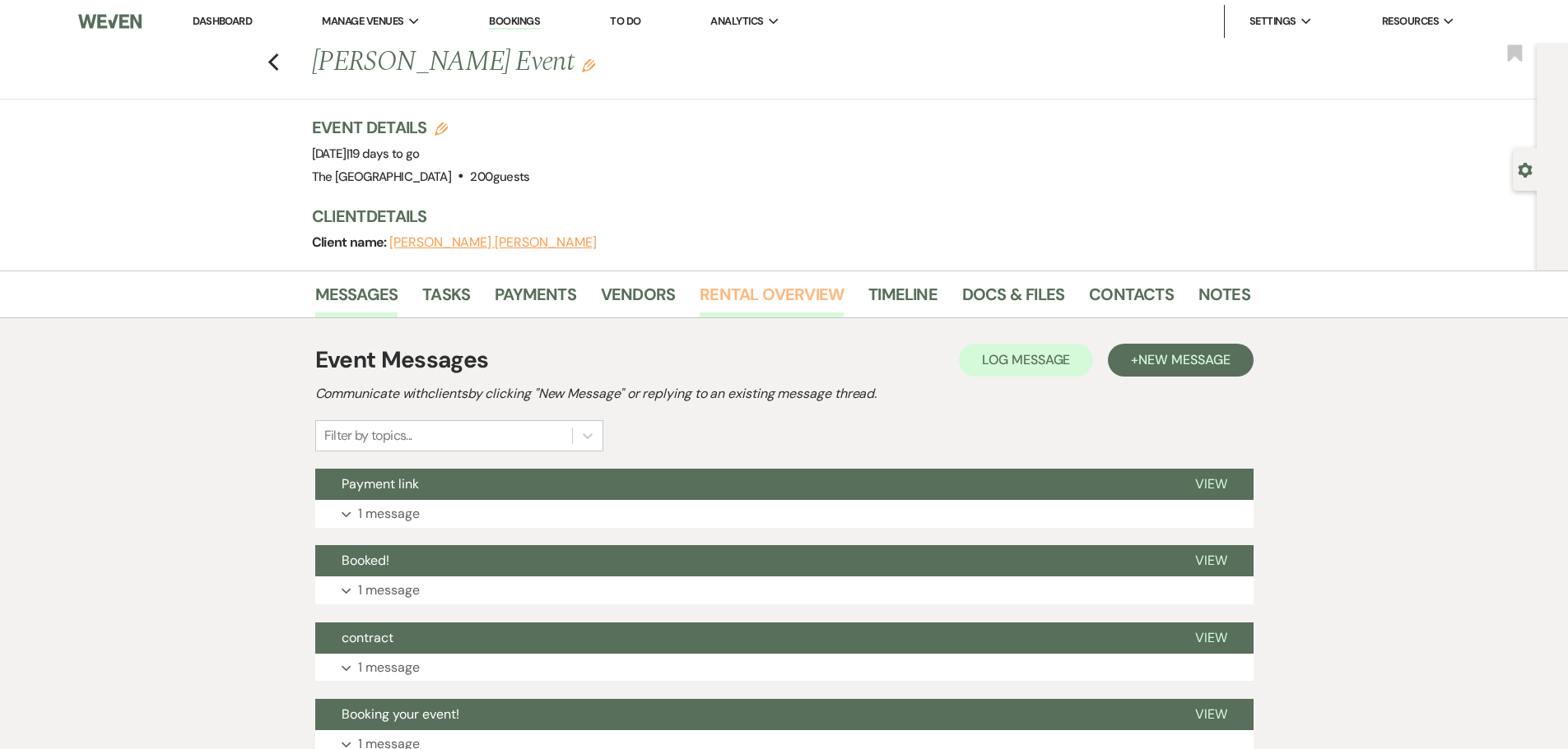
click at [776, 292] on link "Rental Overview" at bounding box center [771, 299] width 144 height 37
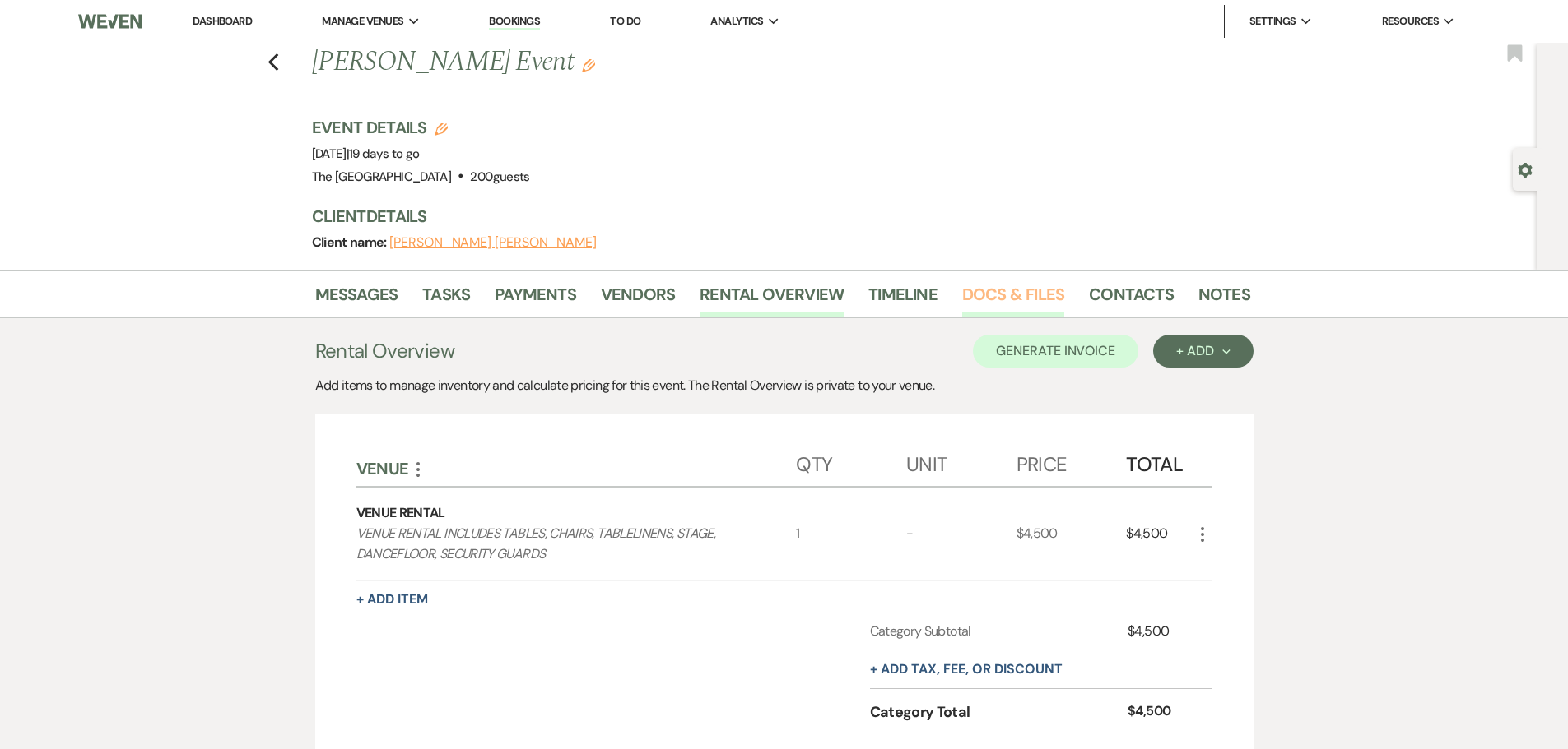
click at [980, 301] on link "Docs & Files" at bounding box center [1013, 299] width 102 height 37
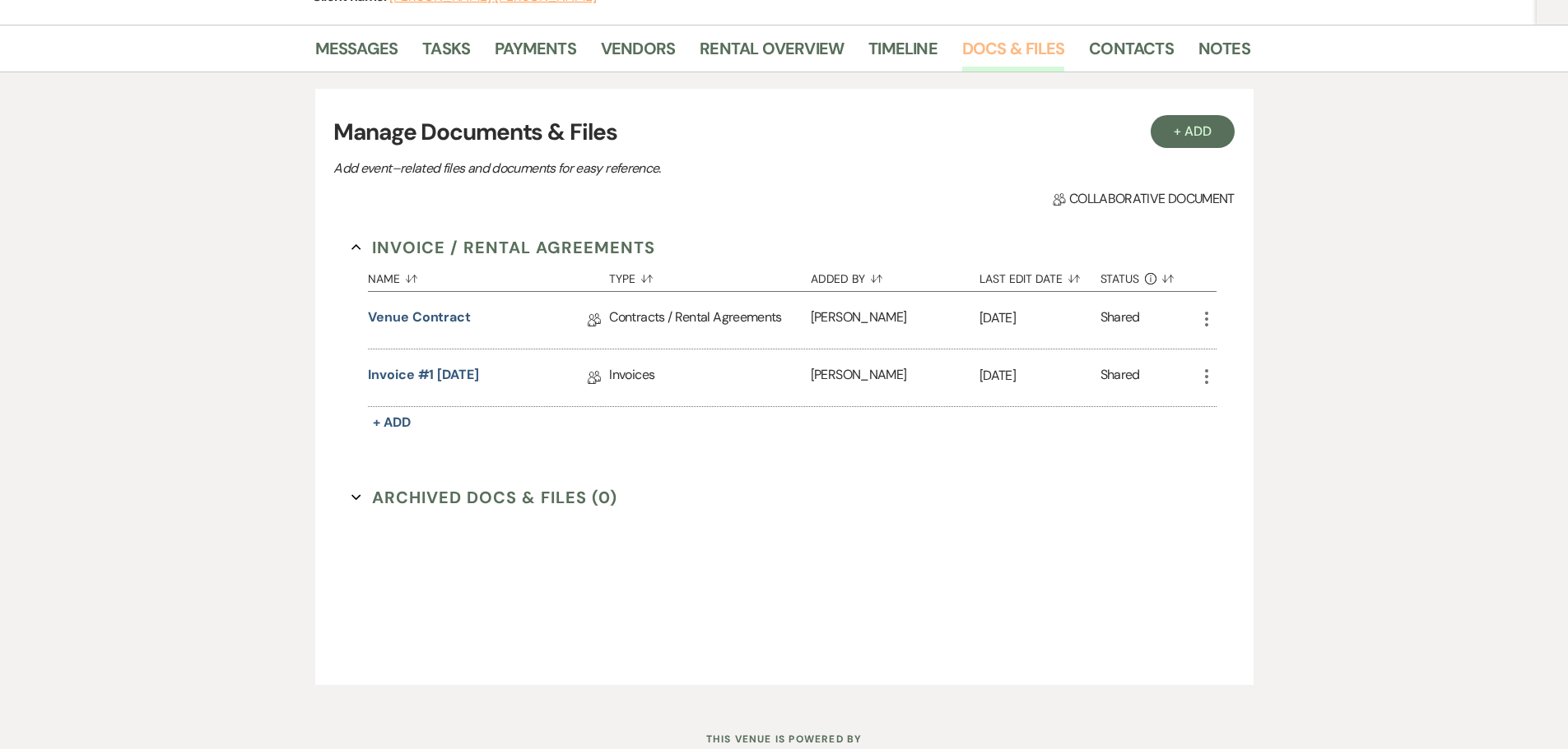
scroll to position [247, 0]
click at [772, 52] on link "Rental Overview" at bounding box center [771, 53] width 144 height 37
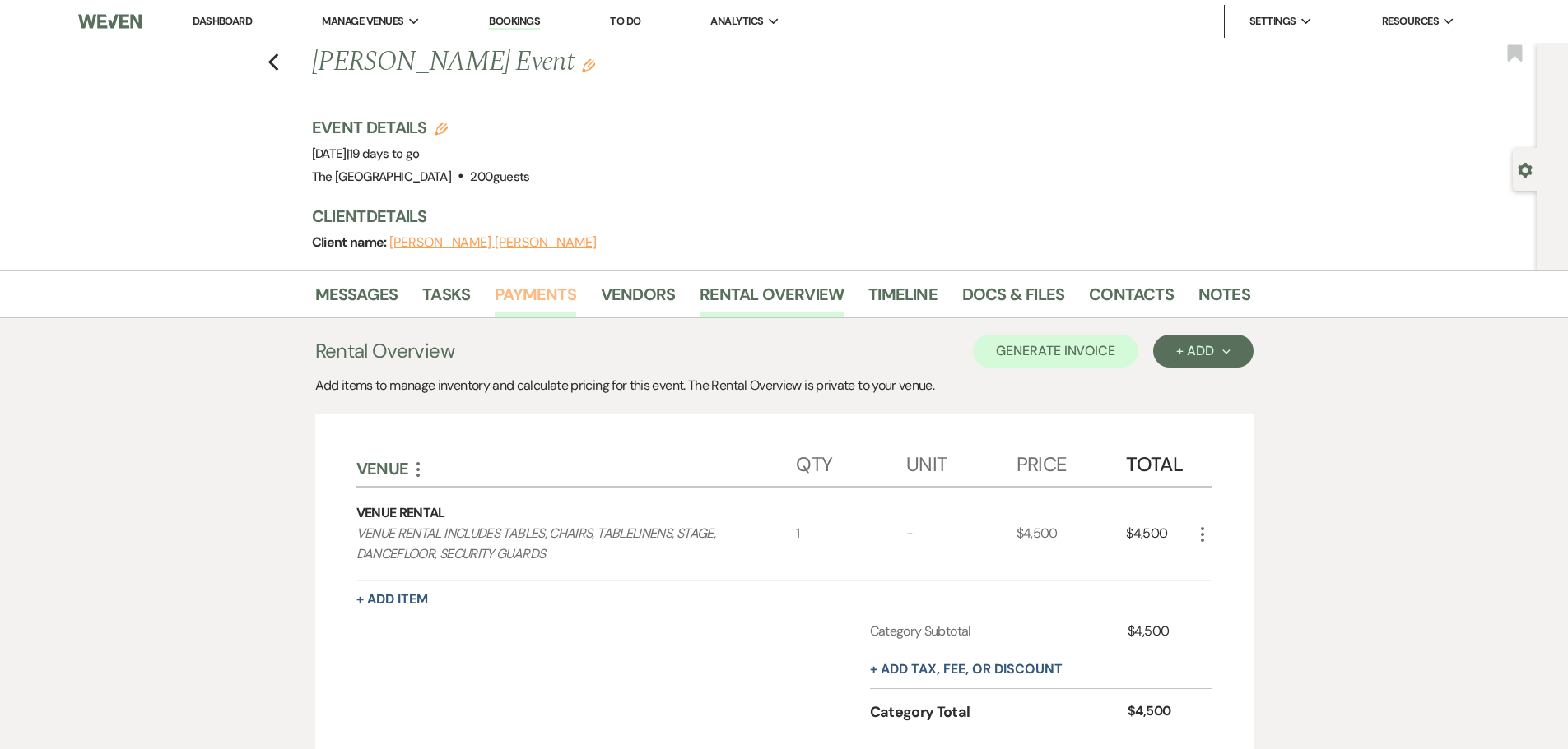
click at [551, 296] on link "Payments" at bounding box center [535, 299] width 82 height 37
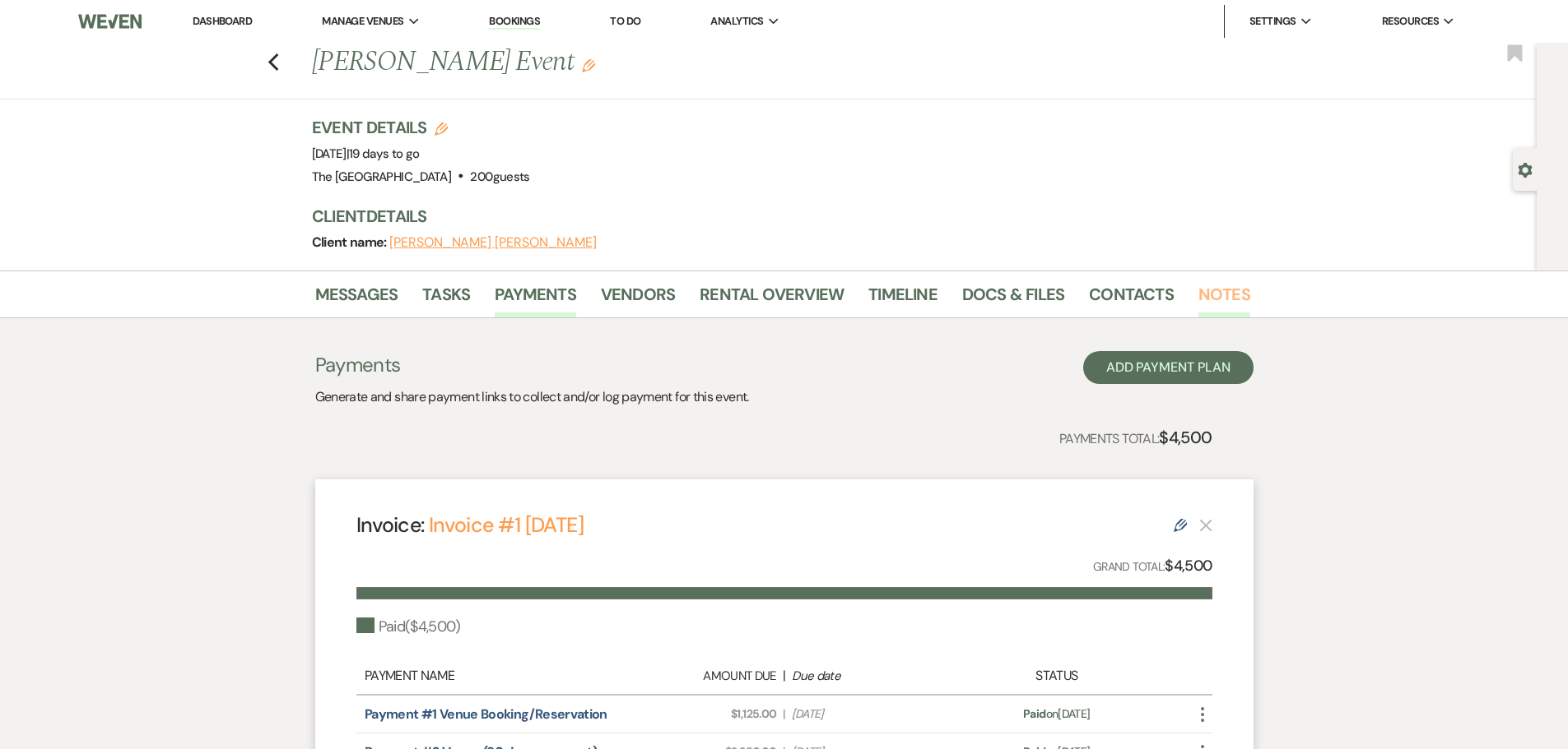
click at [1214, 297] on link "Notes" at bounding box center [1223, 299] width 52 height 37
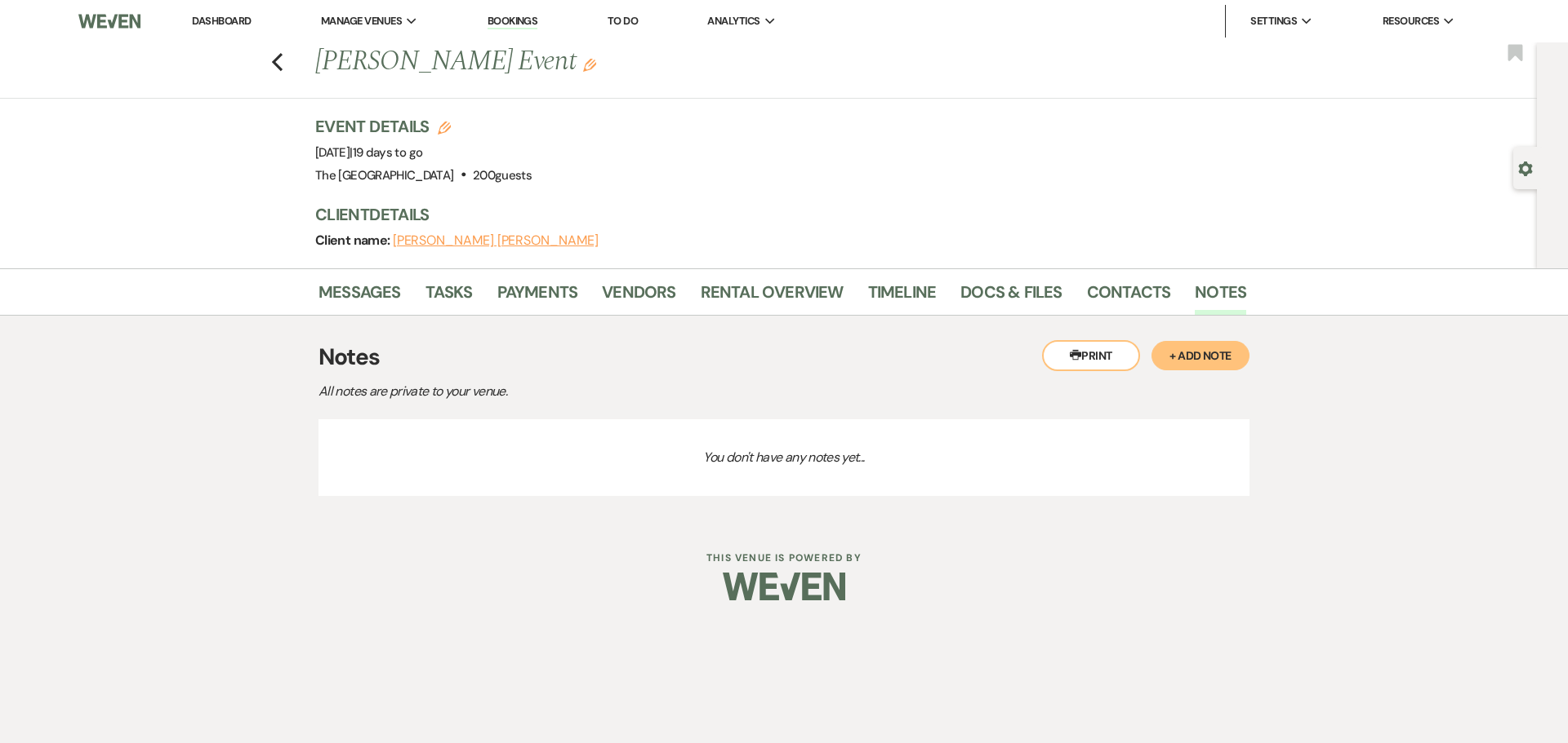
click at [1218, 359] on button "+ Add Note" at bounding box center [1200, 356] width 98 height 30
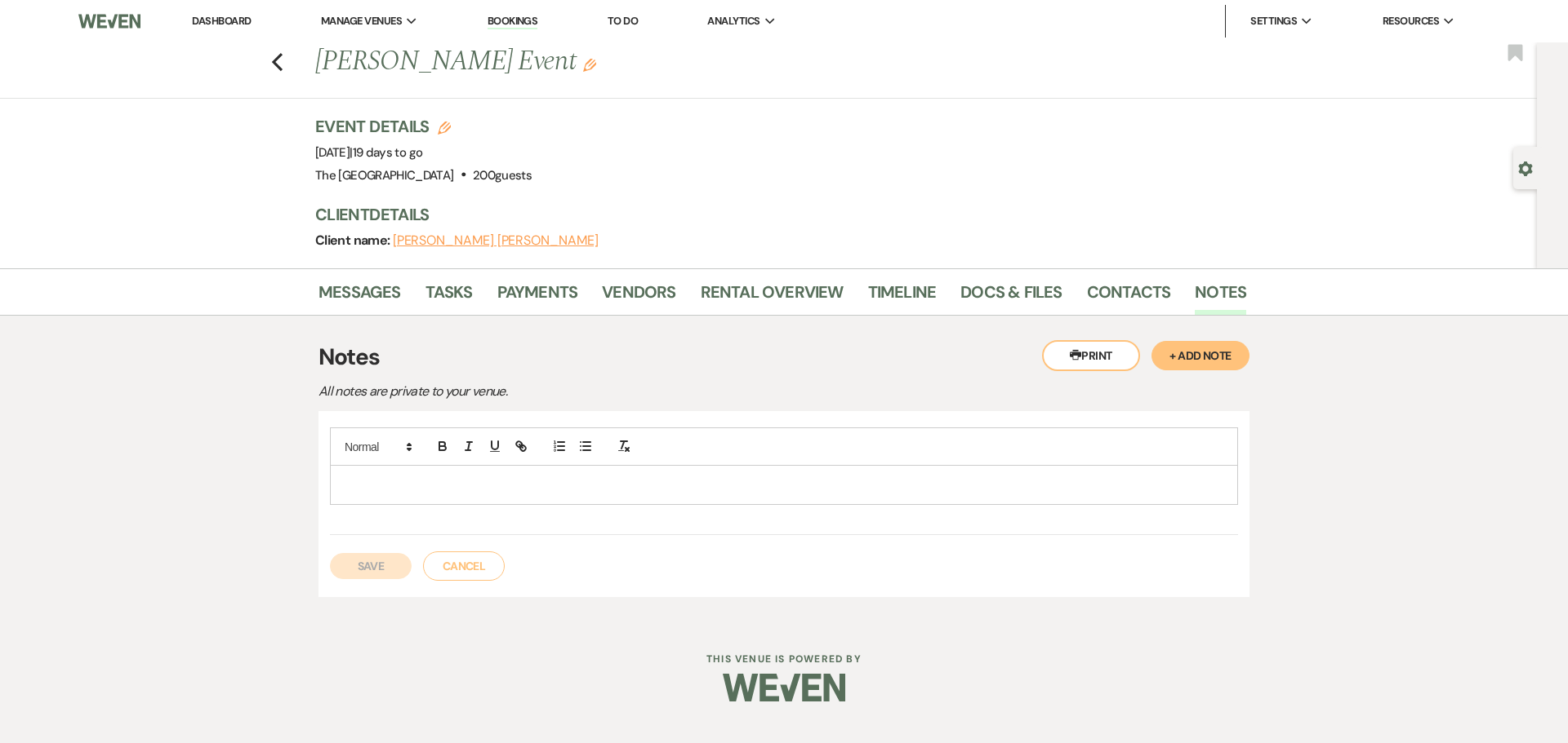
click at [413, 486] on p at bounding box center [784, 484] width 882 height 18
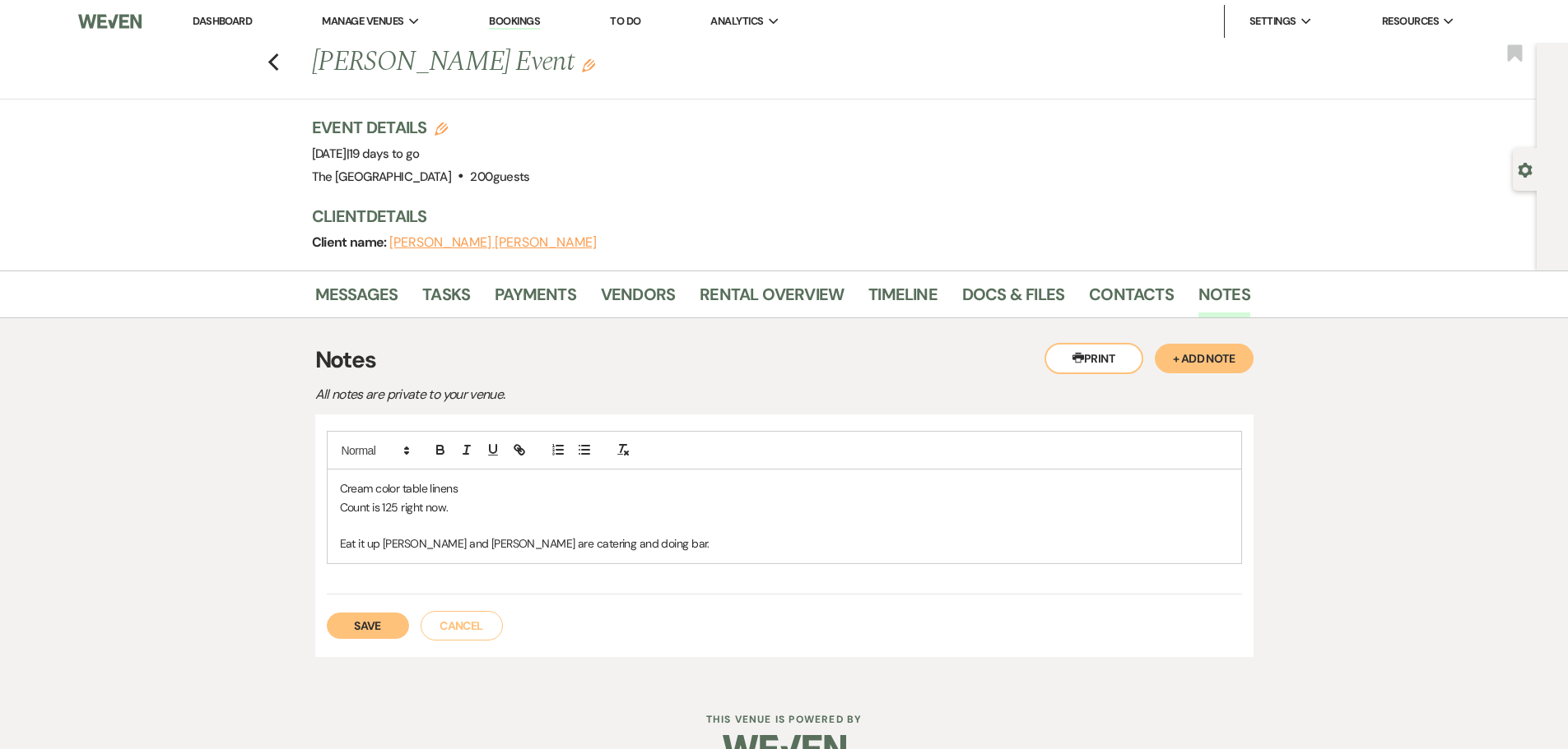
click at [362, 629] on button "Save" at bounding box center [368, 626] width 83 height 26
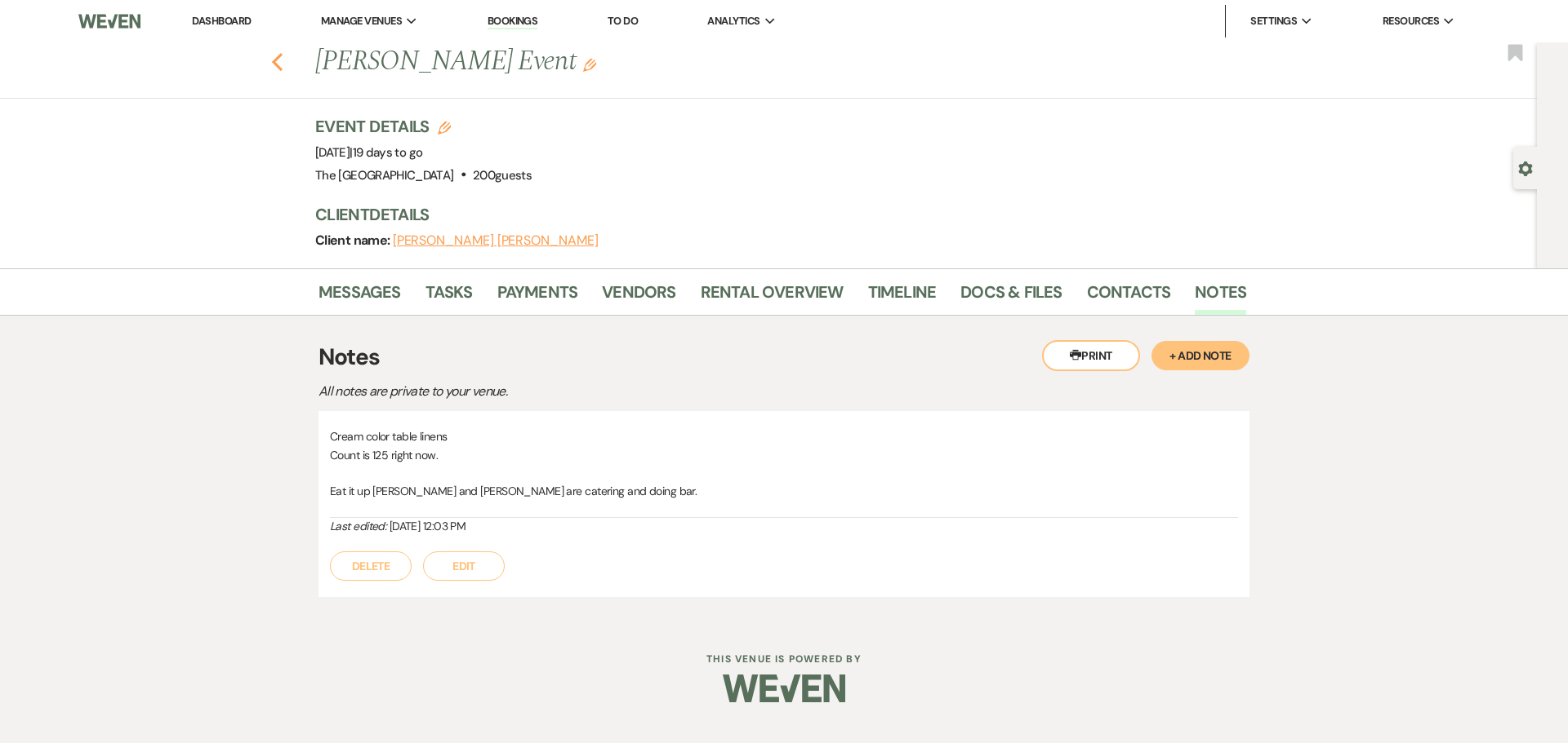
click at [281, 59] on icon "Previous" at bounding box center [277, 61] width 12 height 20
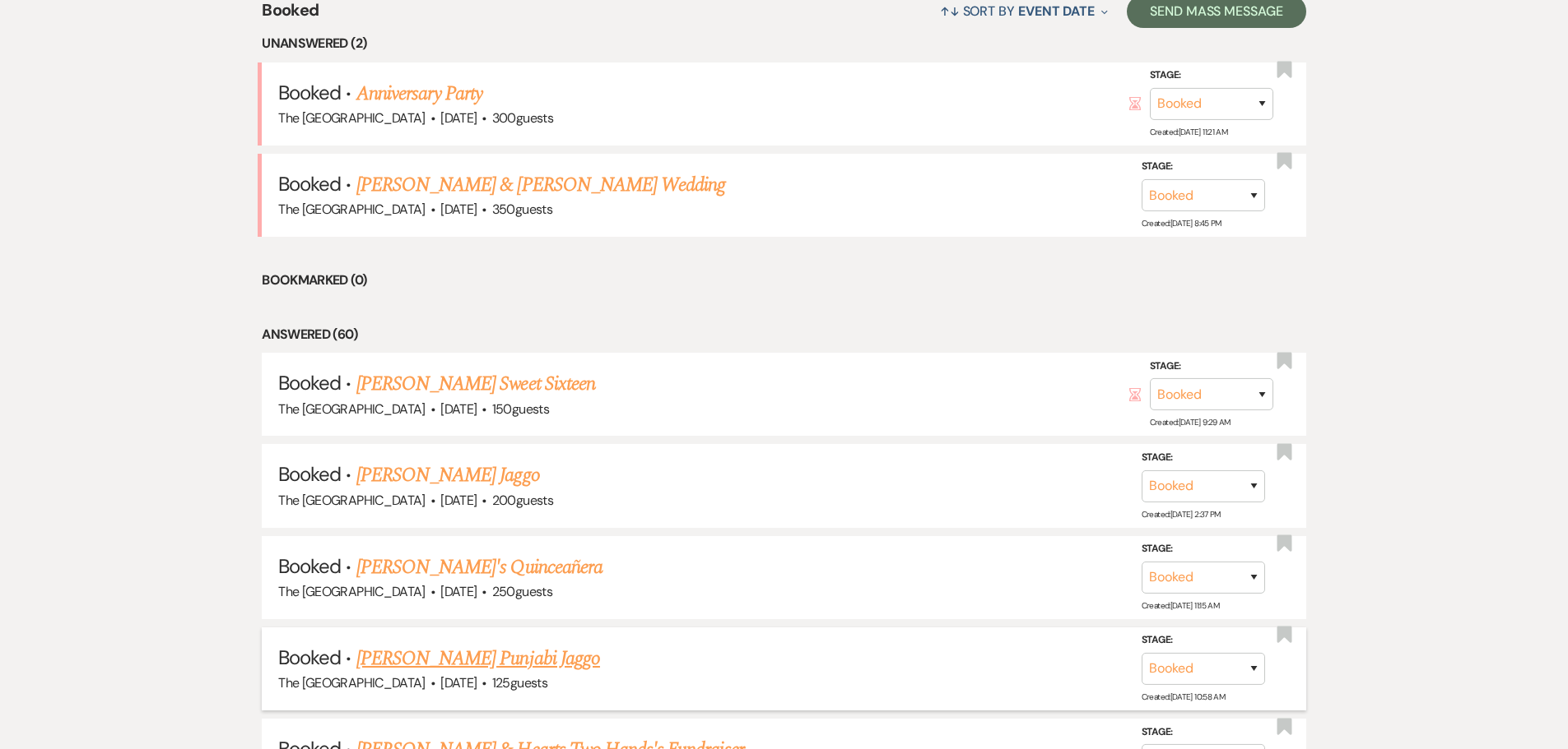
scroll to position [702, 0]
click at [446, 86] on link "Anniversary Party" at bounding box center [420, 95] width 127 height 30
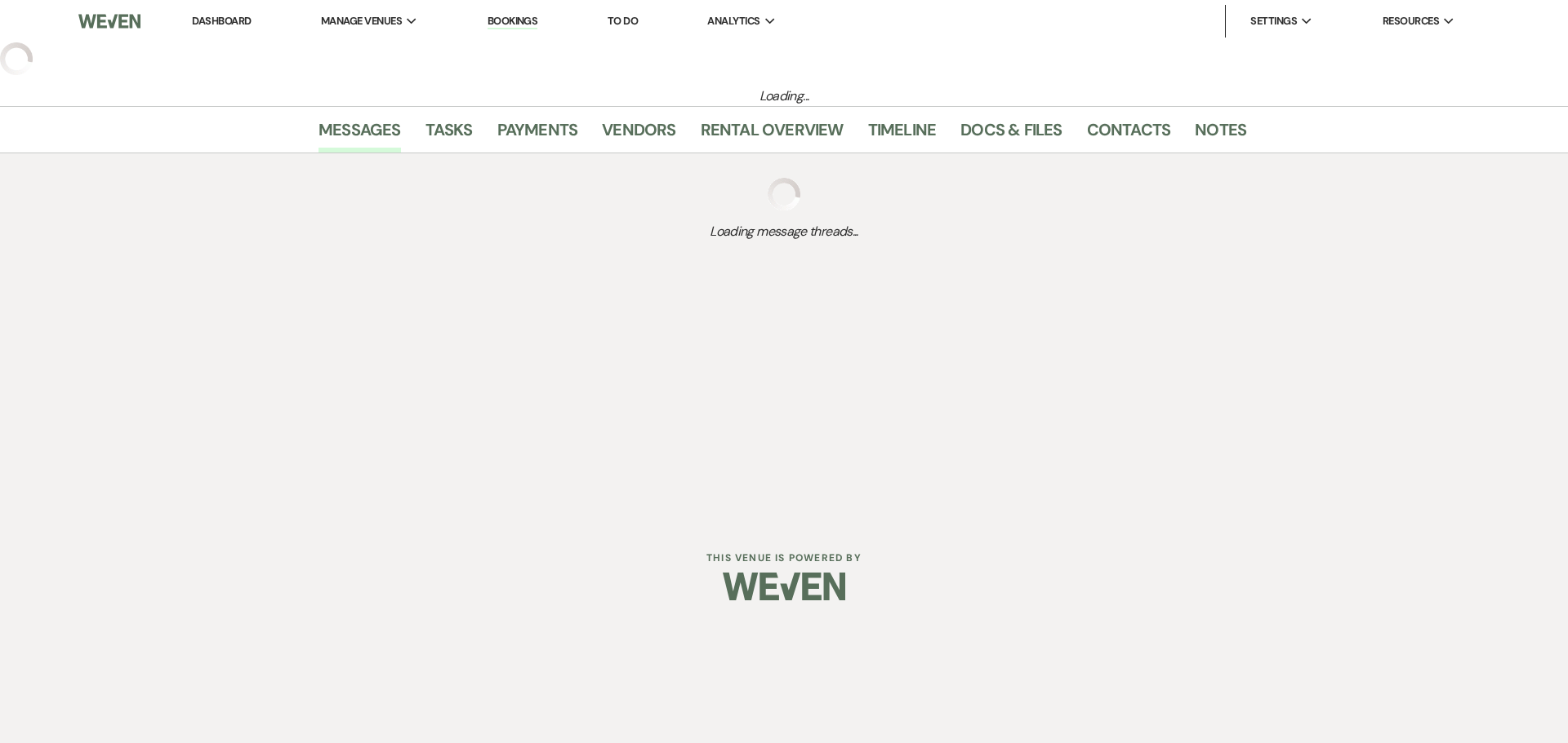
select select "5"
select select "17"
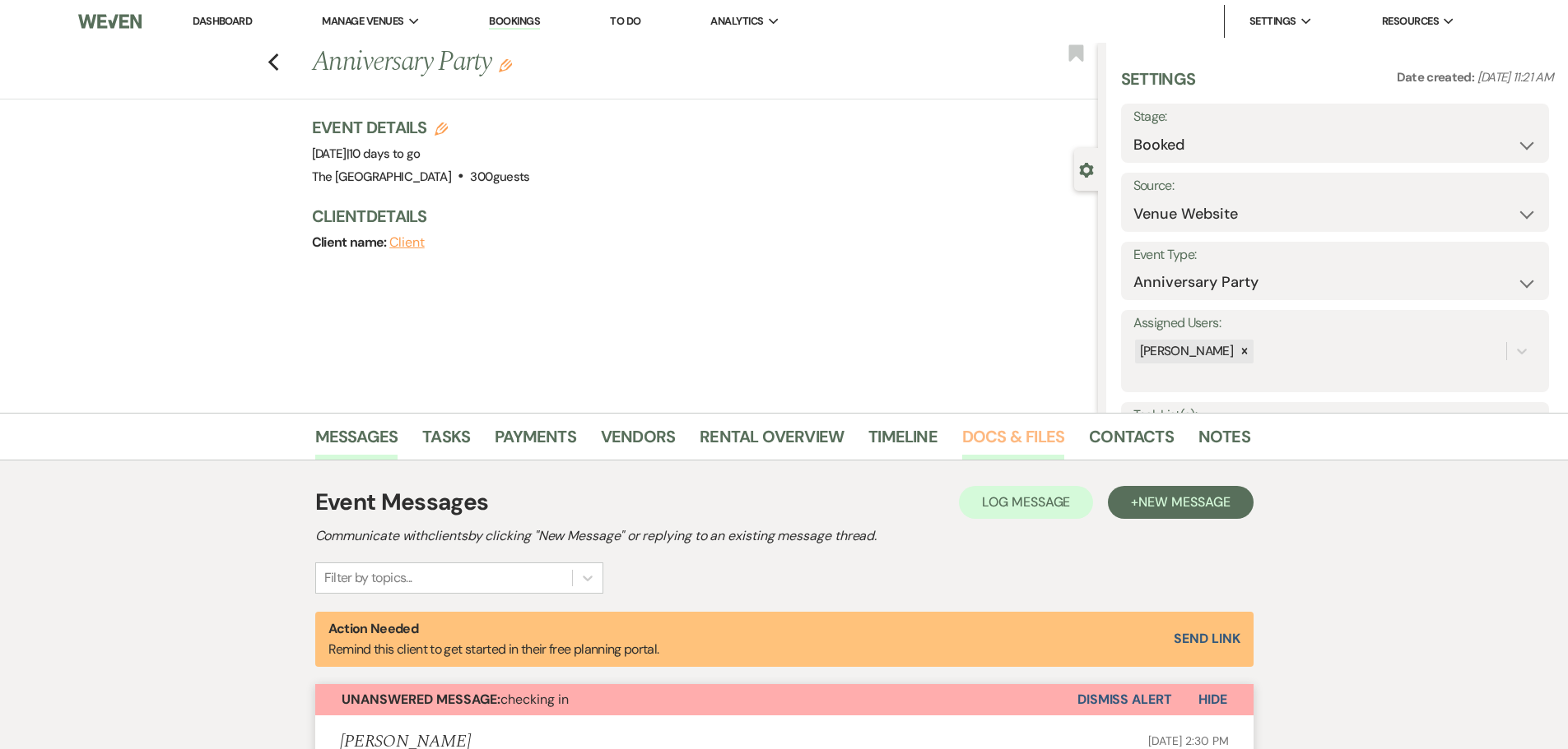
click at [990, 443] on link "Docs & Files" at bounding box center [1013, 441] width 102 height 37
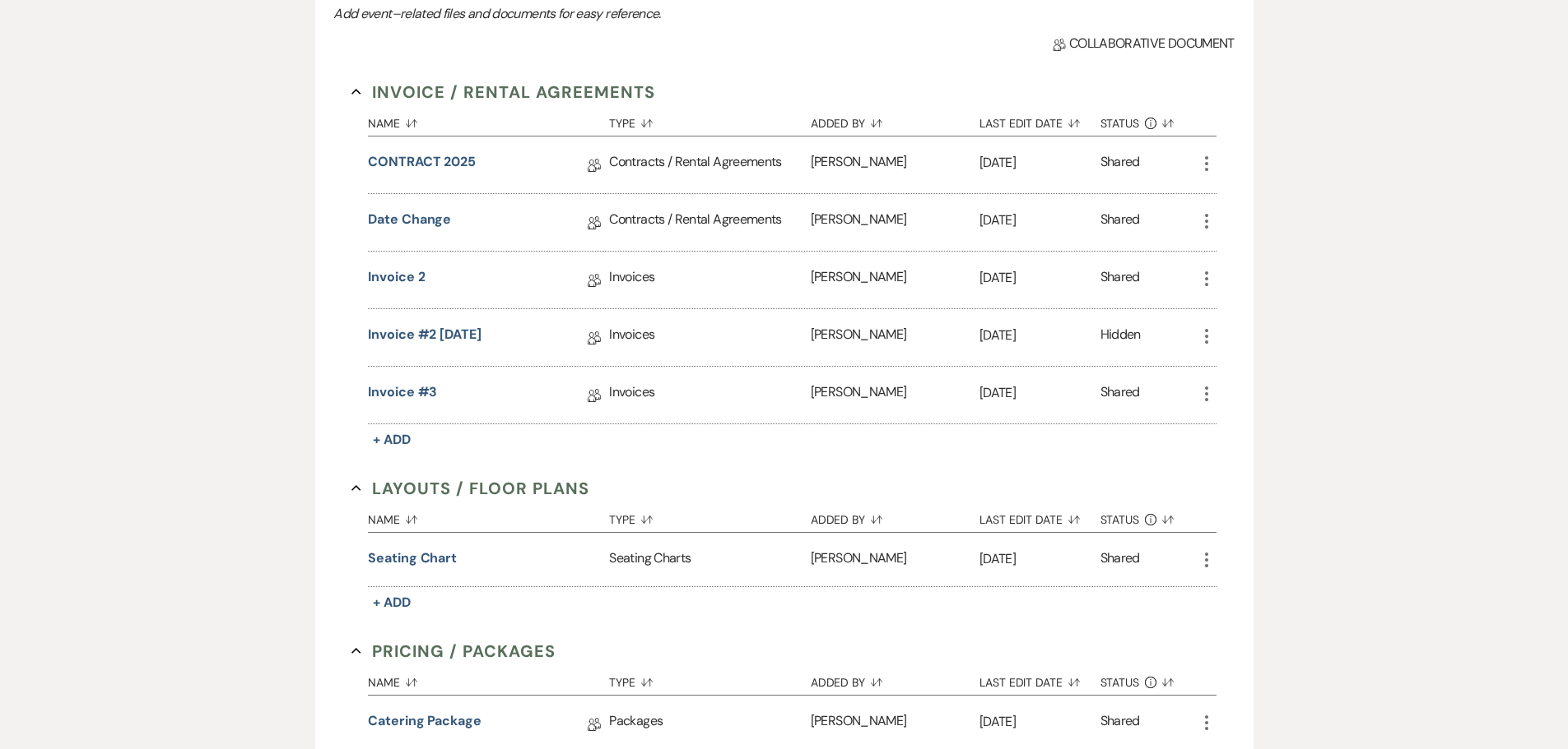
scroll to position [576, 0]
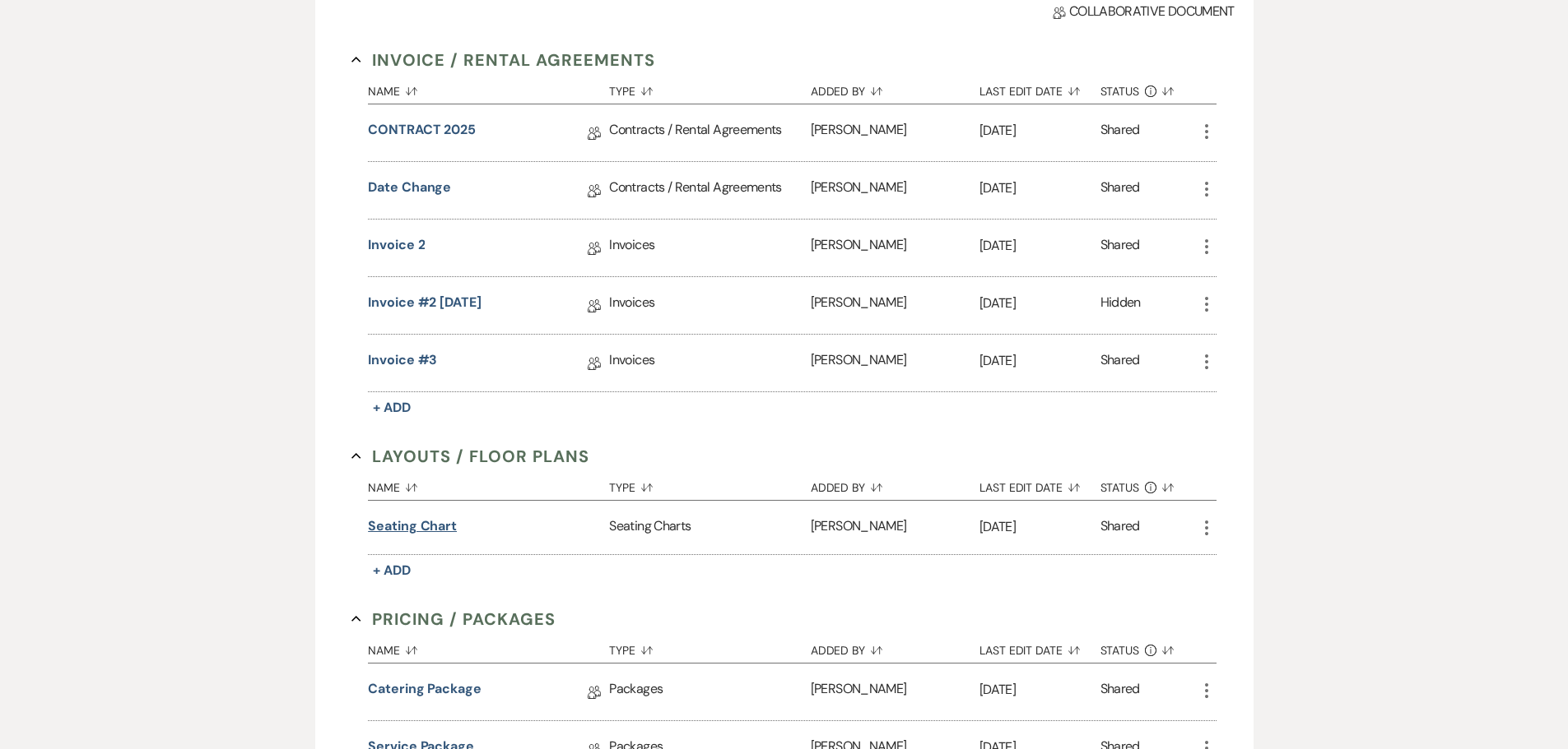
click at [433, 525] on button "Seating chart" at bounding box center [412, 526] width 89 height 20
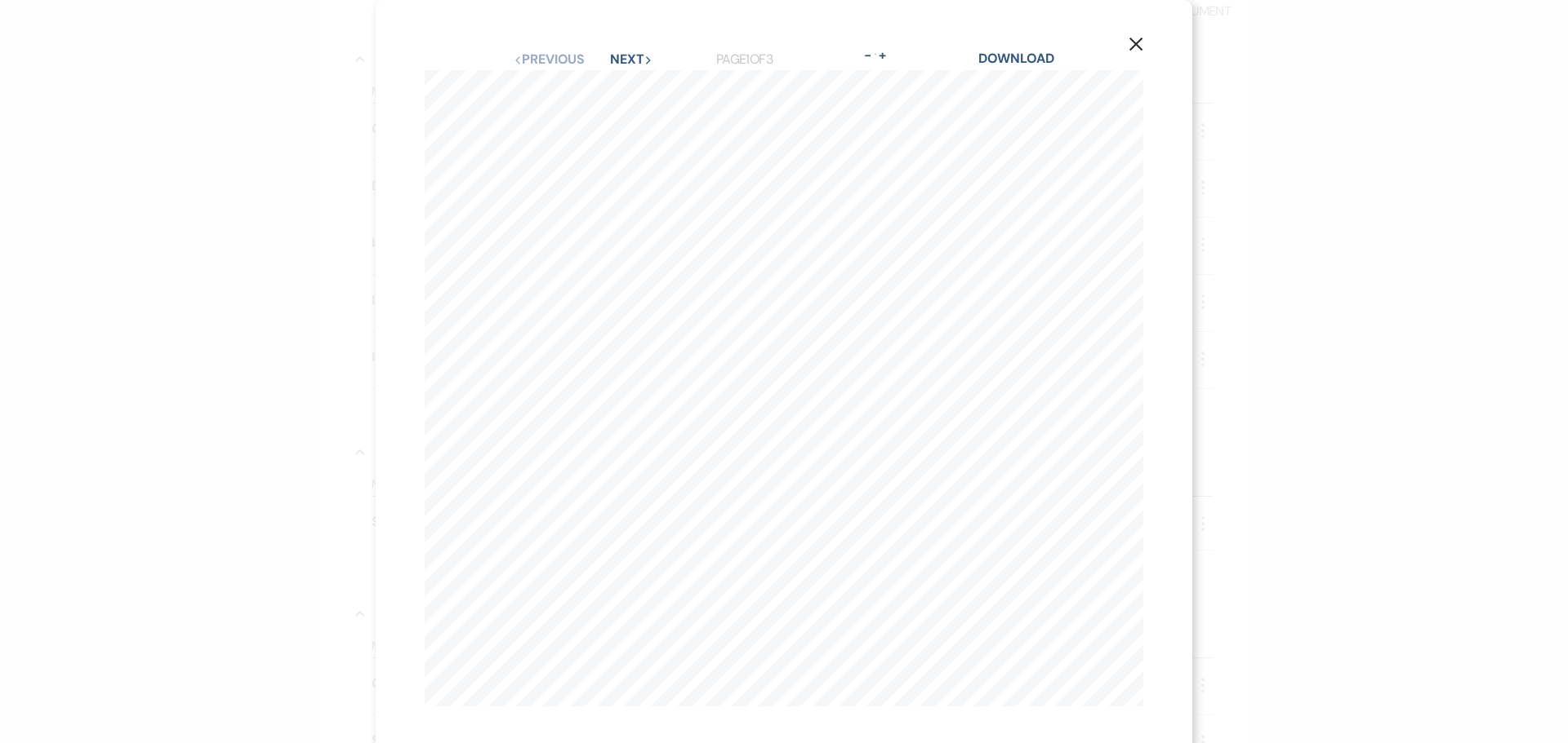
click at [1129, 44] on use "button" at bounding box center [1136, 44] width 13 height 13
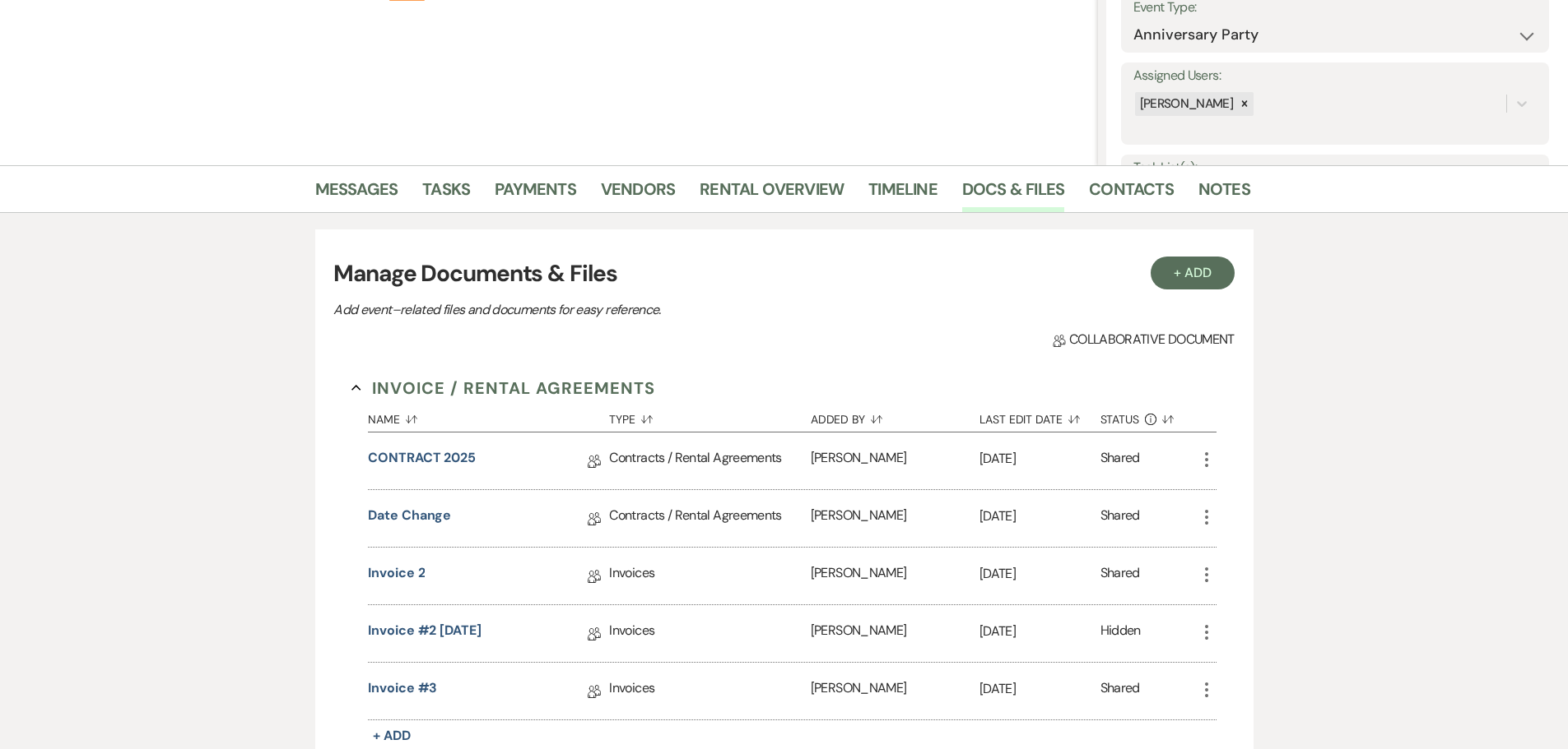
scroll to position [247, 0]
drag, startPoint x: 374, startPoint y: 191, endPoint x: 387, endPoint y: 206, distance: 19.8
click at [374, 191] on link "Messages" at bounding box center [357, 194] width 84 height 37
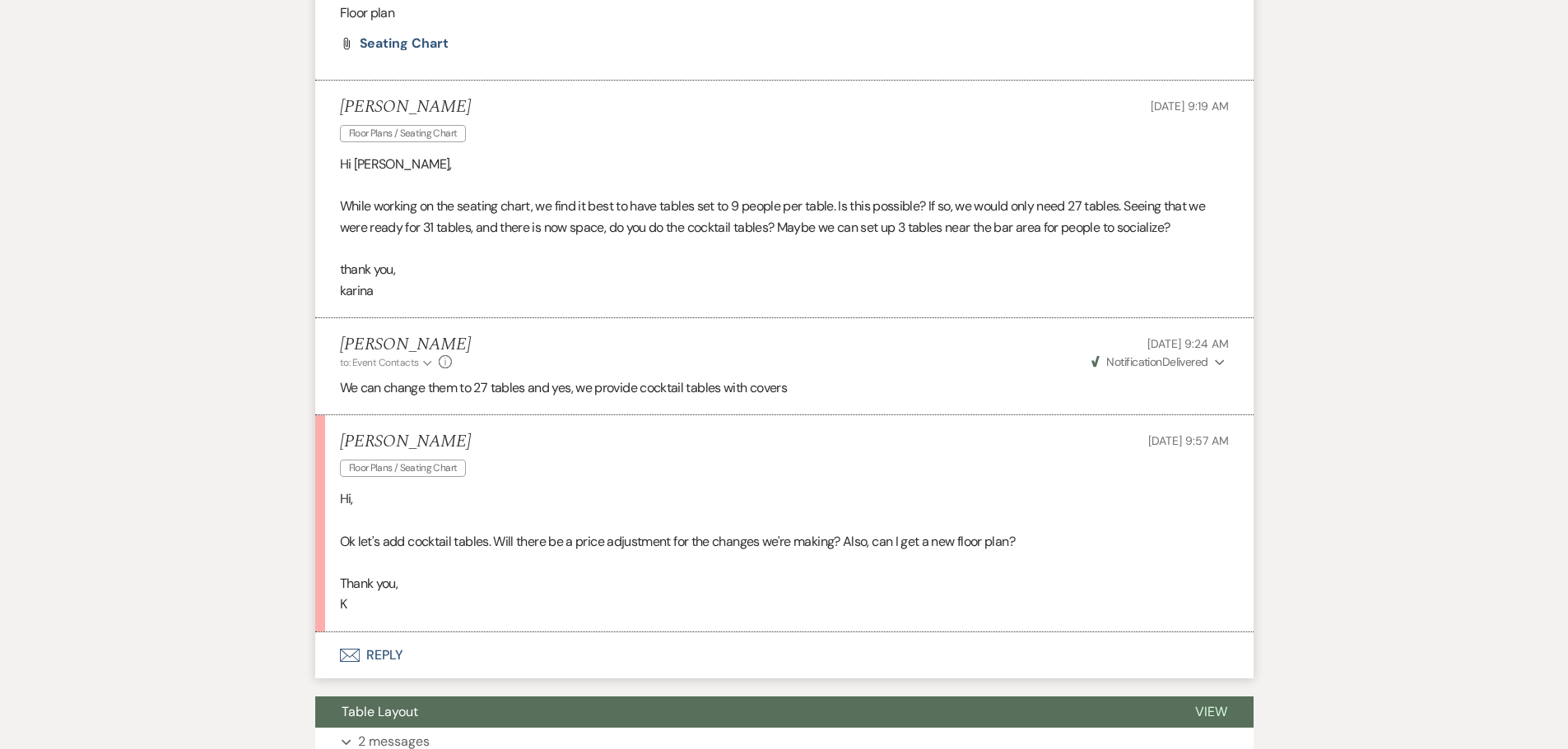
scroll to position [2961, 0]
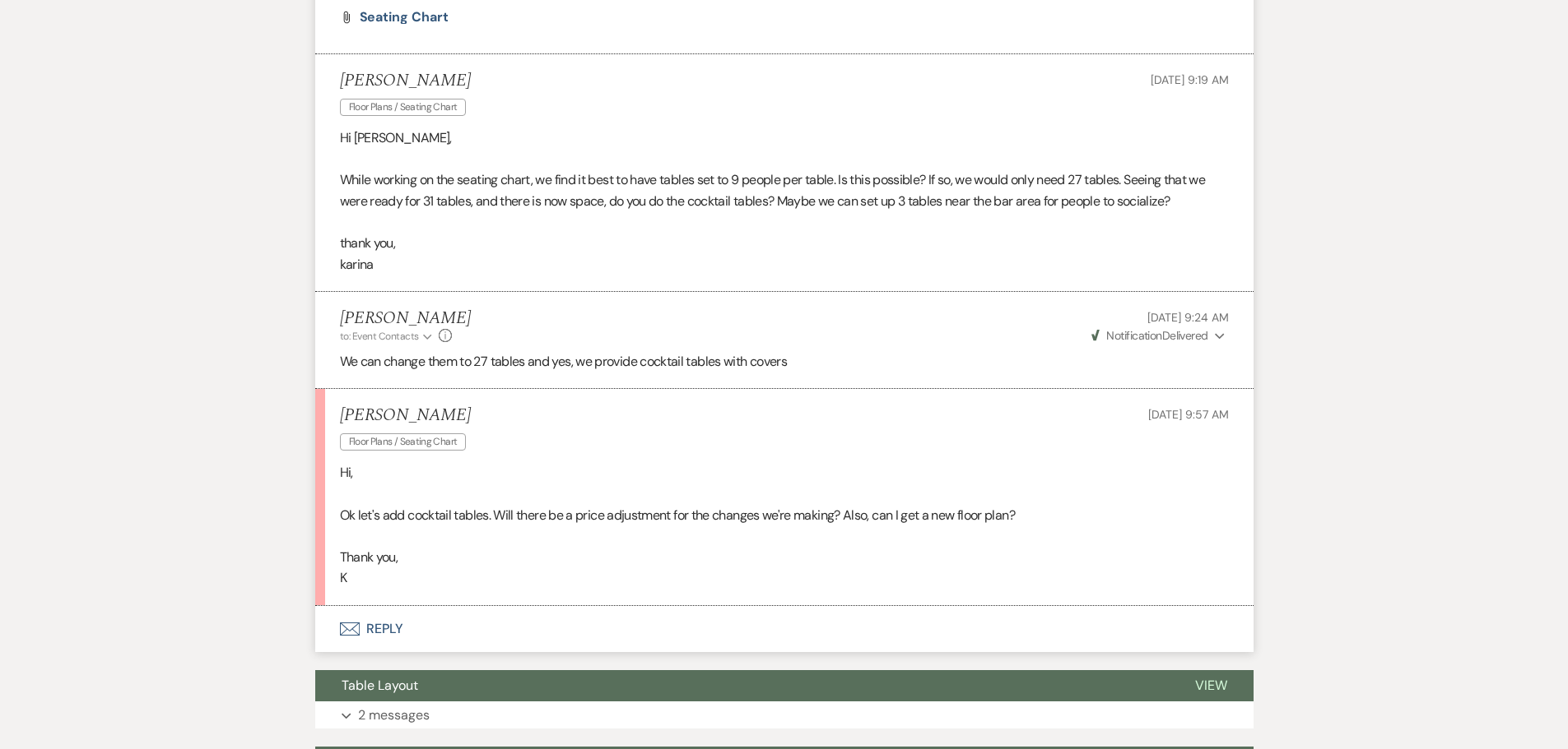
click at [382, 619] on button "Envelope Reply" at bounding box center [784, 629] width 938 height 46
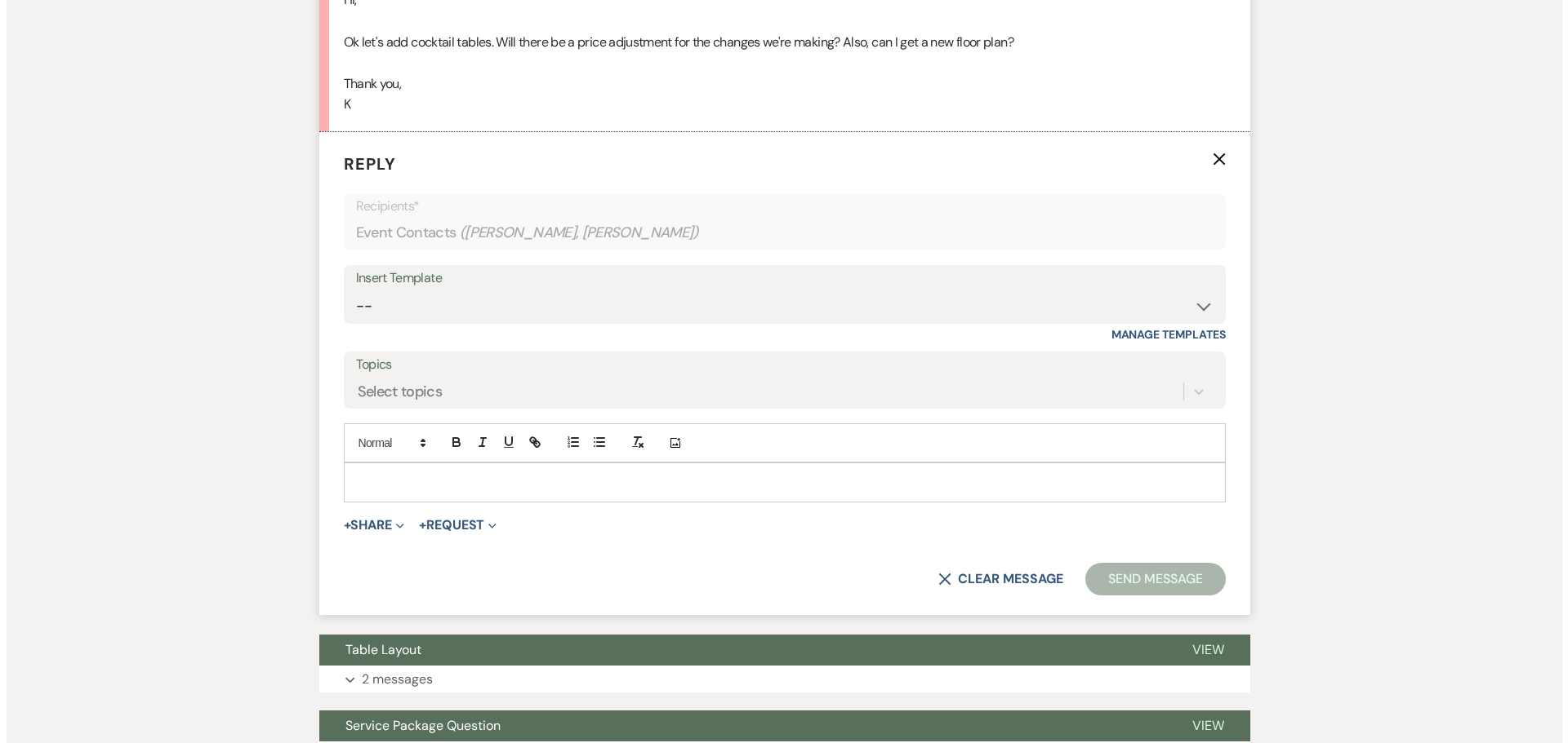
scroll to position [3410, 0]
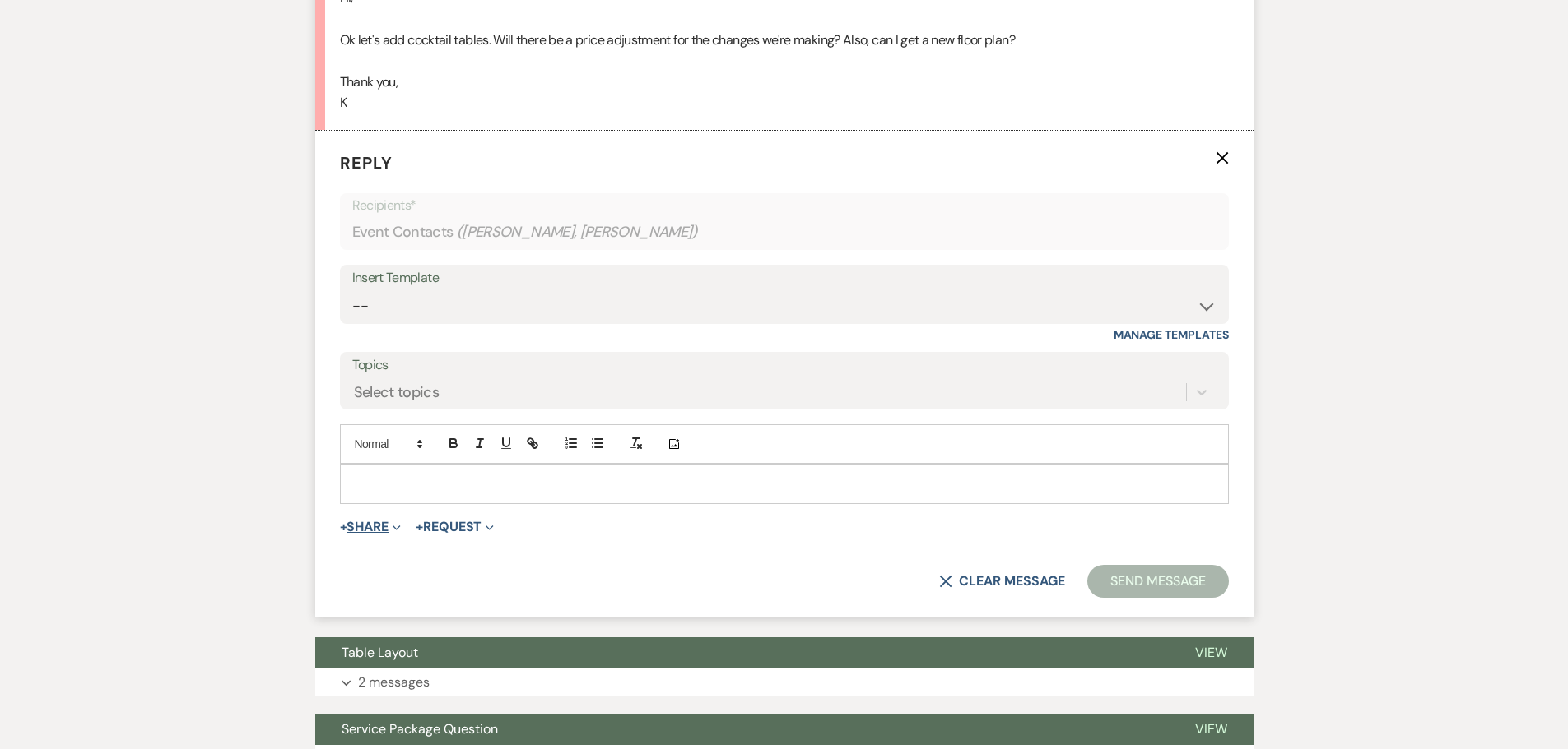
click at [400, 529] on use "button" at bounding box center [396, 527] width 8 height 5
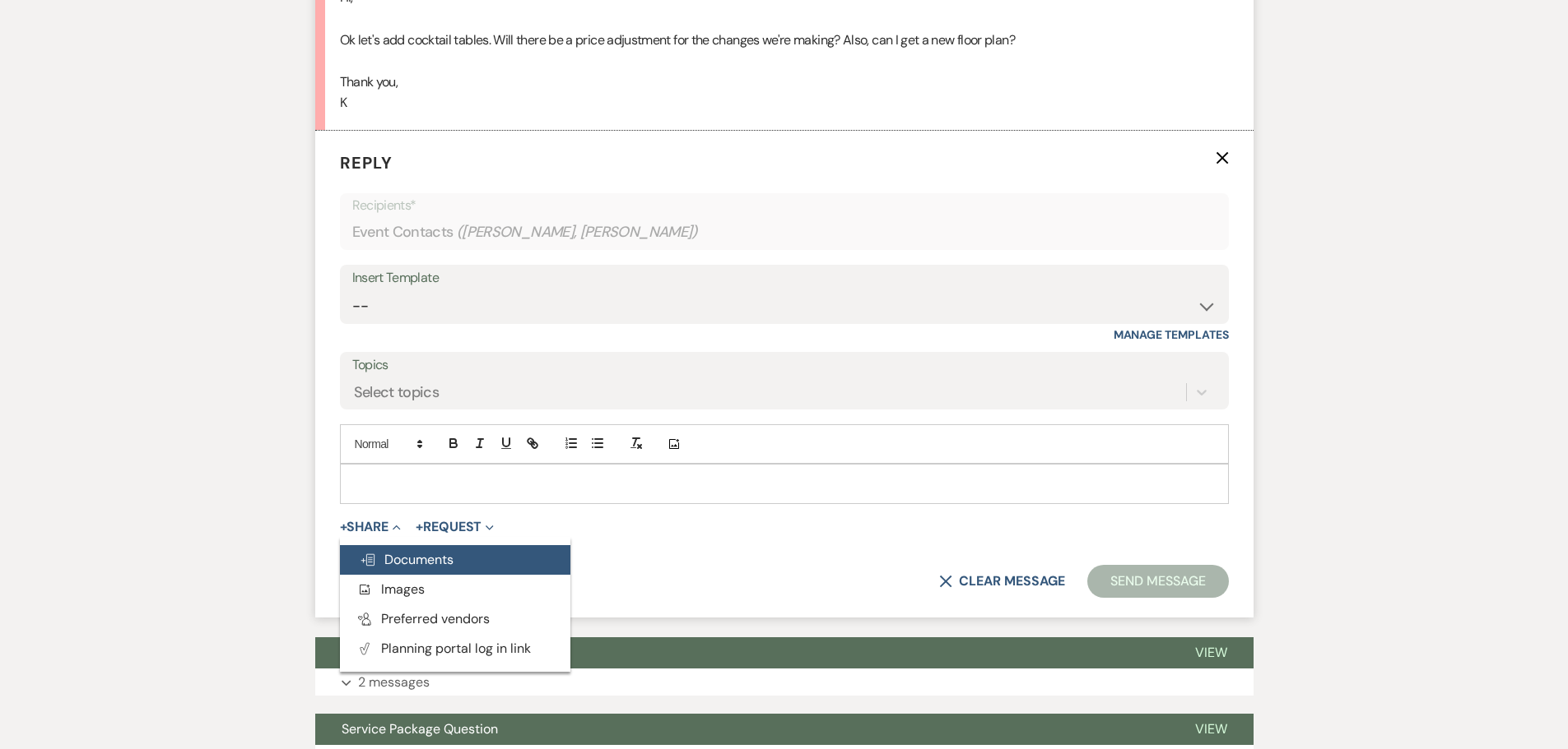
click at [400, 560] on span "Doc Upload Documents" at bounding box center [407, 559] width 94 height 17
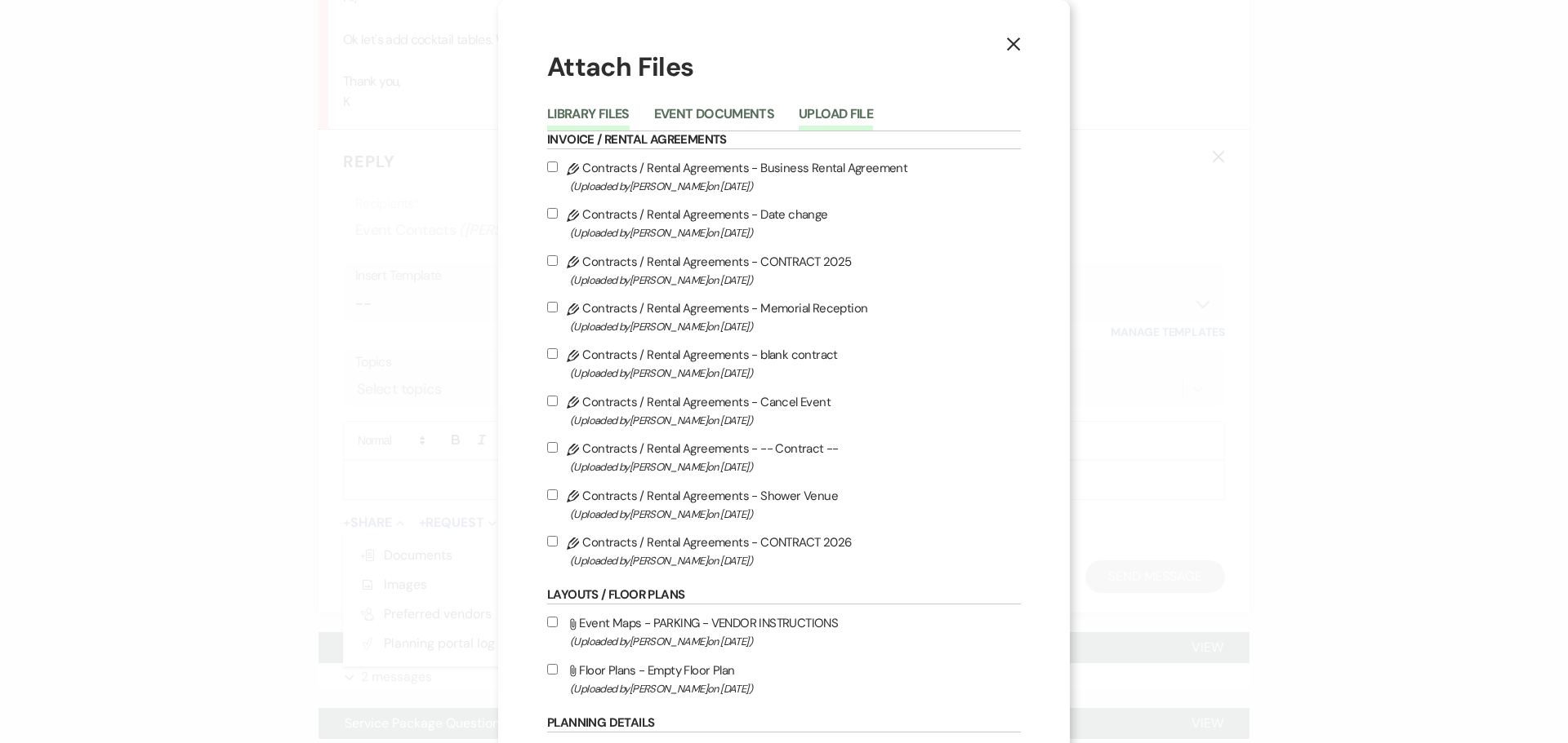
click at [827, 108] on button "Upload File" at bounding box center [836, 119] width 75 height 23
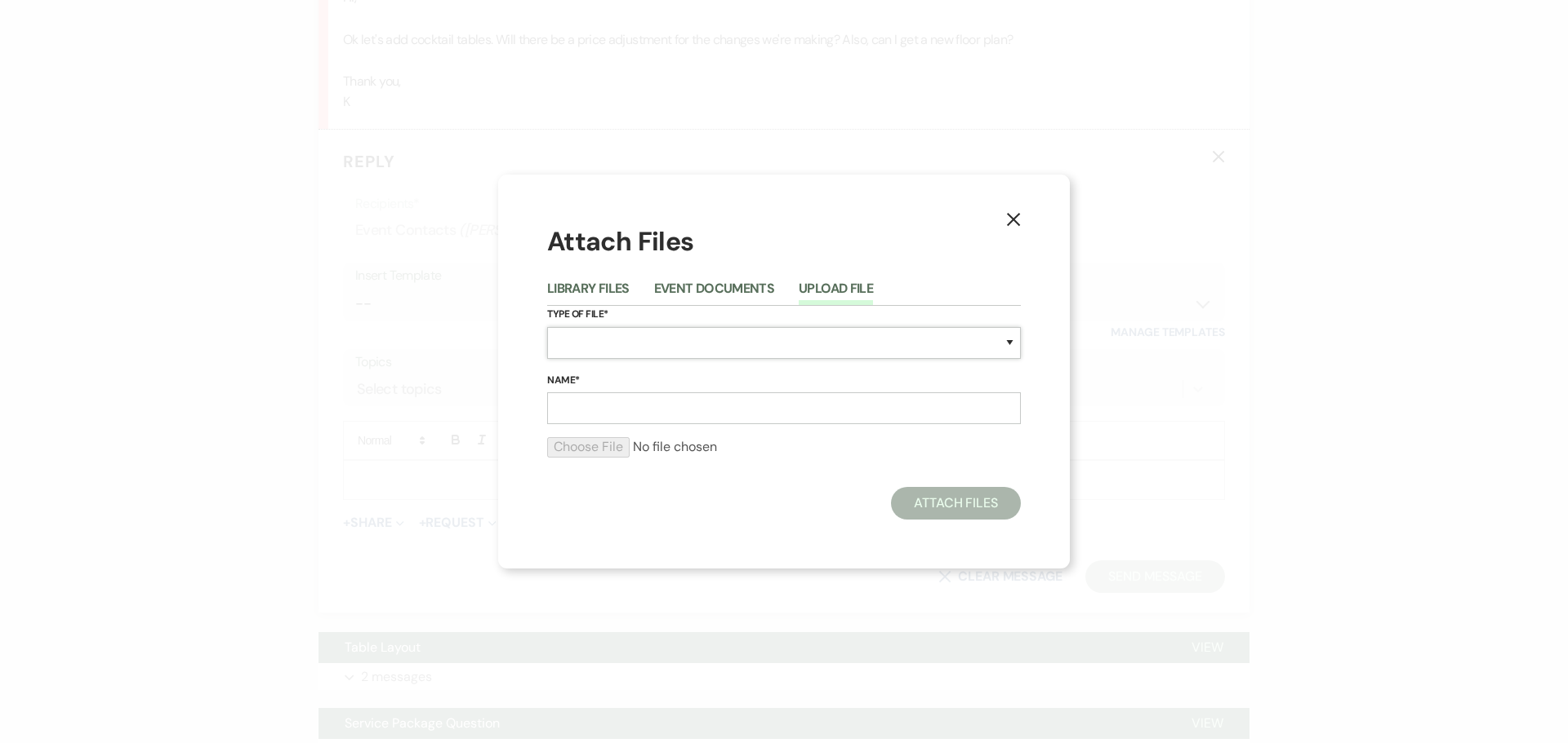
click at [625, 339] on select "Special Event Insurance Vendor Certificate of Insurance Contracts / Rental Agre…" at bounding box center [784, 343] width 473 height 32
select select "24"
click at [547, 327] on select "Special Event Insurance Vendor Certificate of Insurance Contracts / Rental Agre…" at bounding box center [784, 343] width 473 height 32
click at [620, 413] on input "Name*" at bounding box center [784, 409] width 473 height 32
type input "VERSION 1"
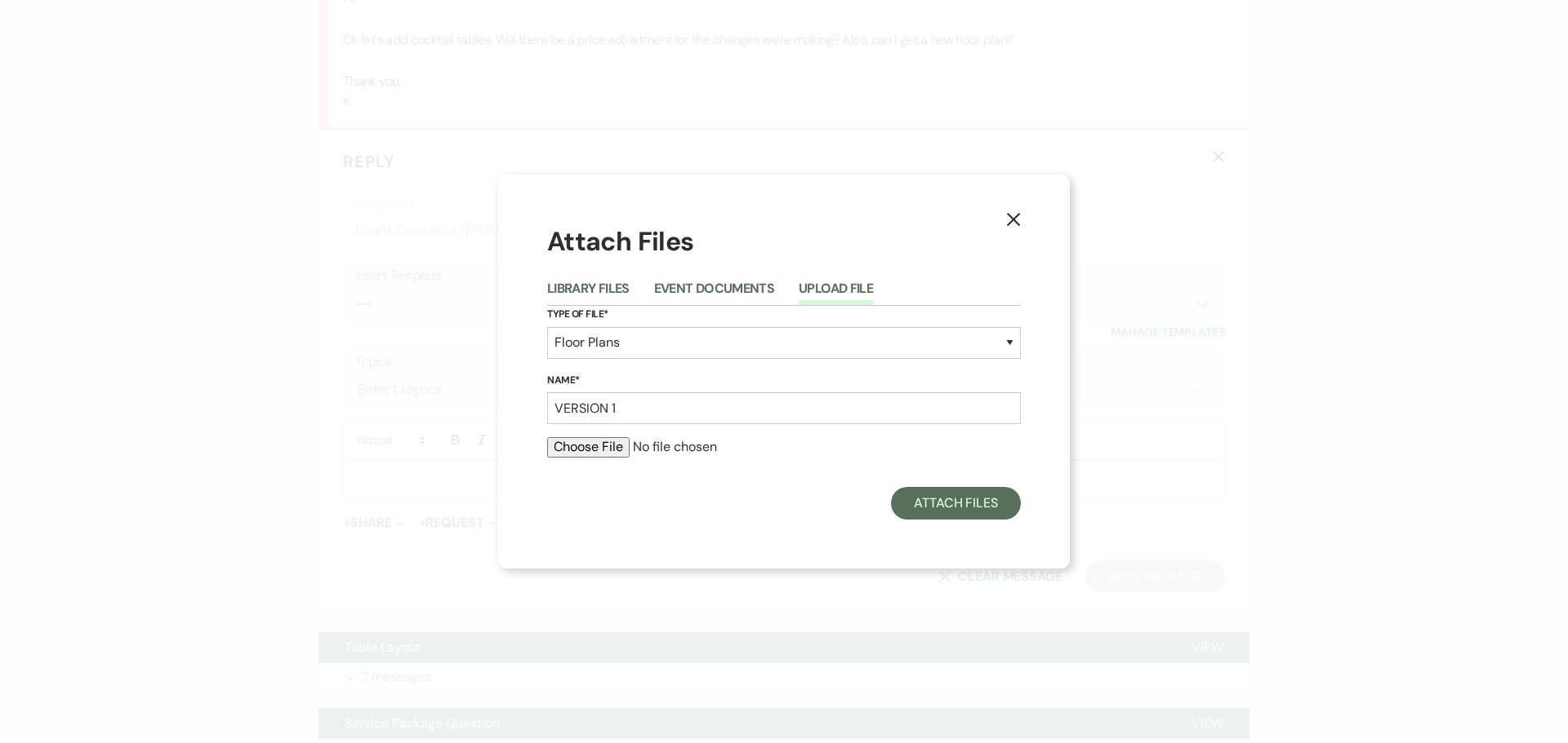
click at [605, 446] on input "file" at bounding box center [784, 447] width 473 height 20
type input "C:\fakepath\[PERSON_NAME] Version 1"
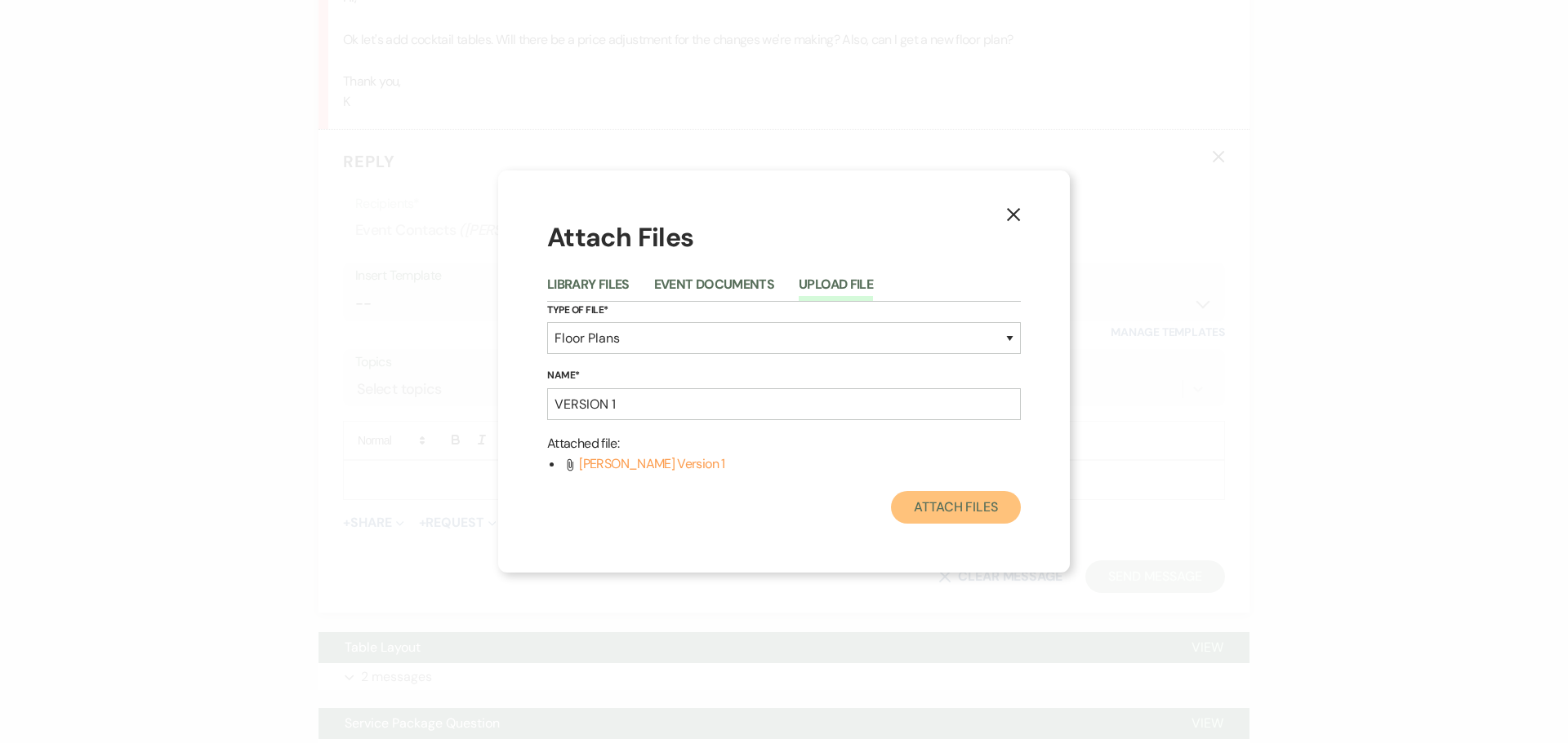
click at [934, 499] on button "Attach Files" at bounding box center [955, 507] width 130 height 33
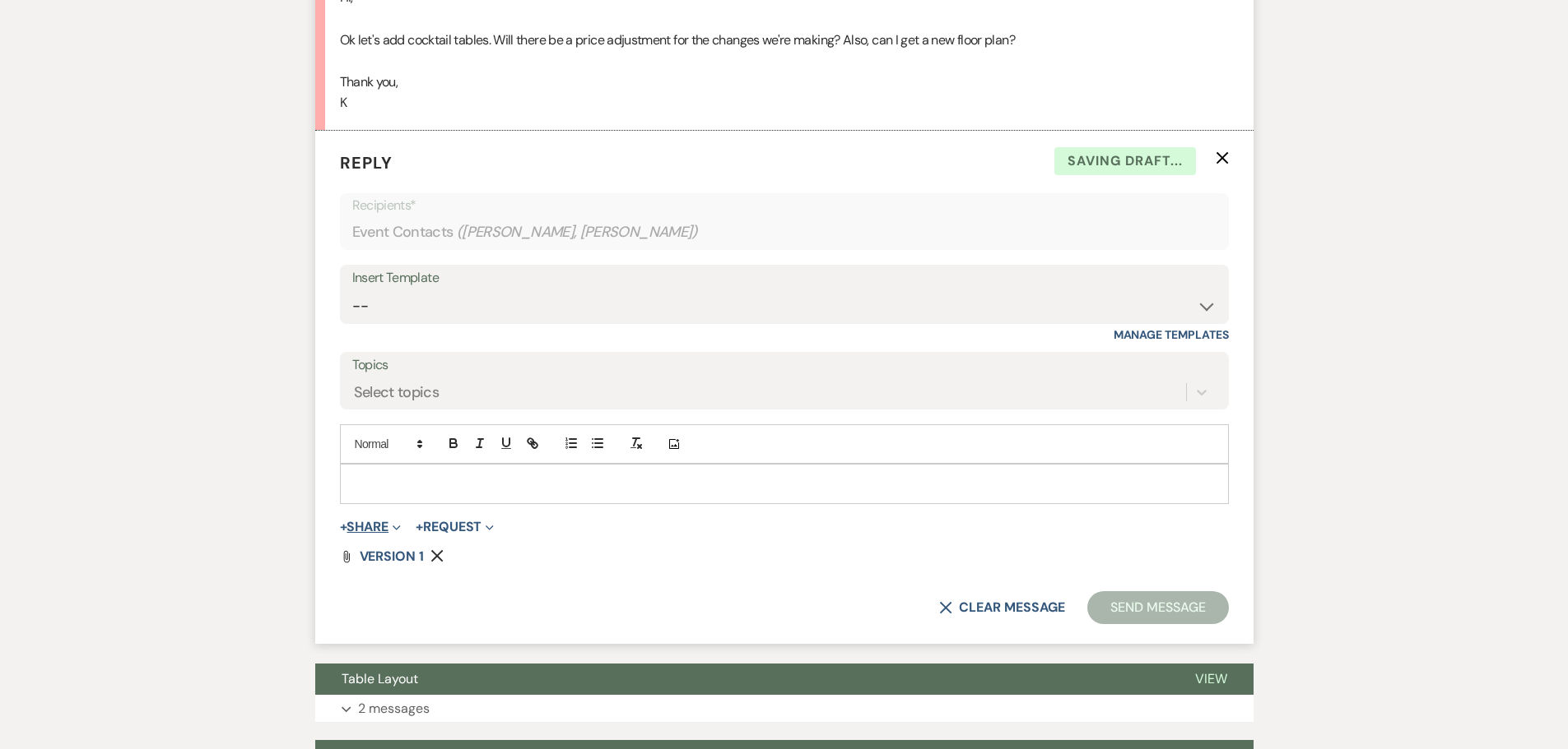
click at [386, 529] on button "+ Share Expand" at bounding box center [371, 527] width 62 height 13
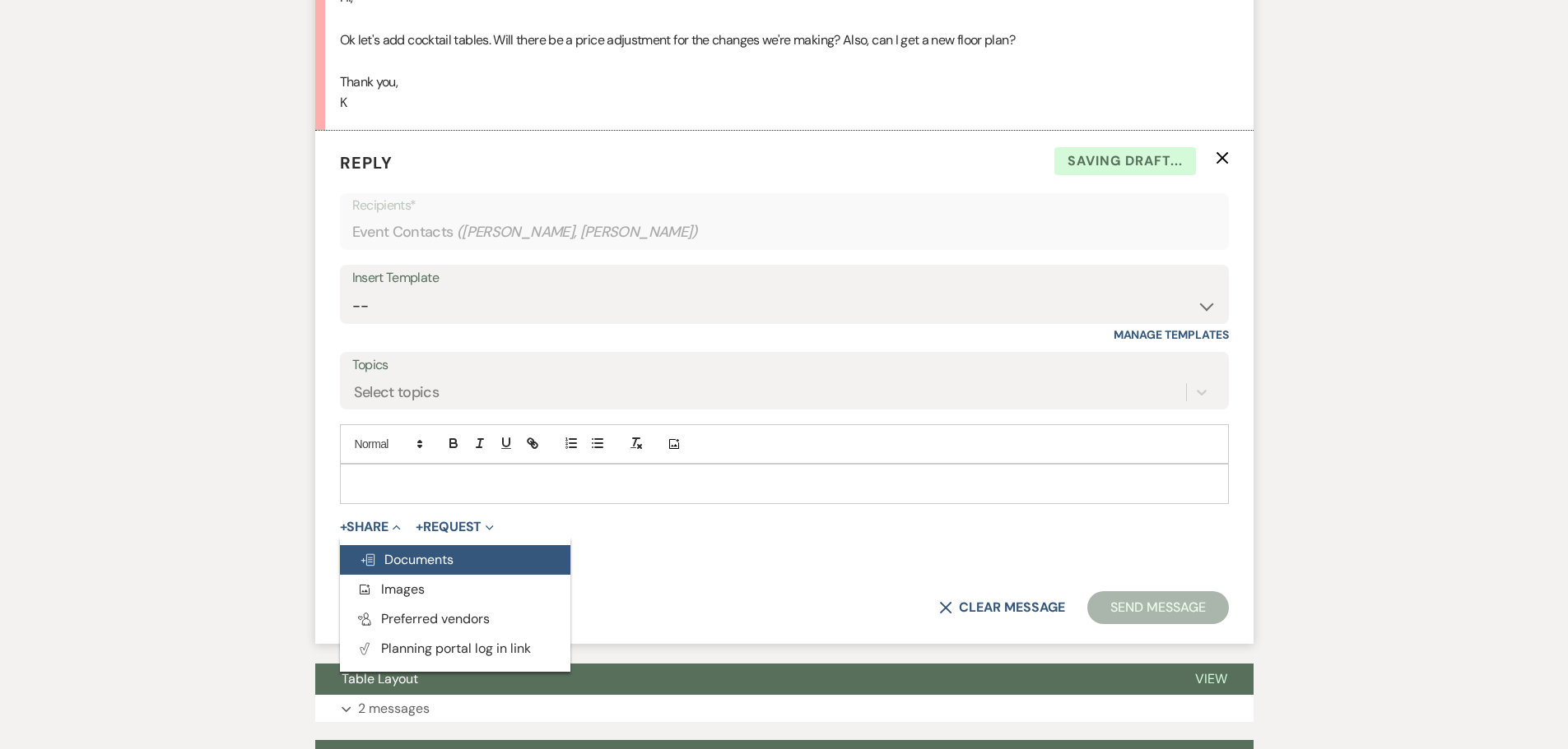
click at [396, 558] on span "Doc Upload Documents" at bounding box center [407, 559] width 94 height 17
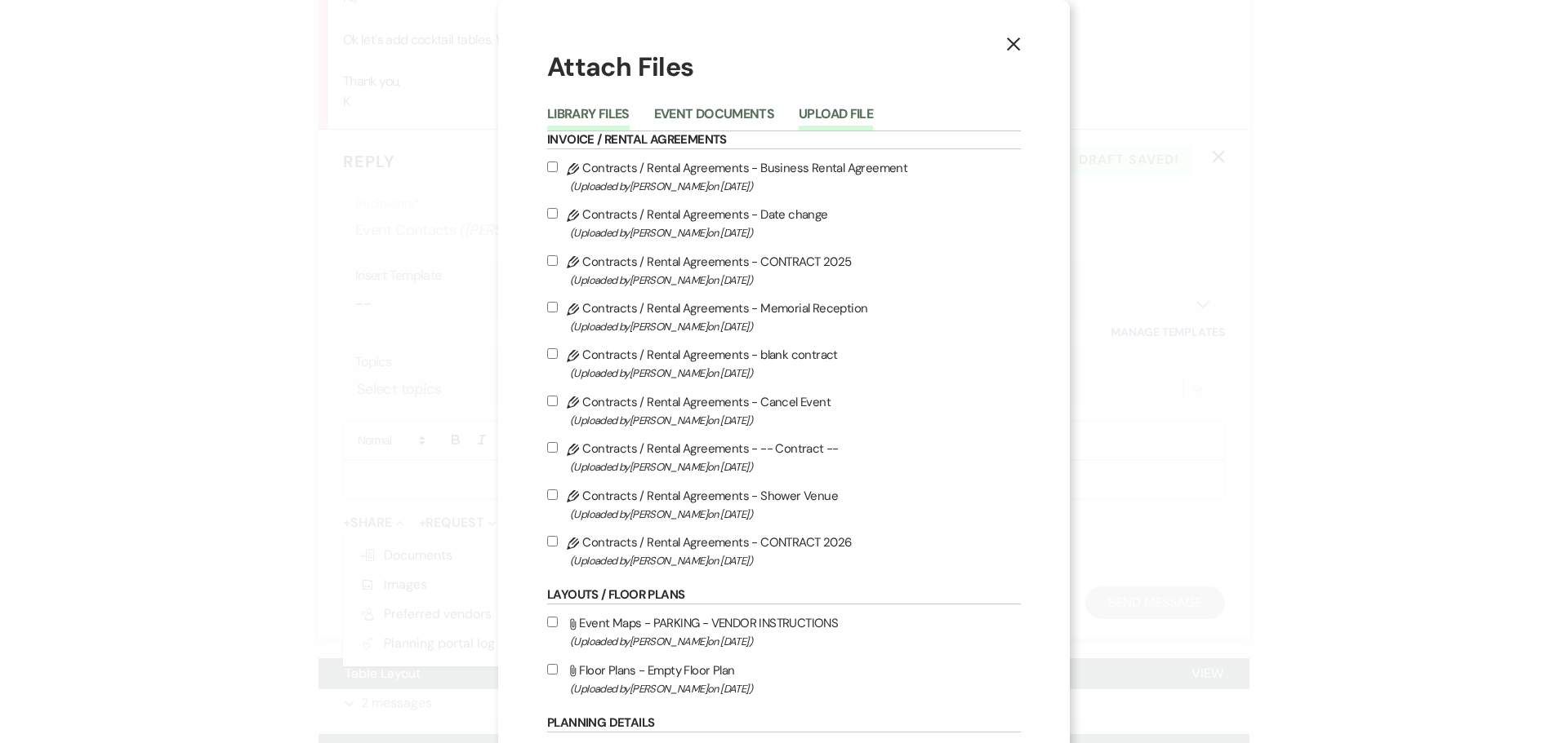
click at [838, 115] on button "Upload File" at bounding box center [836, 119] width 75 height 23
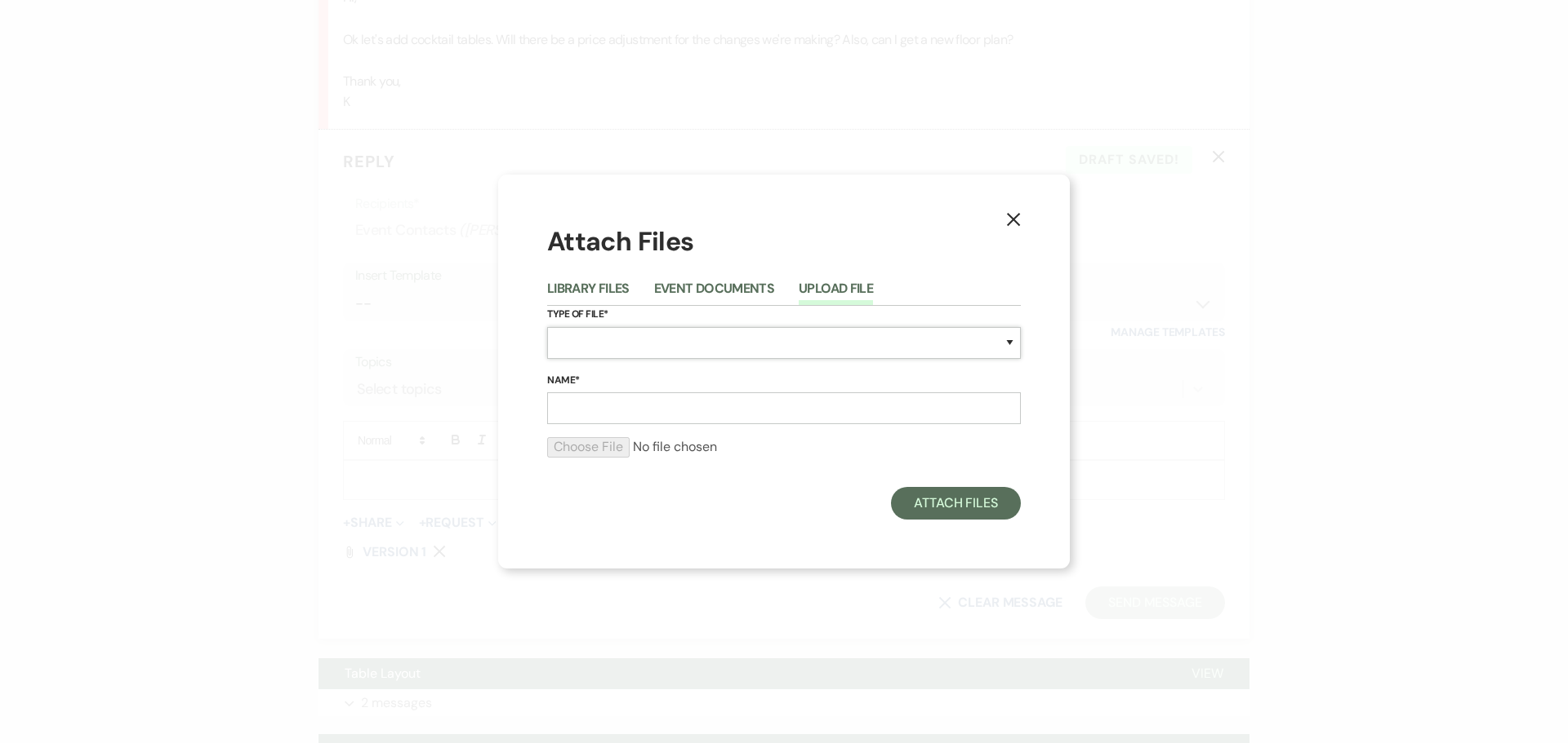
click at [592, 347] on select "Special Event Insurance Vendor Certificate of Insurance Contracts / Rental Agre…" at bounding box center [784, 343] width 473 height 32
select select "24"
click at [547, 327] on select "Special Event Insurance Vendor Certificate of Insurance Contracts / Rental Agre…" at bounding box center [784, 343] width 473 height 32
click at [592, 415] on input "Name*" at bounding box center [784, 409] width 473 height 32
type input "VERSION 2"
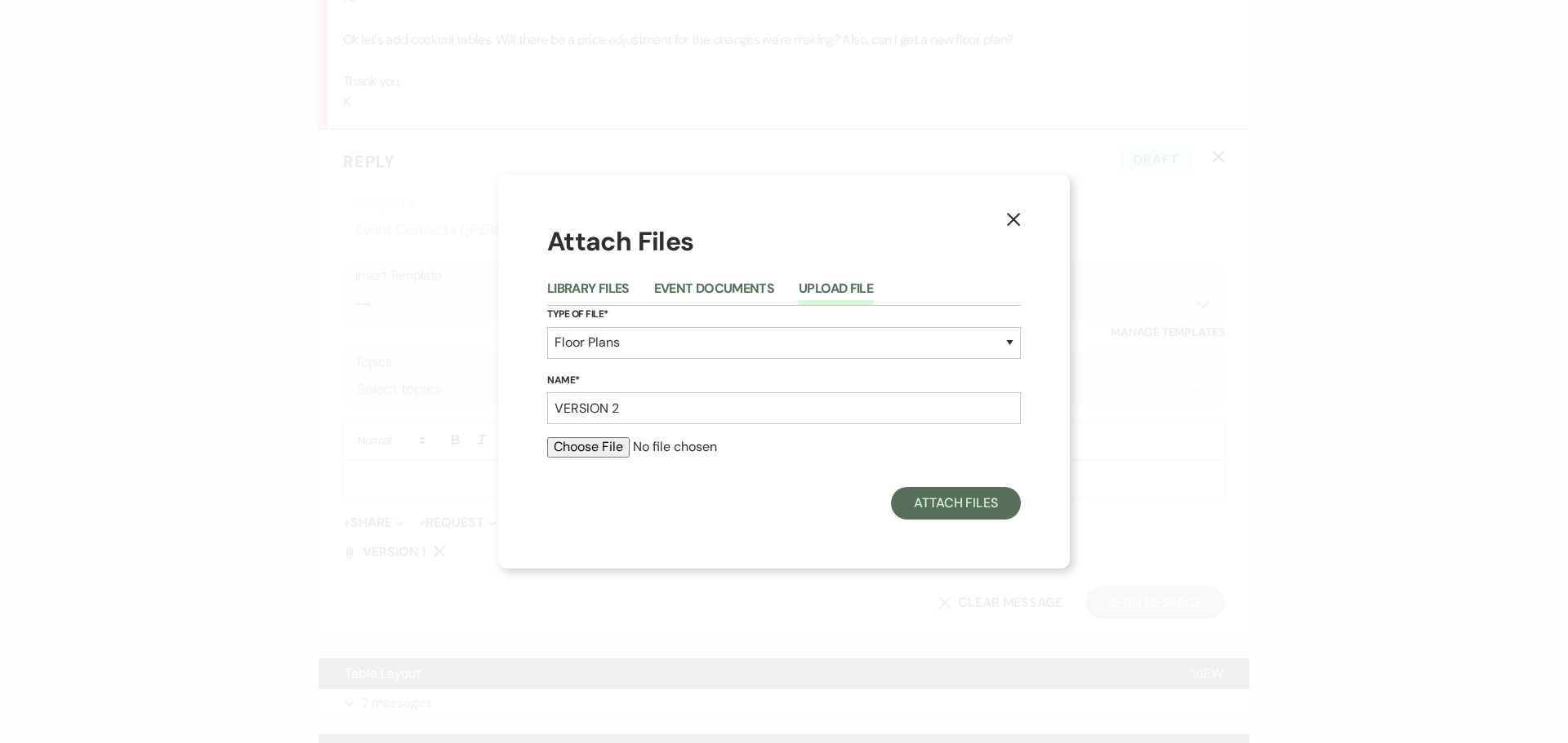
click at [613, 443] on input "file" at bounding box center [784, 447] width 473 height 20
type input "C:\fakepath\[PERSON_NAME] Version 2"
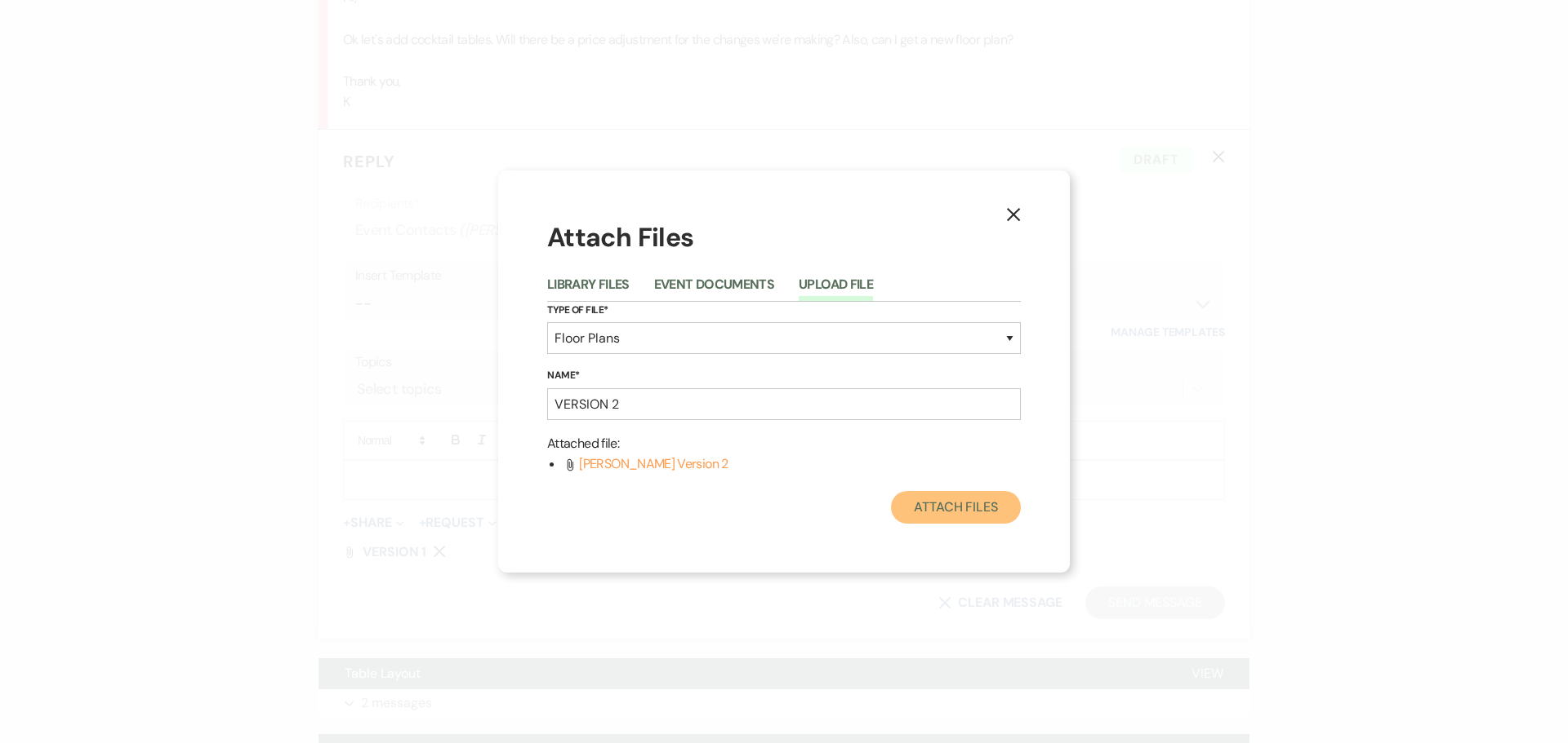
click at [915, 513] on button "Attach Files" at bounding box center [955, 507] width 130 height 33
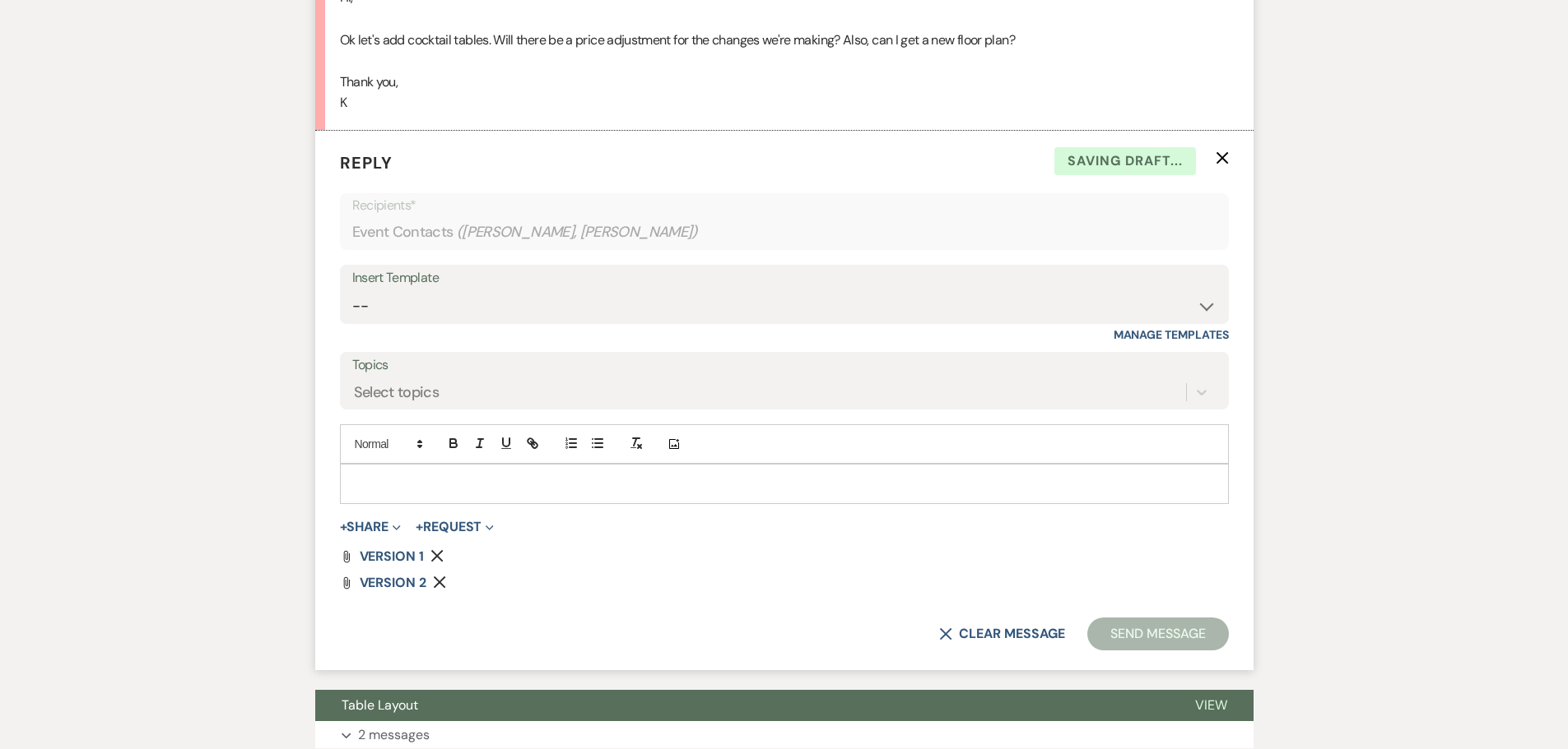
click at [515, 487] on p at bounding box center [784, 483] width 863 height 18
click at [398, 555] on span "VERSION 1" at bounding box center [392, 557] width 64 height 17
click at [437, 553] on icon "Remove" at bounding box center [437, 556] width 13 height 13
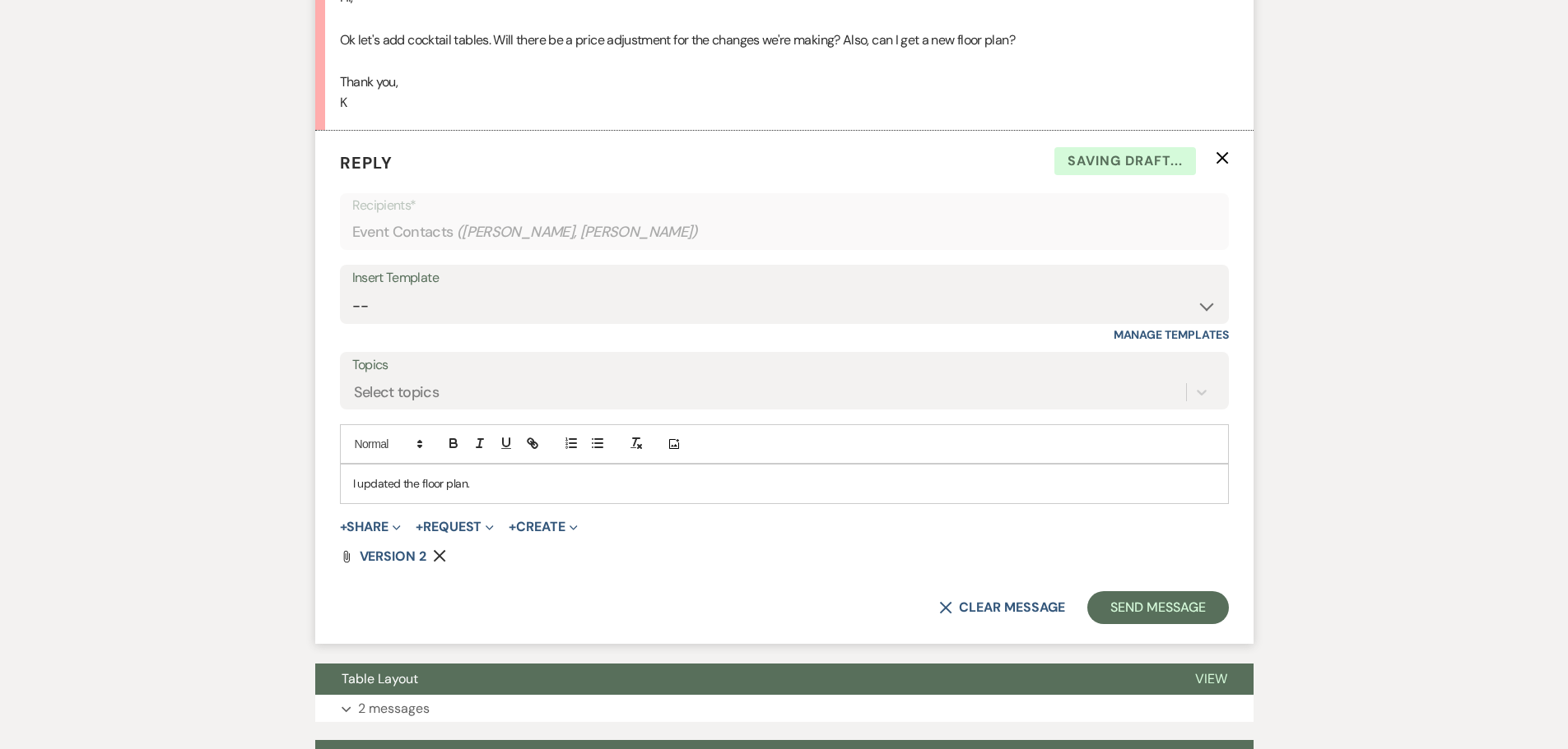
click at [437, 549] on icon "Remove" at bounding box center [439, 556] width 13 height 13
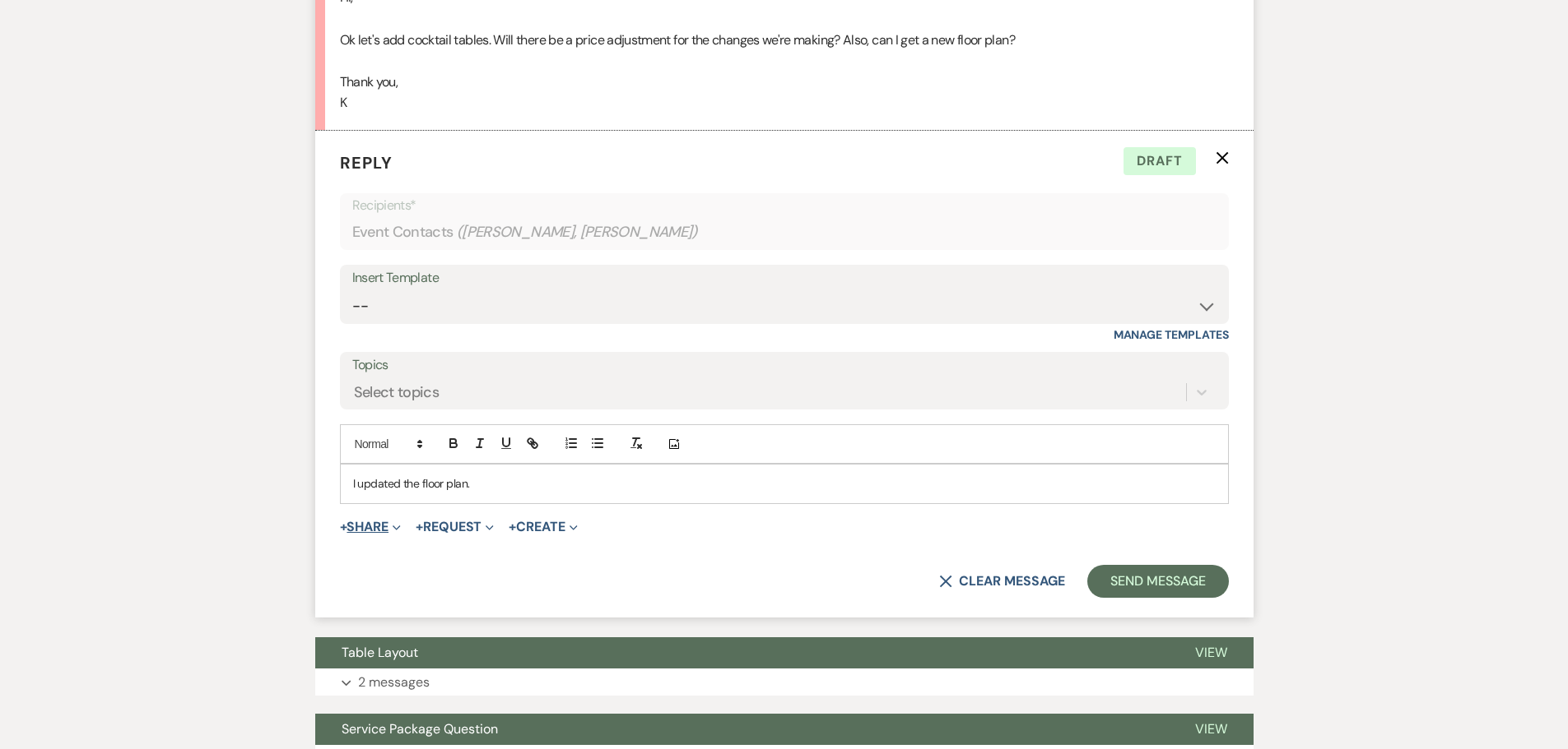
click at [376, 526] on button "+ Share Expand" at bounding box center [371, 527] width 62 height 13
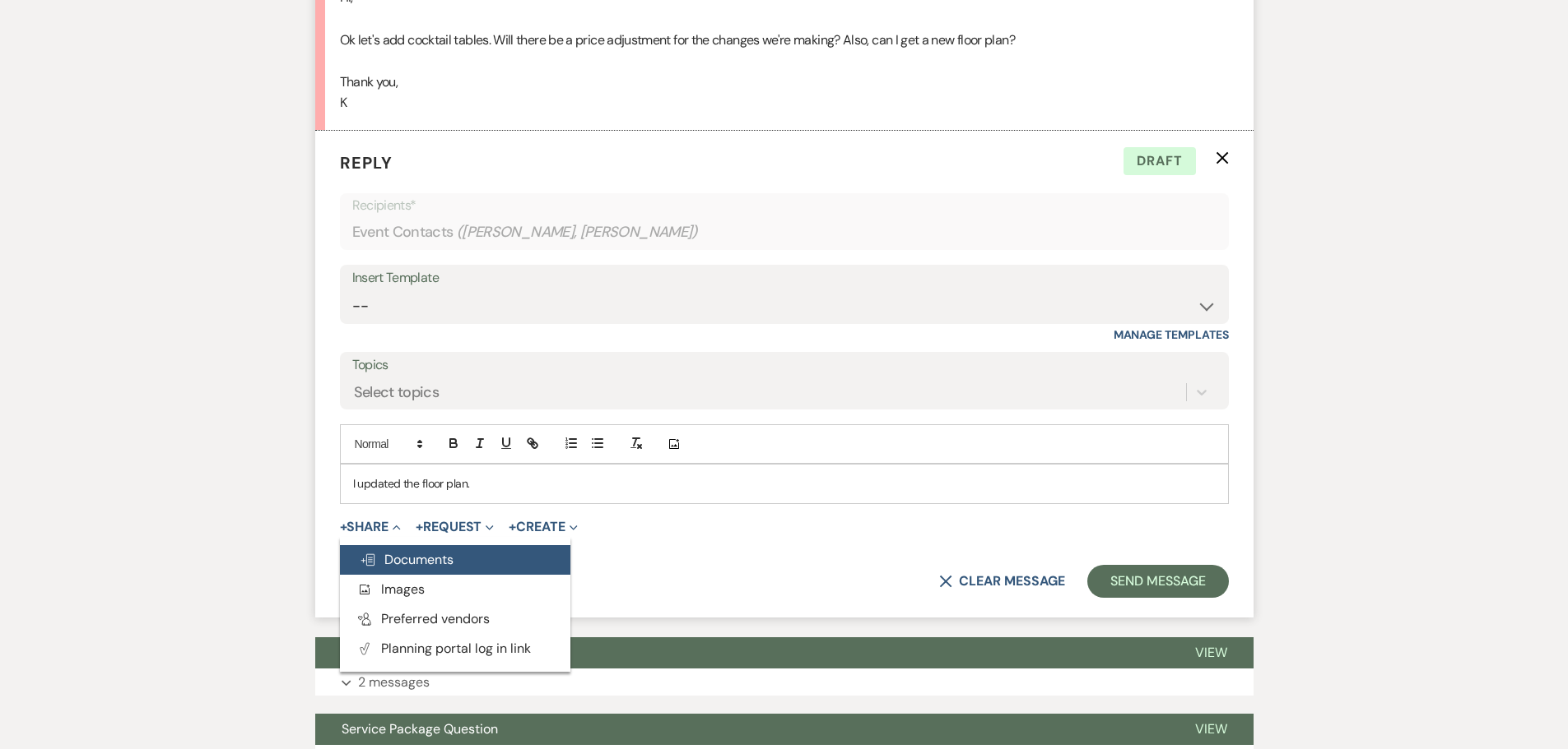
click at [401, 568] on span "Doc Upload Documents" at bounding box center [407, 559] width 94 height 17
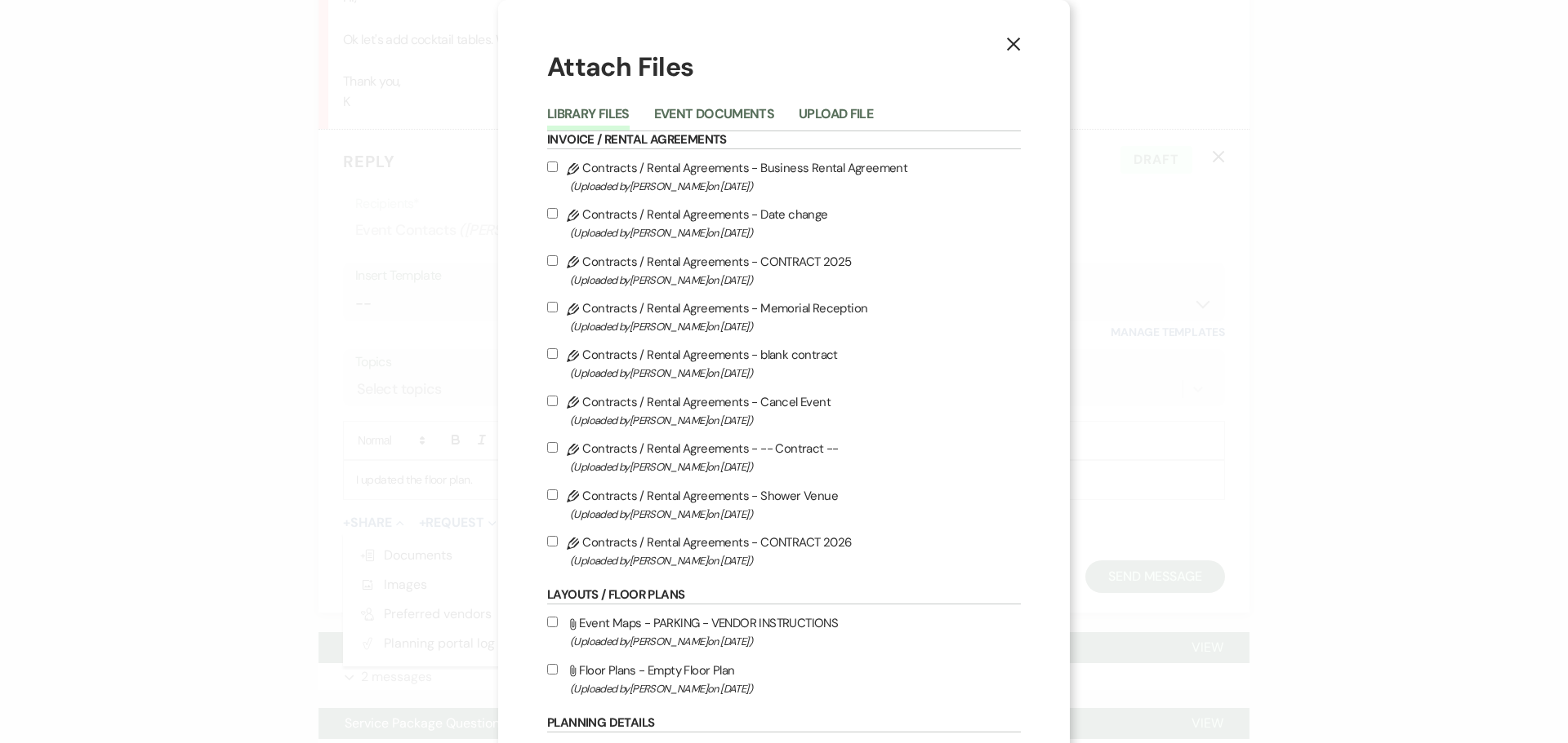
click at [703, 103] on li "Event Documents" at bounding box center [726, 116] width 144 height 27
click at [704, 115] on button "Event Documents" at bounding box center [714, 119] width 120 height 23
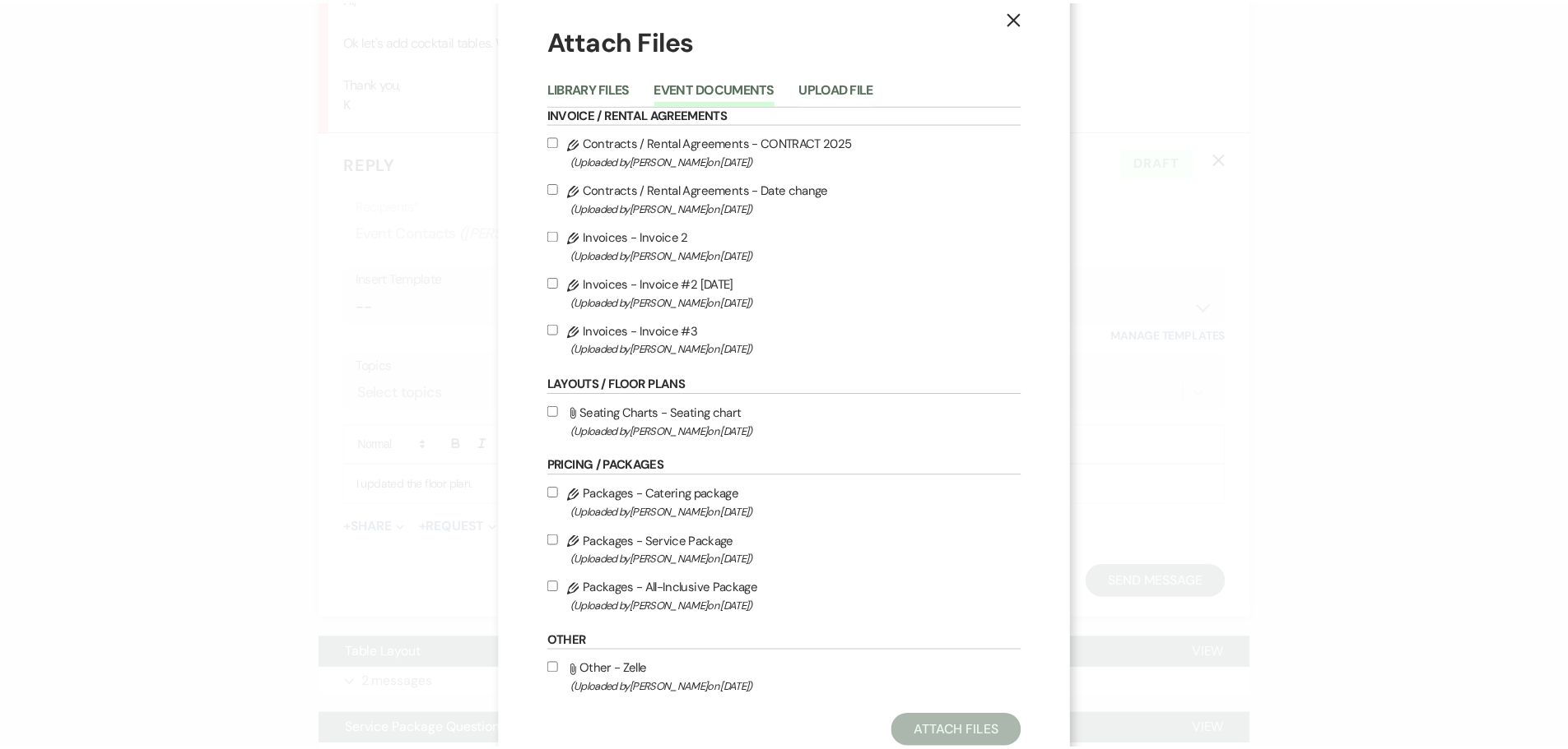
scroll to position [0, 0]
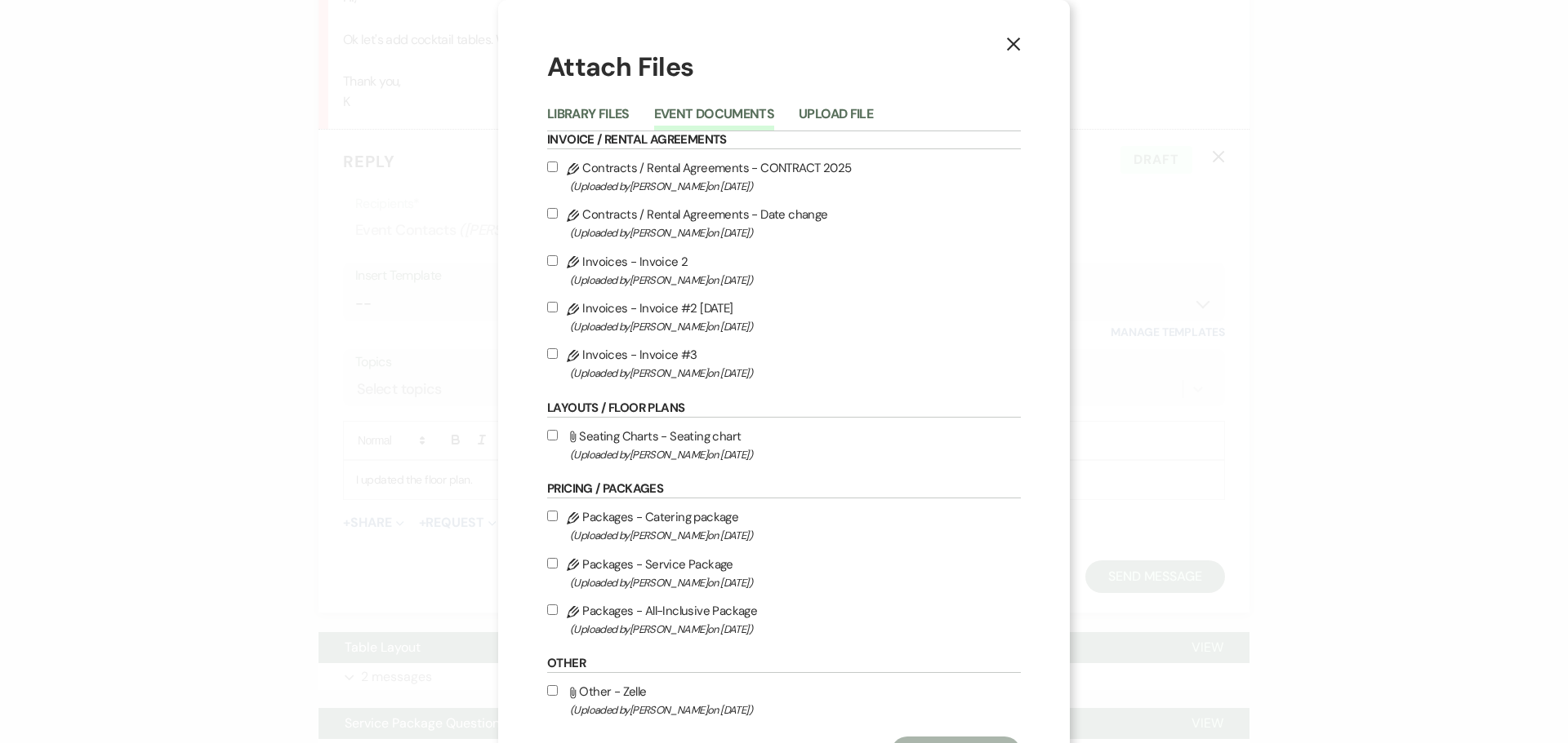
click at [1008, 40] on icon "X" at bounding box center [1014, 44] width 15 height 15
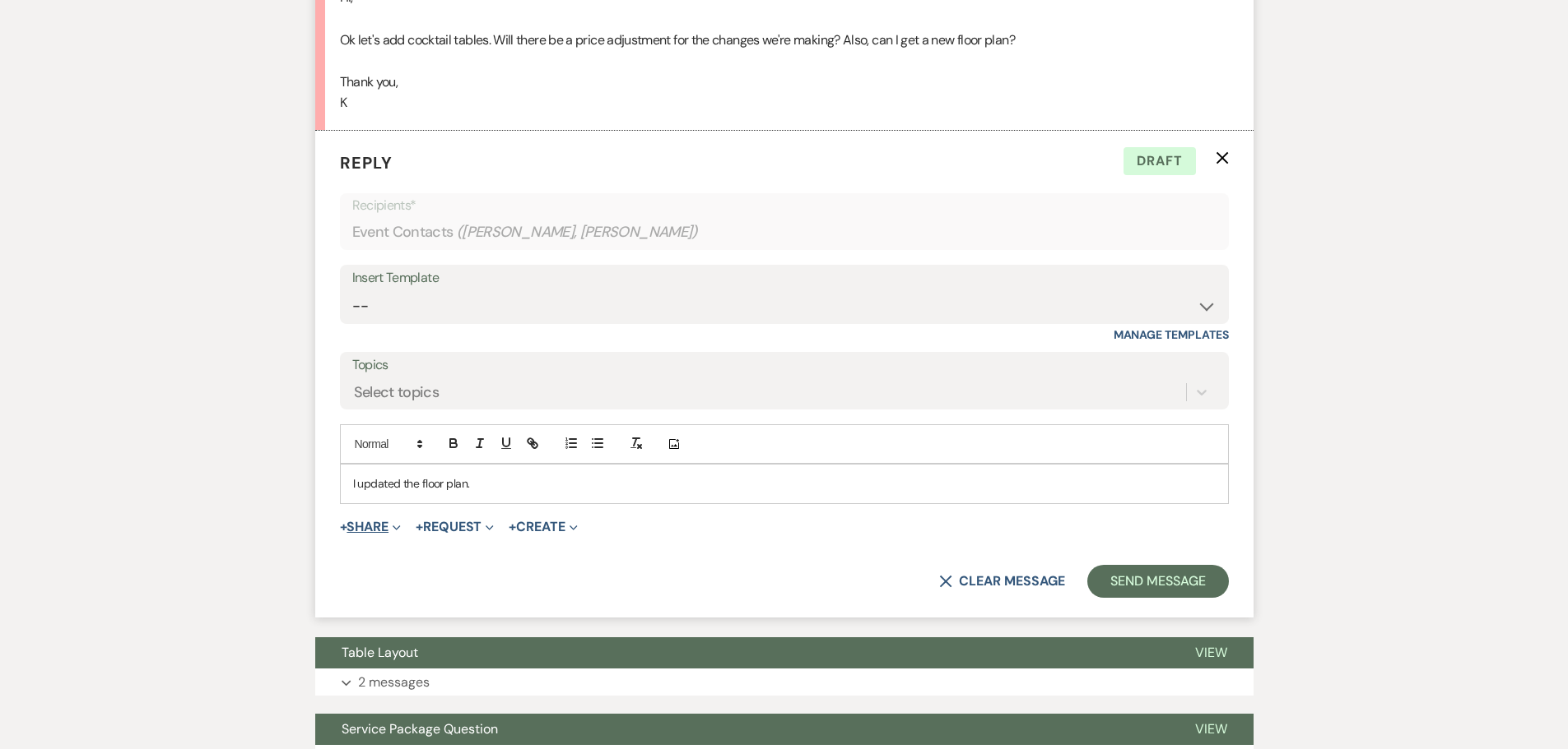
click at [382, 522] on button "+ Share Expand" at bounding box center [371, 527] width 62 height 13
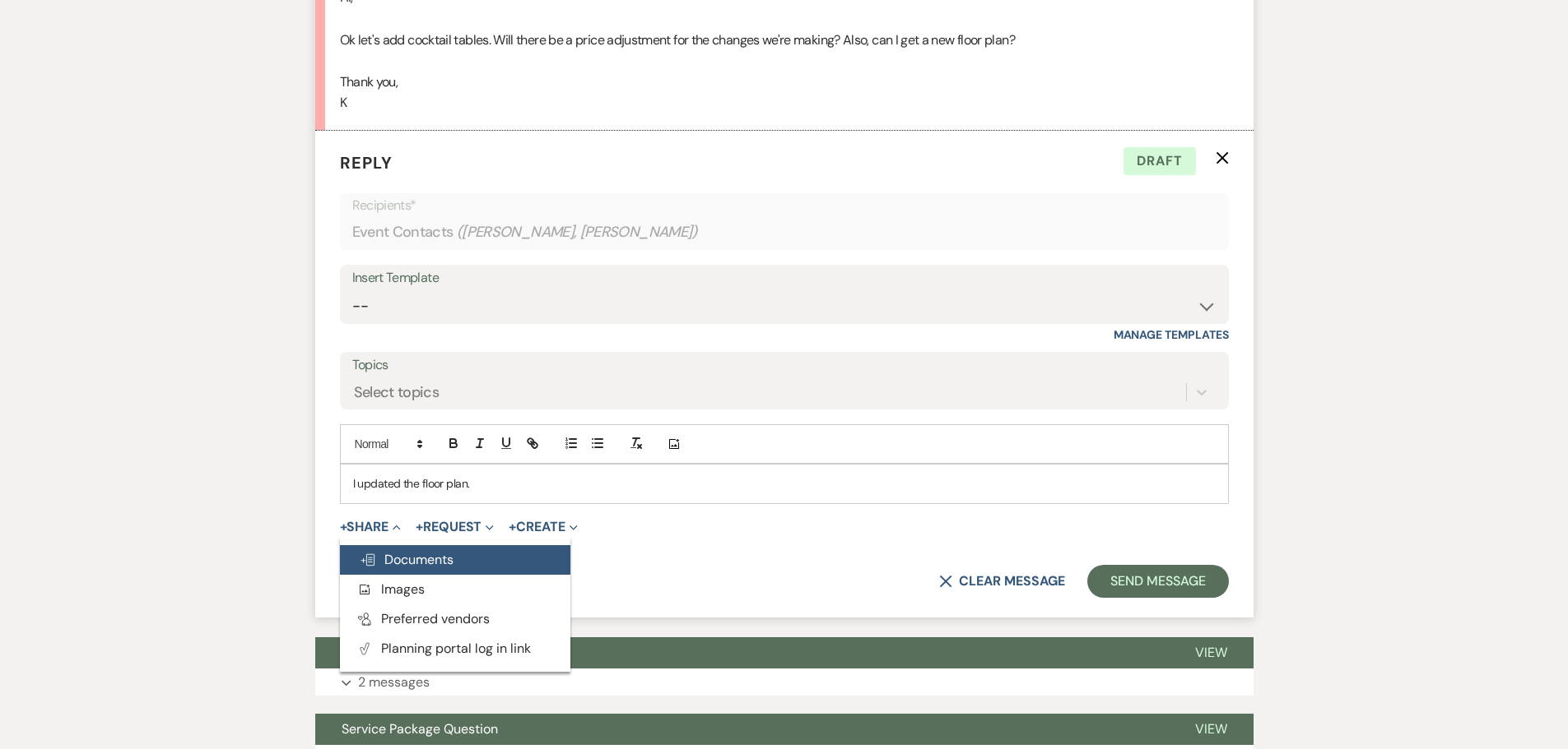
click at [400, 566] on span "Doc Upload Documents" at bounding box center [407, 559] width 94 height 17
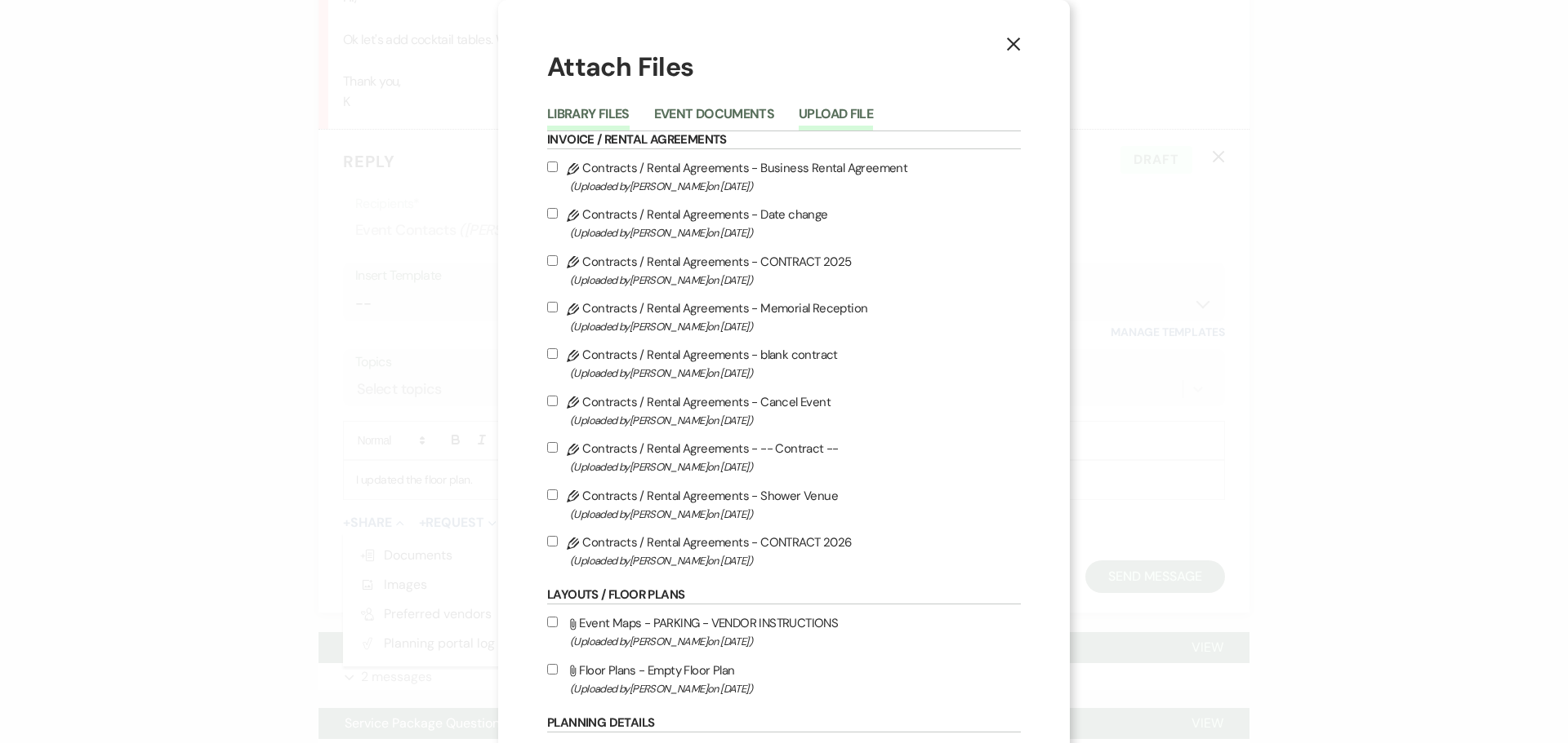
click at [815, 109] on button "Upload File" at bounding box center [836, 119] width 75 height 23
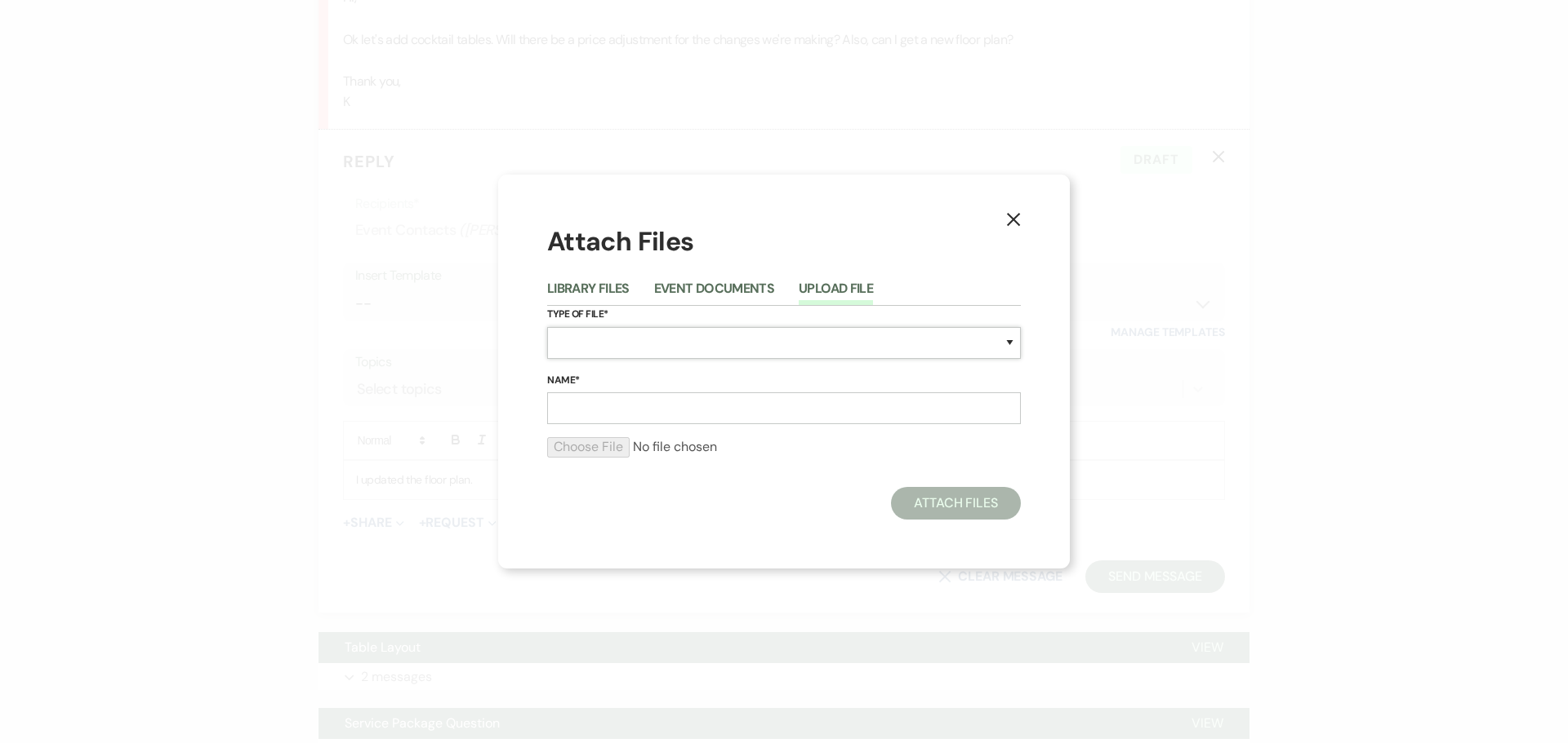
click at [634, 341] on select "Special Event Insurance Vendor Certificate of Insurance Contracts / Rental Agre…" at bounding box center [784, 343] width 473 height 32
select select "24"
click at [547, 327] on select "Special Event Insurance Vendor Certificate of Insurance Contracts / Rental Agre…" at bounding box center [784, 343] width 473 height 32
click at [585, 412] on input "Name*" at bounding box center [784, 409] width 473 height 32
type input "VERSION 1"
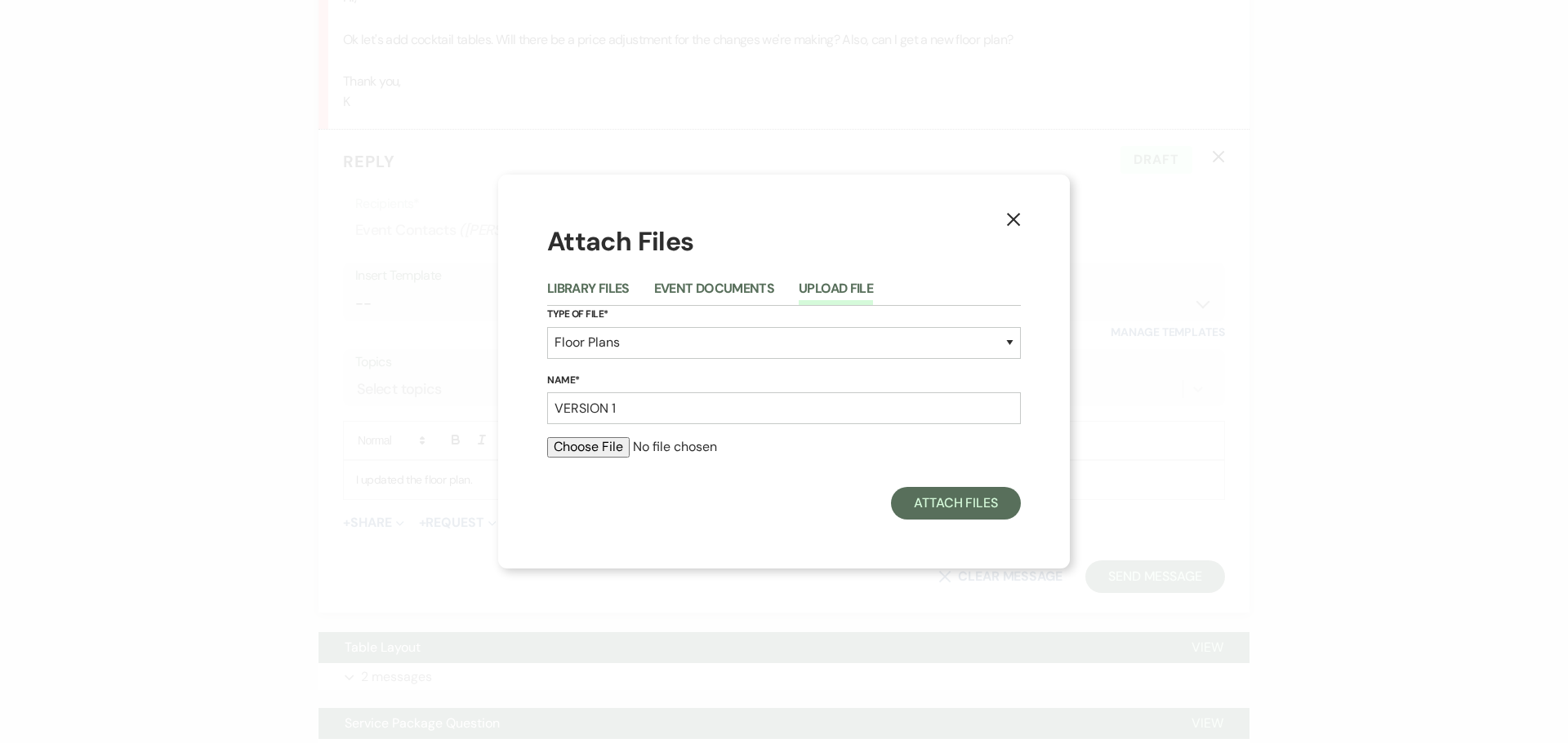
click at [600, 449] on input "file" at bounding box center [784, 447] width 473 height 20
type input "C:\fakepath\[PERSON_NAME] version 1.png"
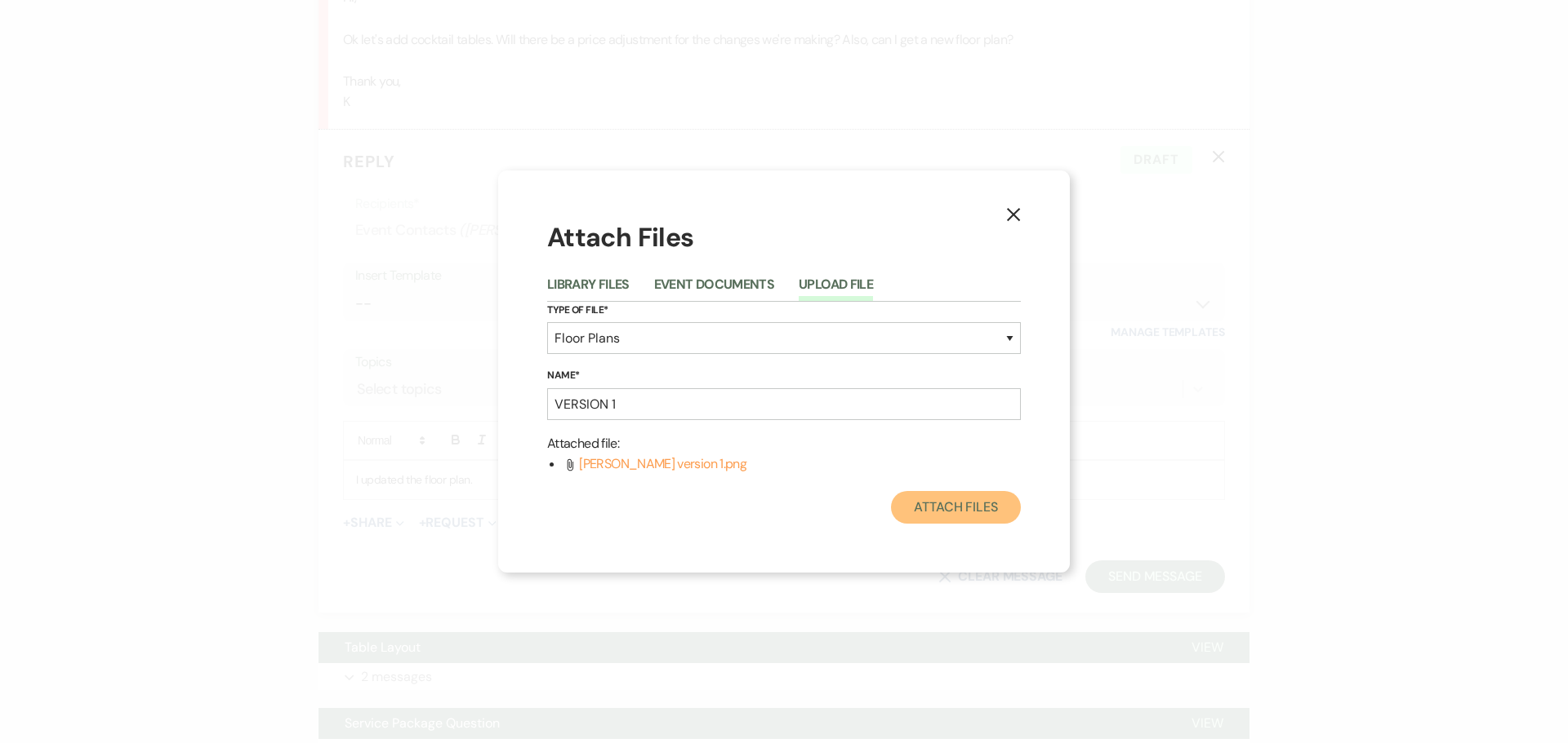
click at [984, 498] on button "Attach Files" at bounding box center [955, 507] width 130 height 33
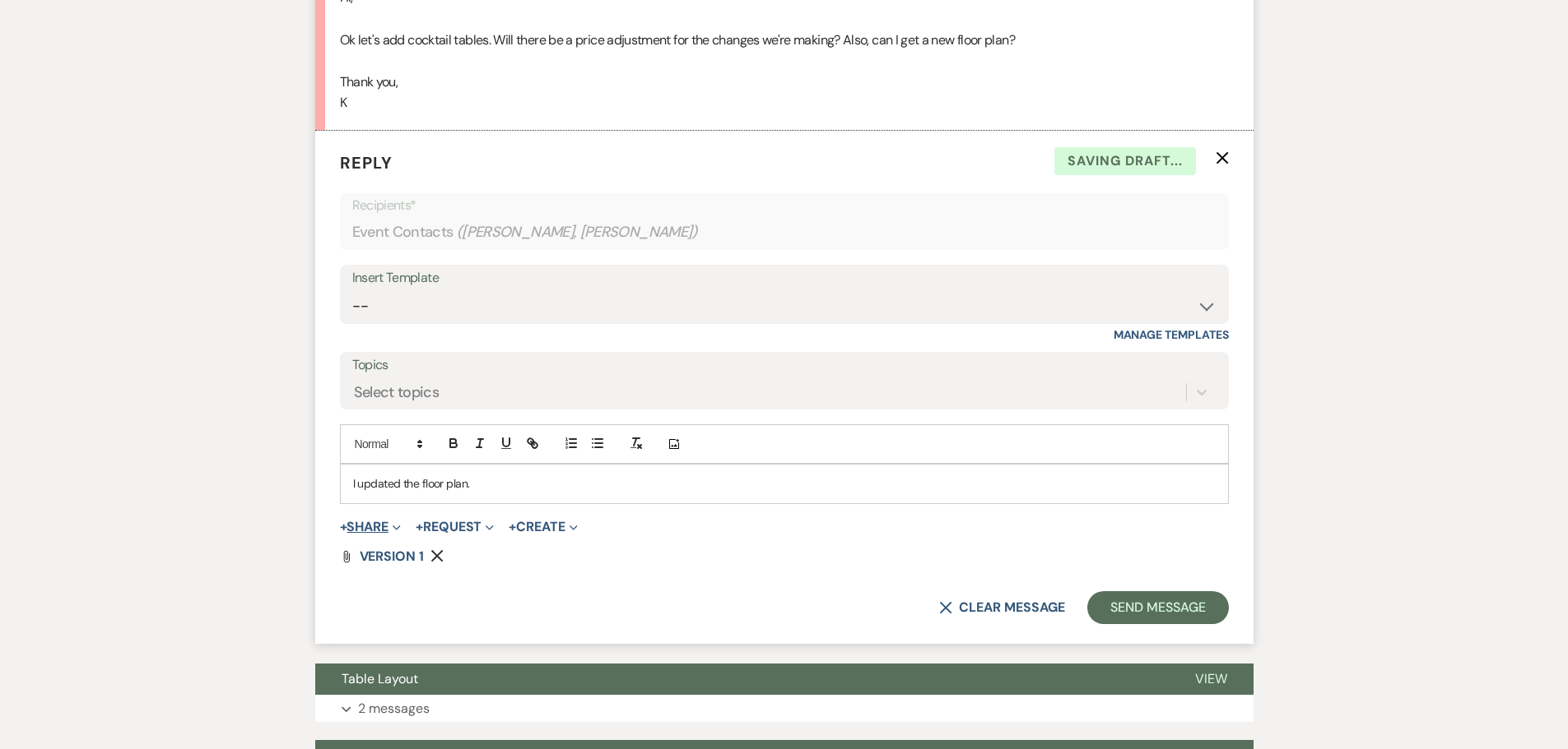
click at [371, 527] on button "+ Share Expand" at bounding box center [371, 527] width 62 height 13
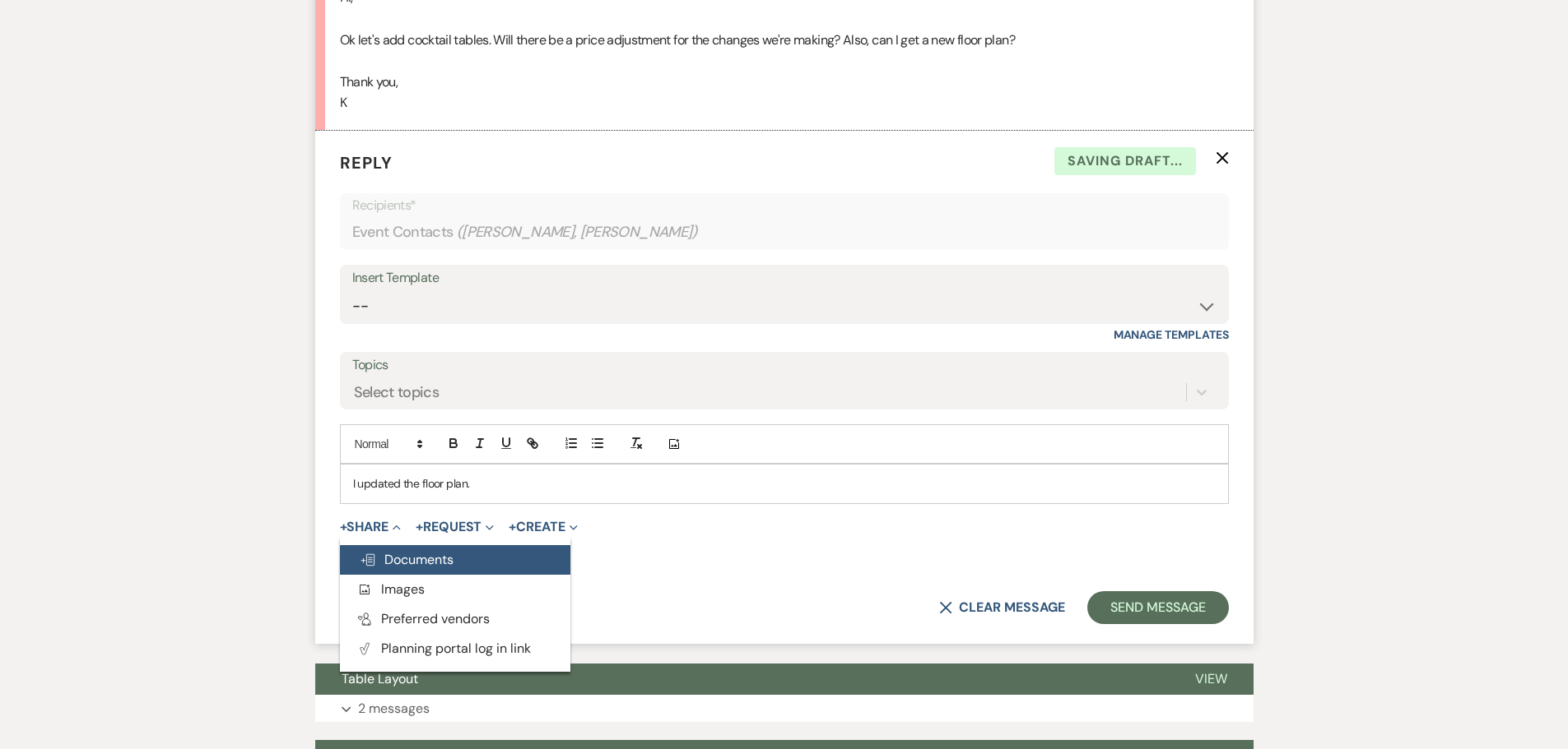
click at [377, 551] on span "Doc Upload Documents" at bounding box center [407, 559] width 94 height 17
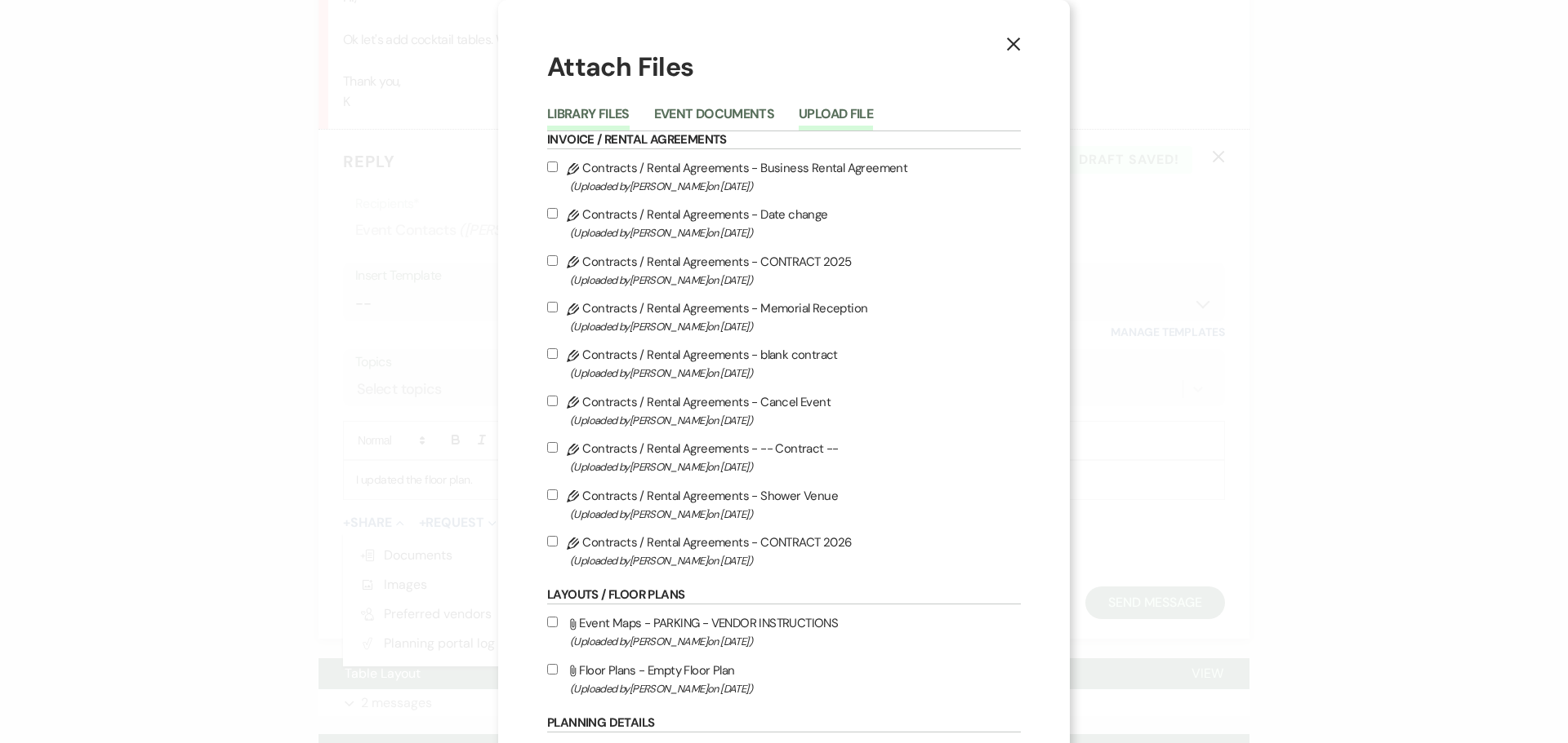
click at [825, 109] on button "Upload File" at bounding box center [836, 119] width 75 height 23
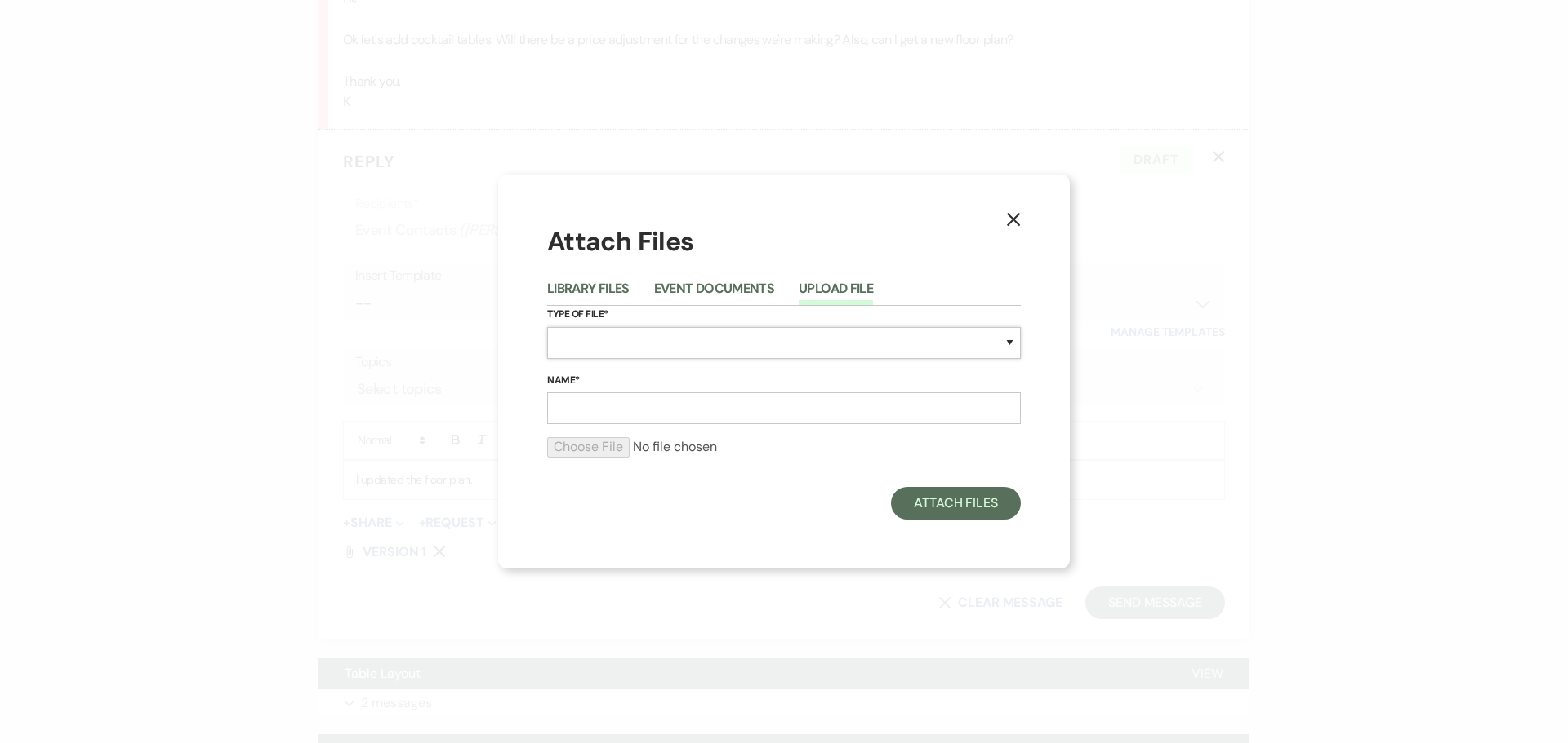
click at [634, 345] on select "Special Event Insurance Vendor Certificate of Insurance Contracts / Rental Agre…" at bounding box center [784, 343] width 473 height 32
select select "24"
click at [547, 327] on select "Special Event Insurance Vendor Certificate of Insurance Contracts / Rental Agre…" at bounding box center [784, 343] width 473 height 32
click at [665, 410] on input "Name*" at bounding box center [784, 409] width 473 height 32
type input "VERSION 2"
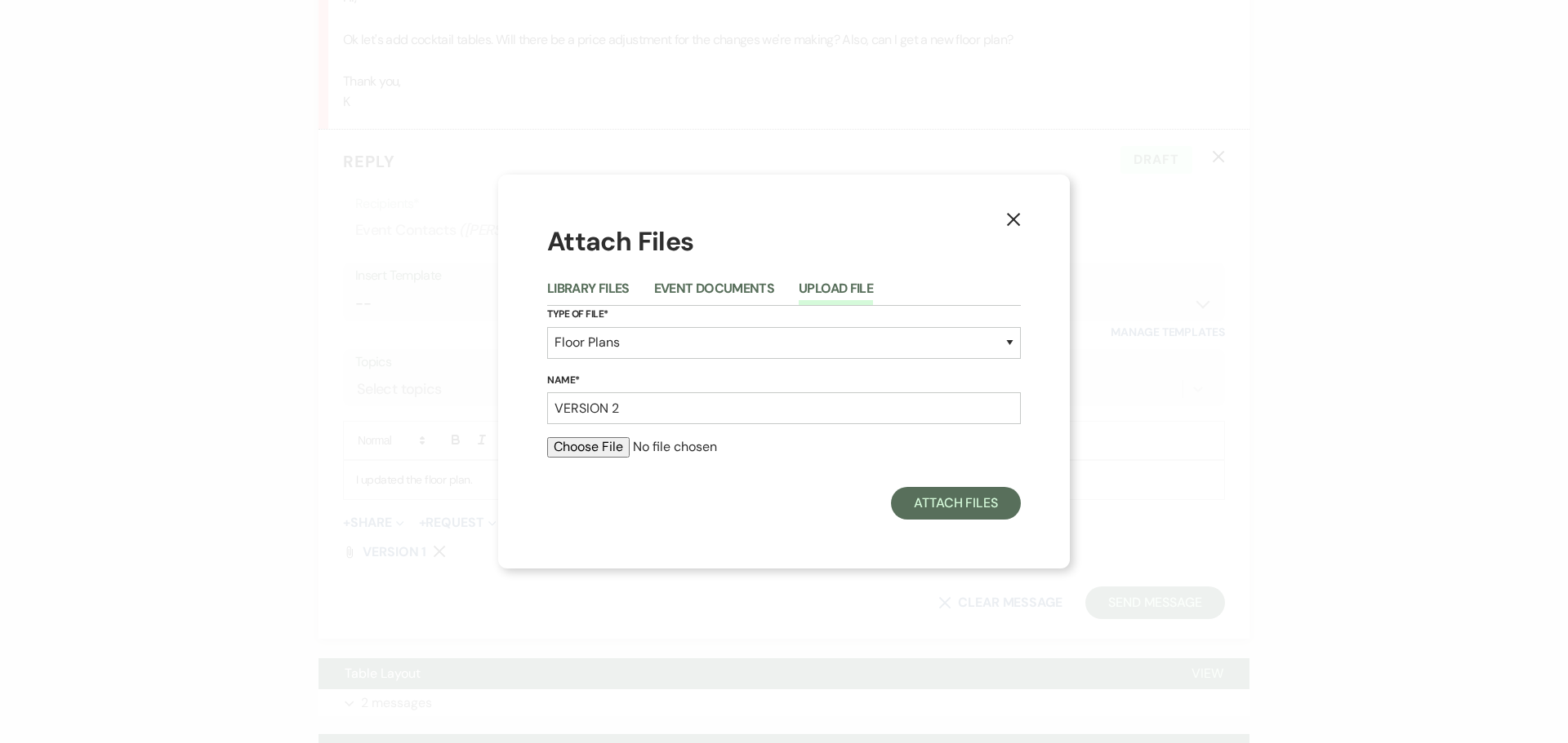
click at [607, 446] on input "file" at bounding box center [784, 447] width 473 height 20
type input "C:\fakepath\[PERSON_NAME] version 2.png"
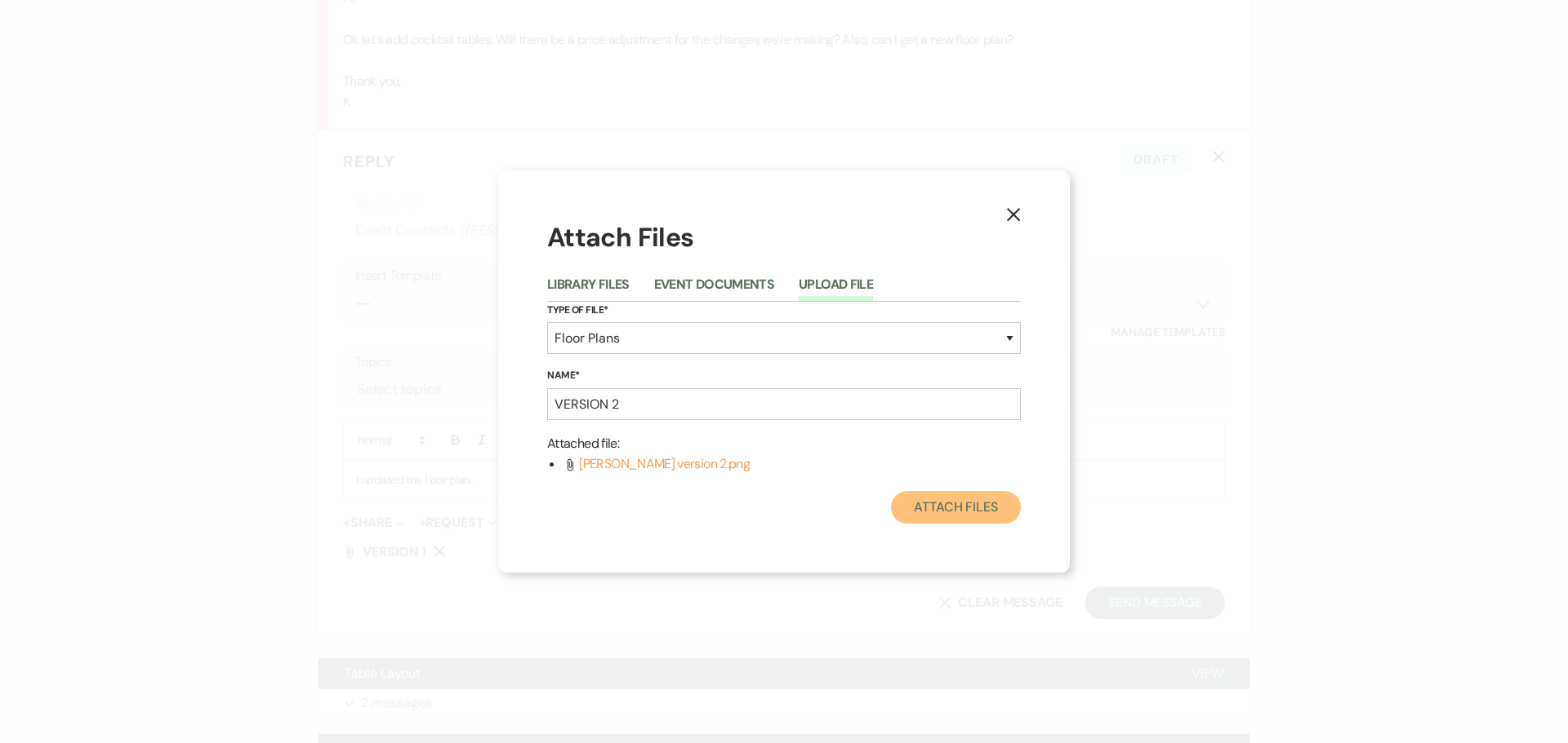
click at [934, 511] on button "Attach Files" at bounding box center [955, 507] width 130 height 33
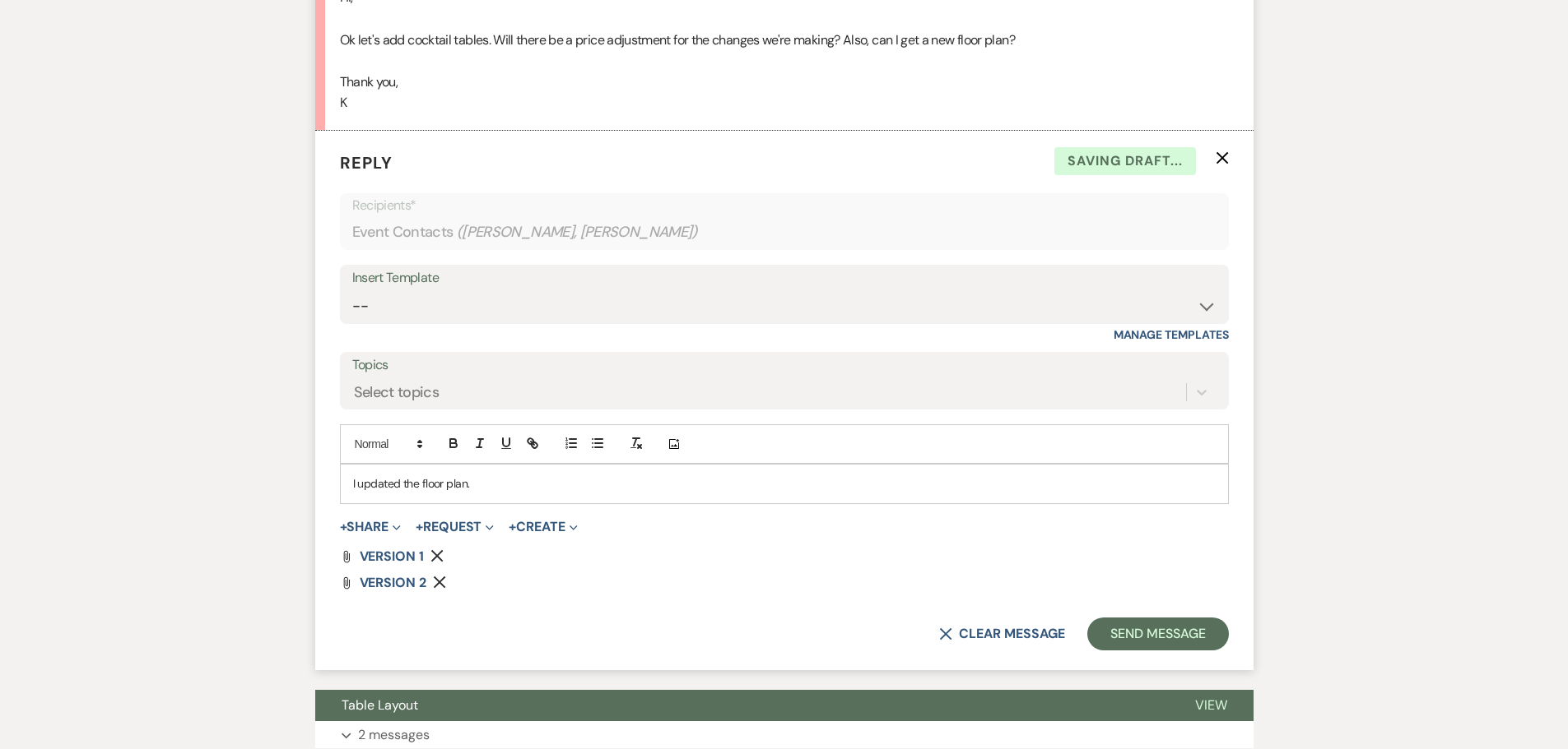
click at [506, 481] on p "I updated the floor plan." at bounding box center [784, 483] width 863 height 18
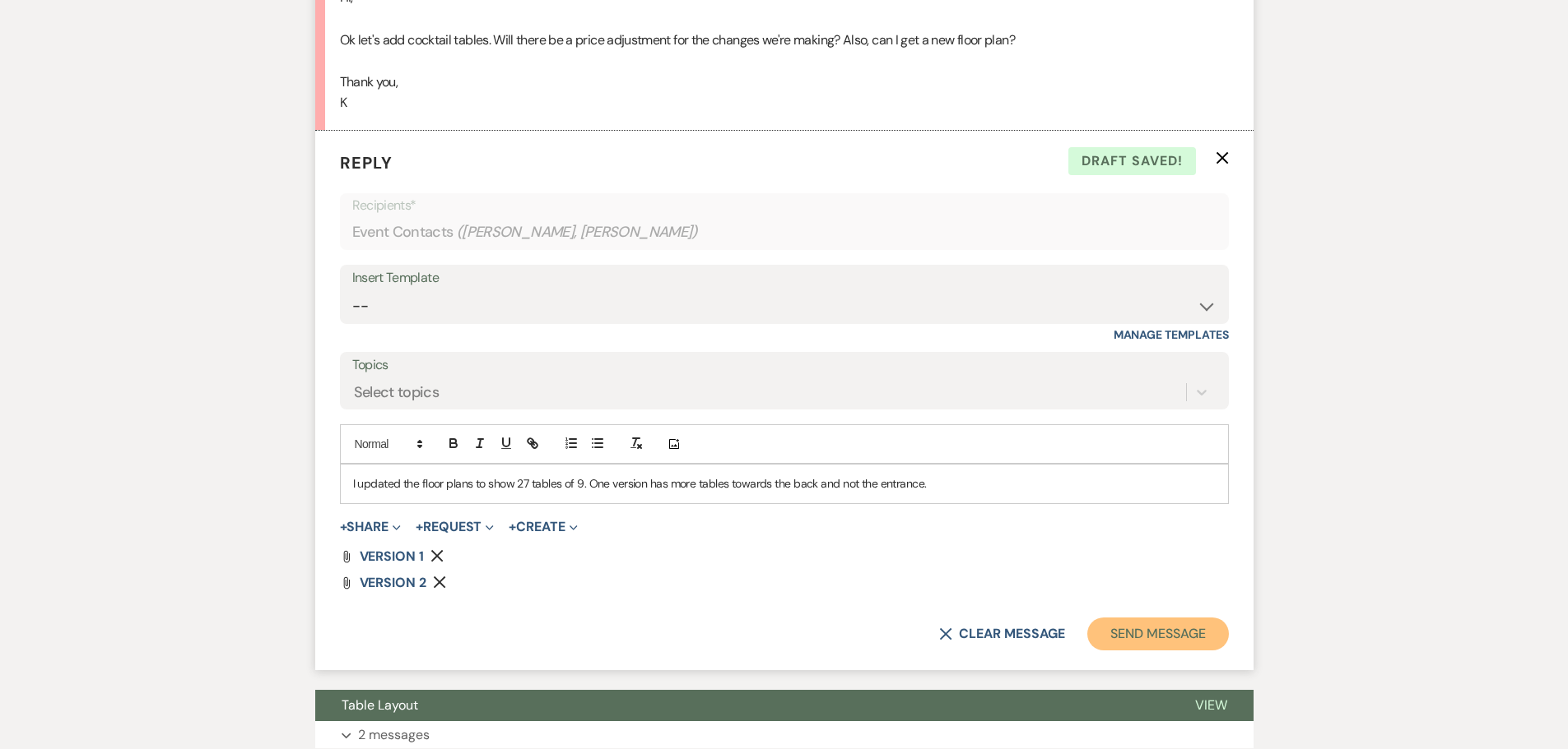
click at [1133, 630] on button "Send Message" at bounding box center [1158, 634] width 141 height 33
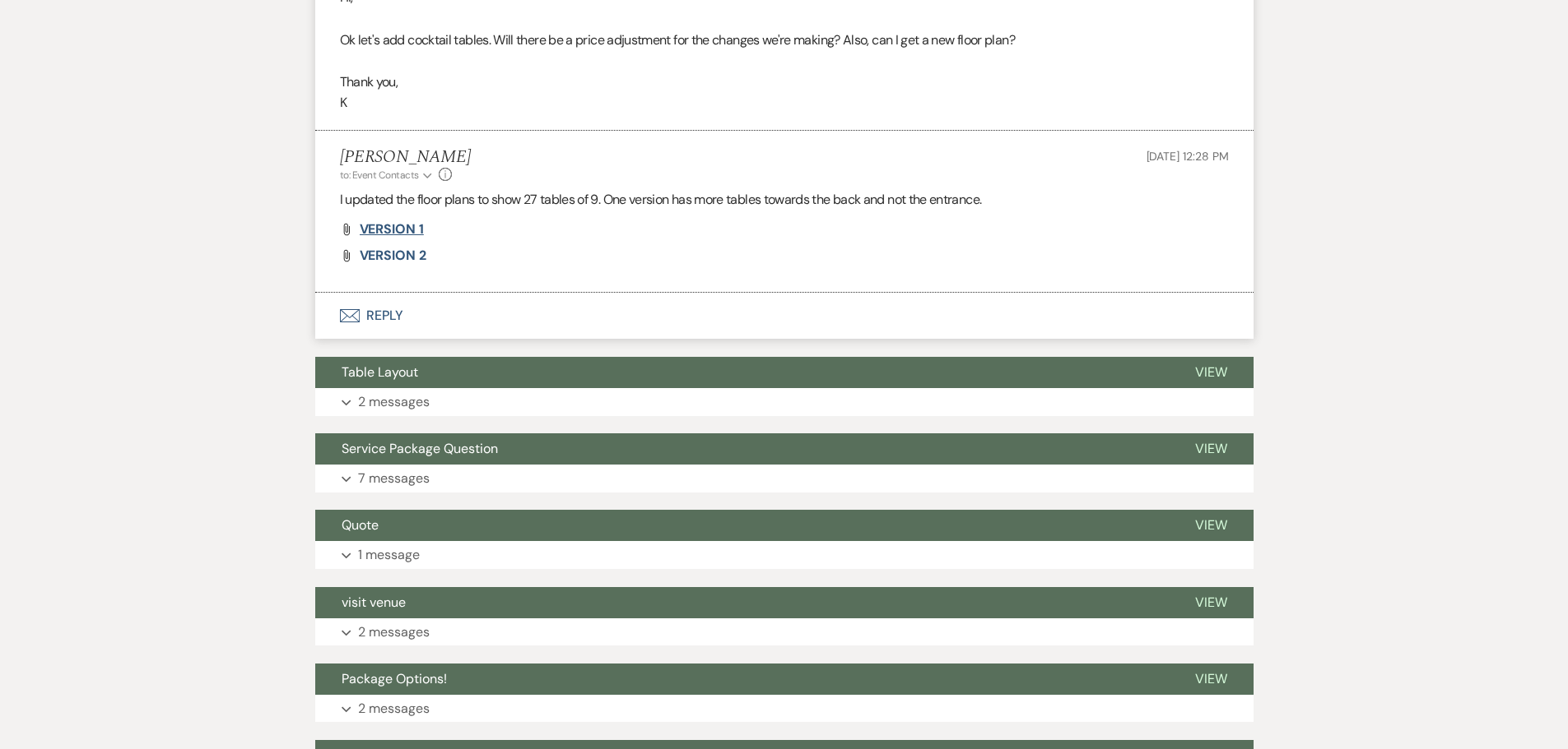
click at [403, 223] on span "VERSION 1" at bounding box center [392, 229] width 64 height 17
click at [414, 252] on span "VERSION 2" at bounding box center [392, 255] width 67 height 17
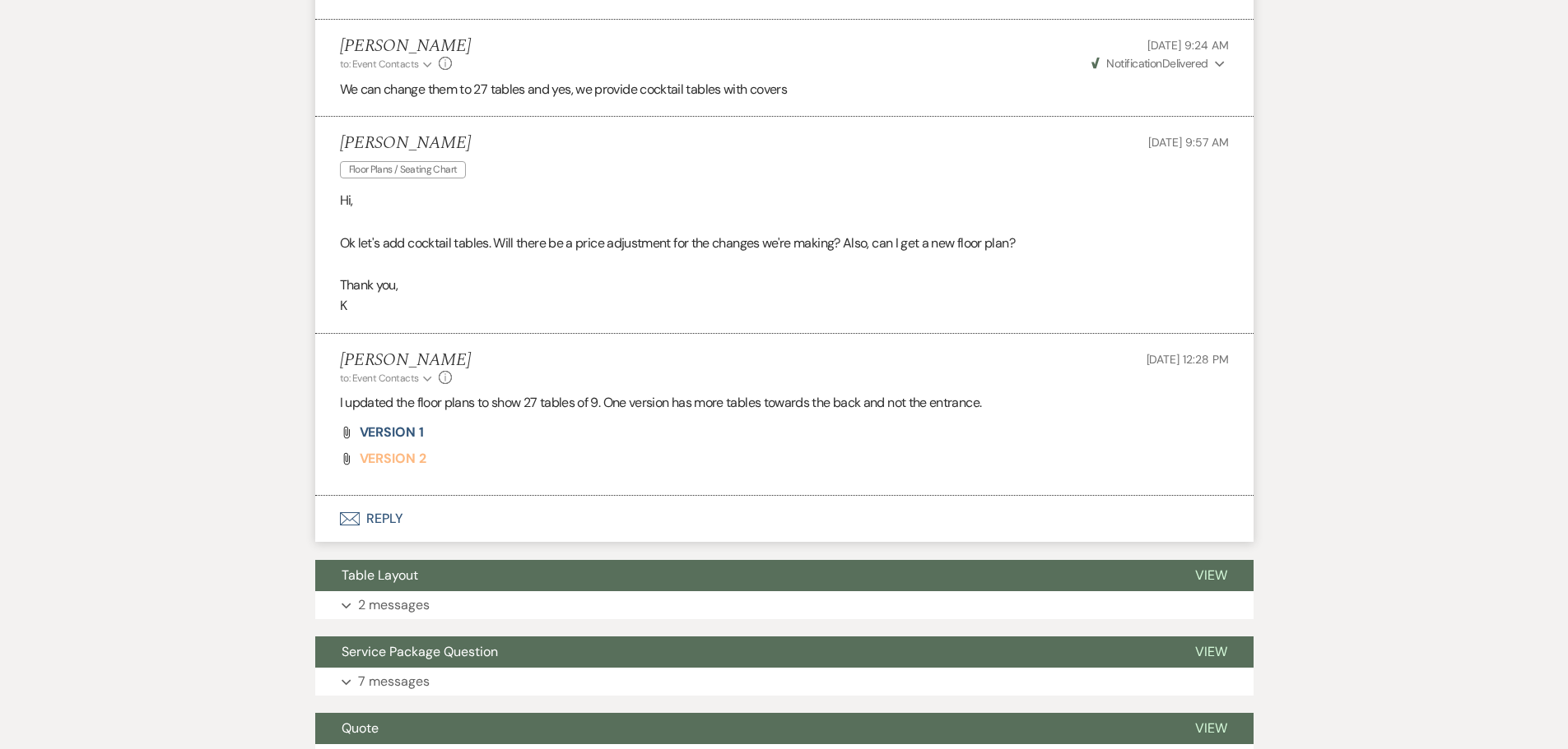
scroll to position [3026, 0]
